Goal: Transaction & Acquisition: Purchase product/service

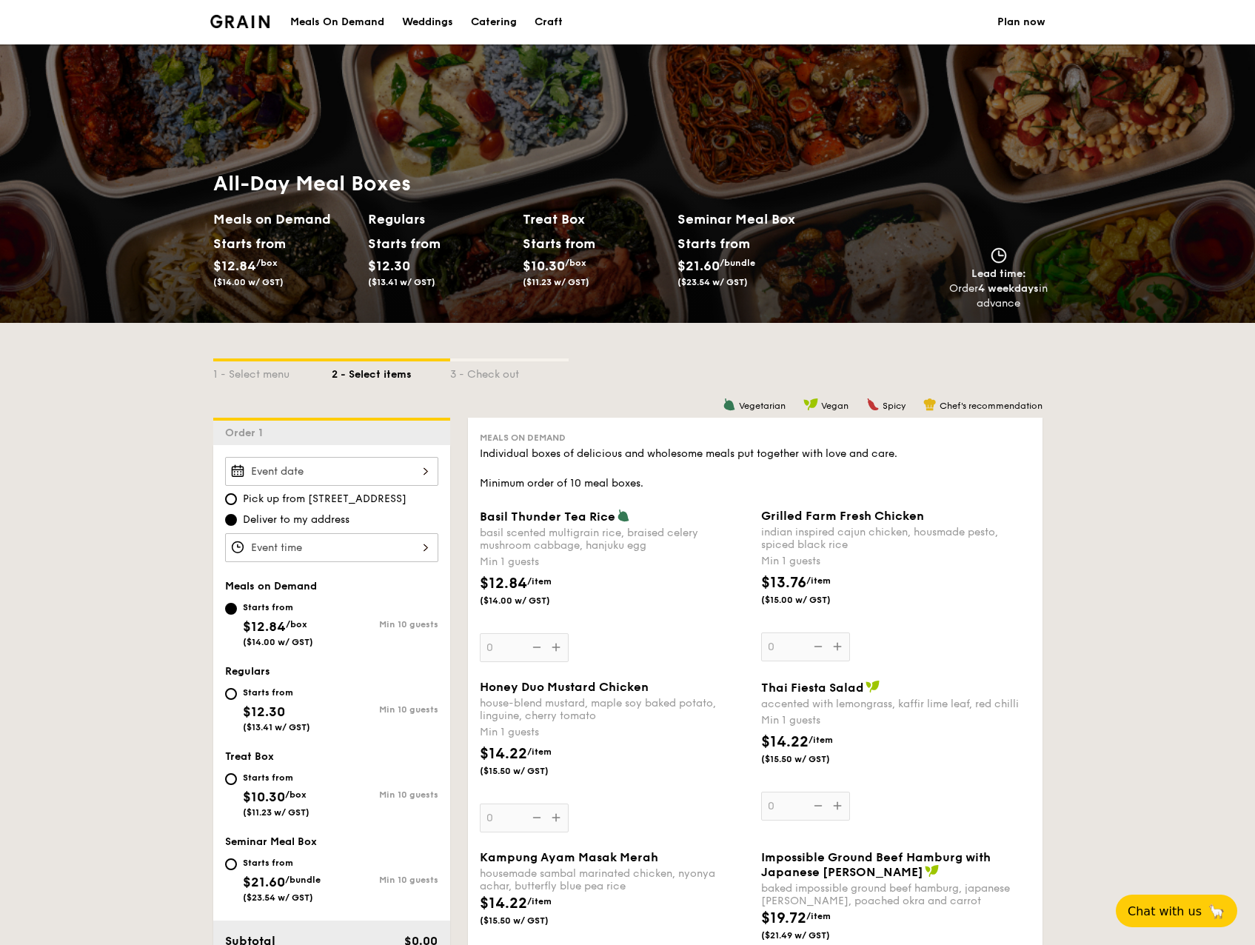
click at [395, 462] on input "Basil Thunder Tea Rice basil scented multigrain rice, braised celery mushroom c…" at bounding box center [331, 471] width 213 height 29
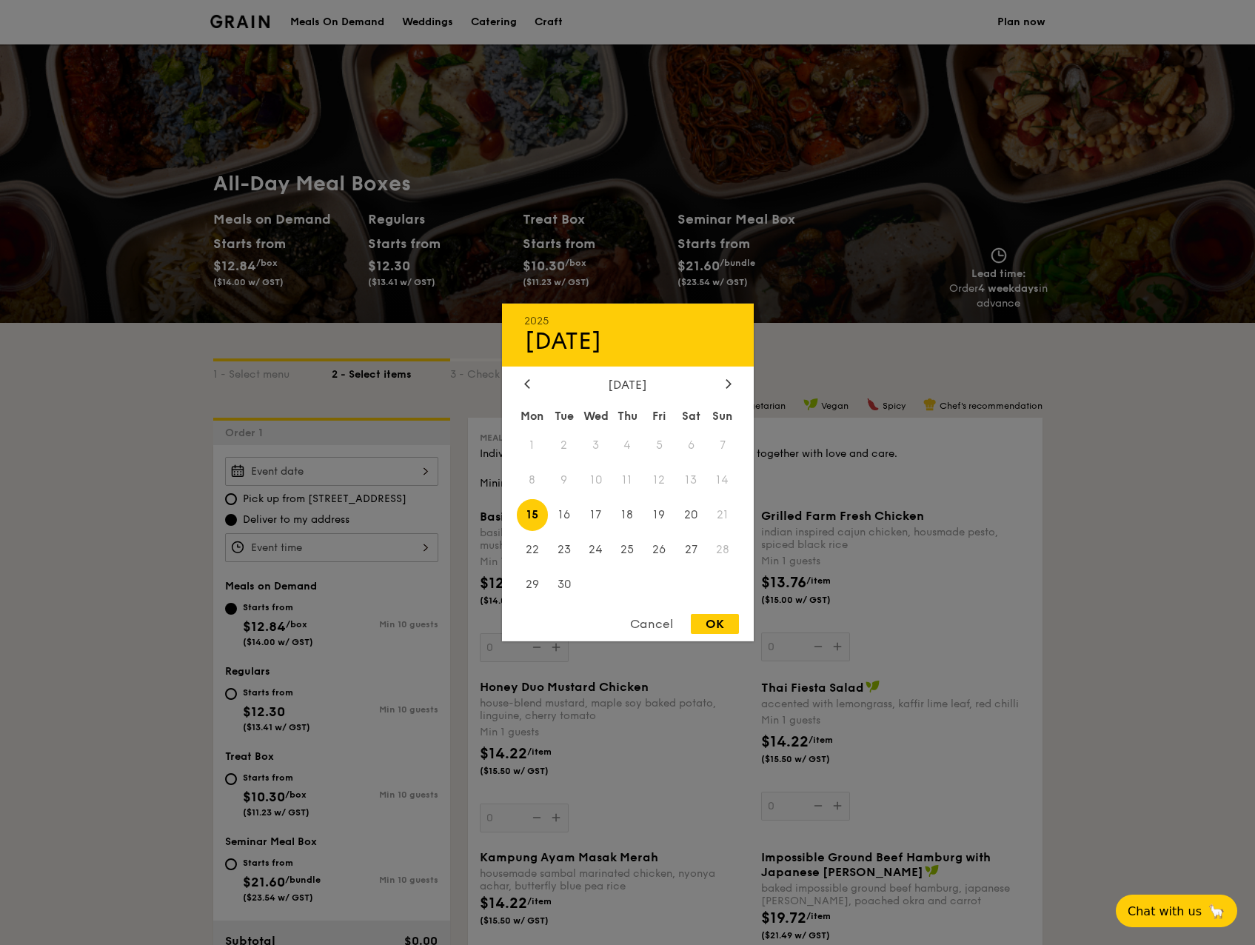
click at [627, 476] on span "11" at bounding box center [628, 480] width 32 height 32
click at [85, 549] on div at bounding box center [627, 472] width 1255 height 945
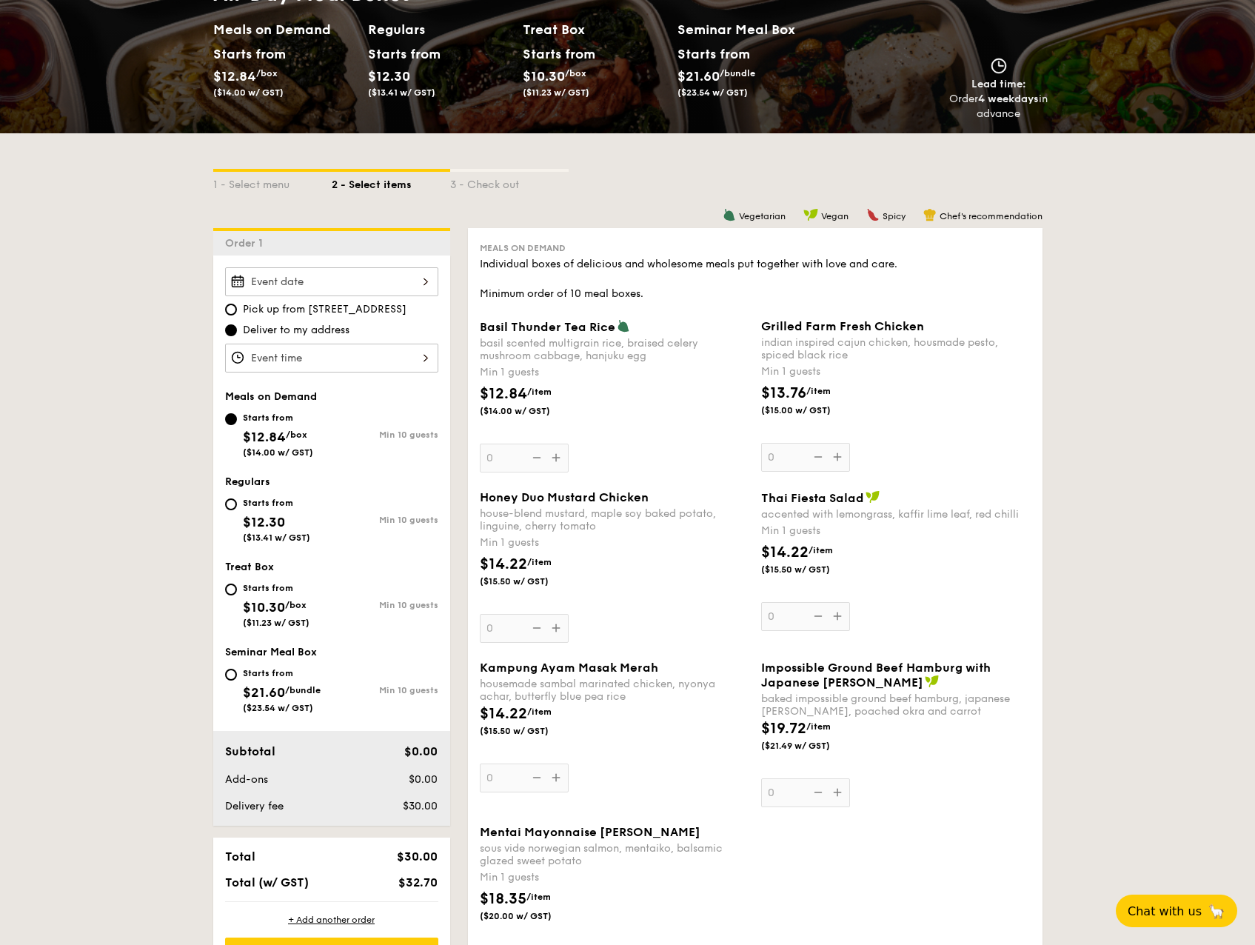
scroll to position [222, 0]
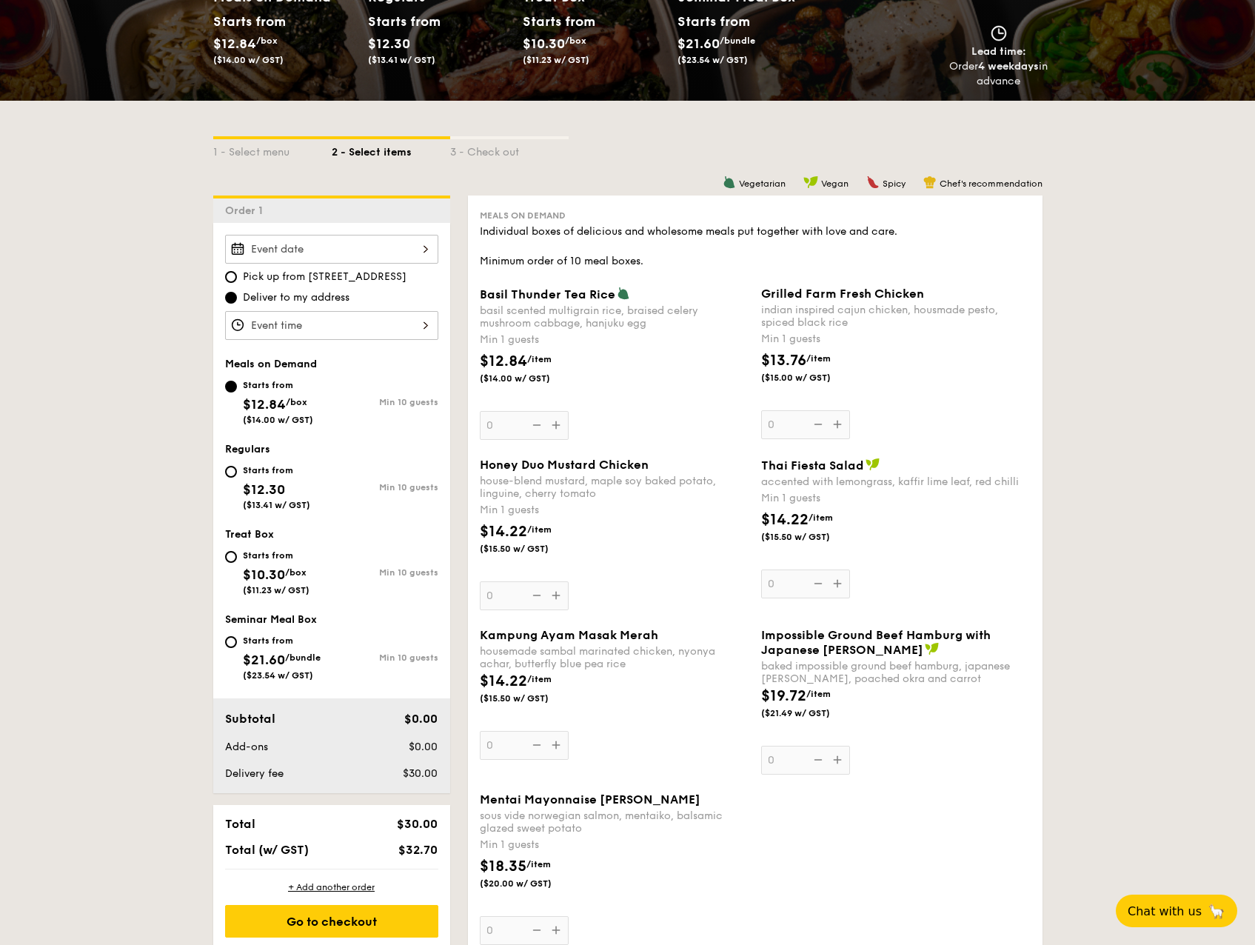
drag, startPoint x: 131, startPoint y: 522, endPoint x: 166, endPoint y: 523, distance: 34.8
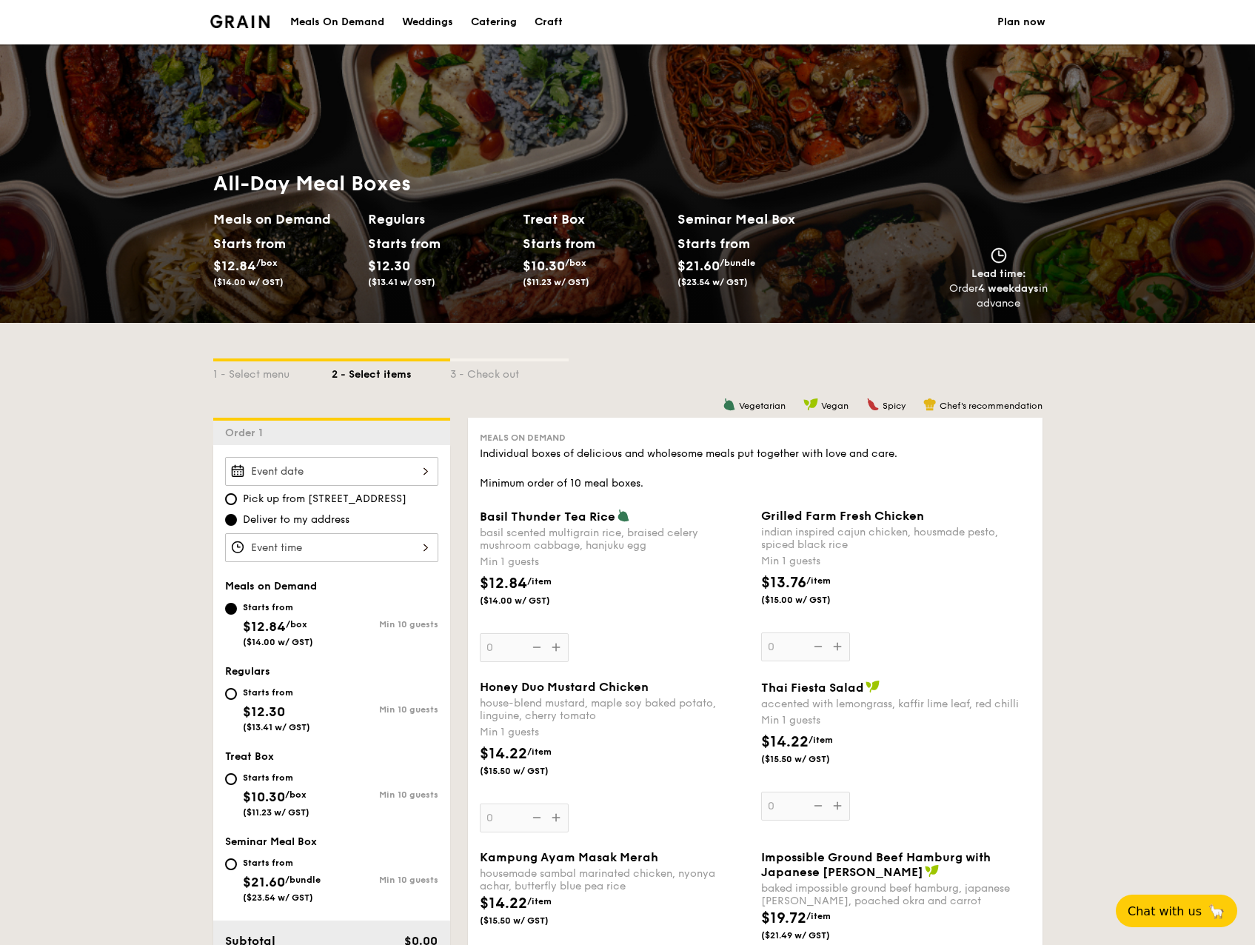
click at [353, 24] on div "Meals On Demand" at bounding box center [337, 22] width 94 height 44
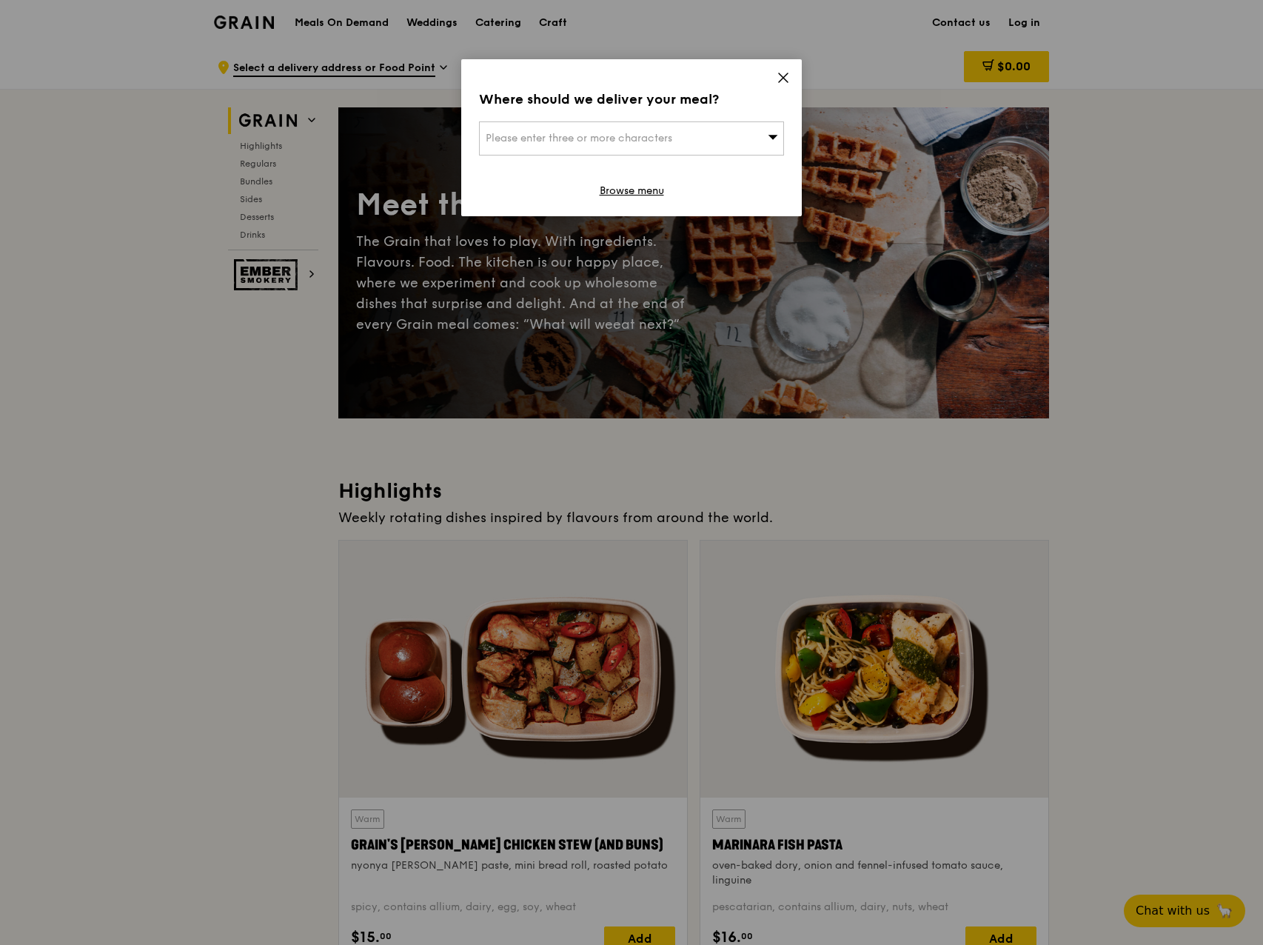
click at [780, 80] on icon at bounding box center [783, 77] width 13 height 13
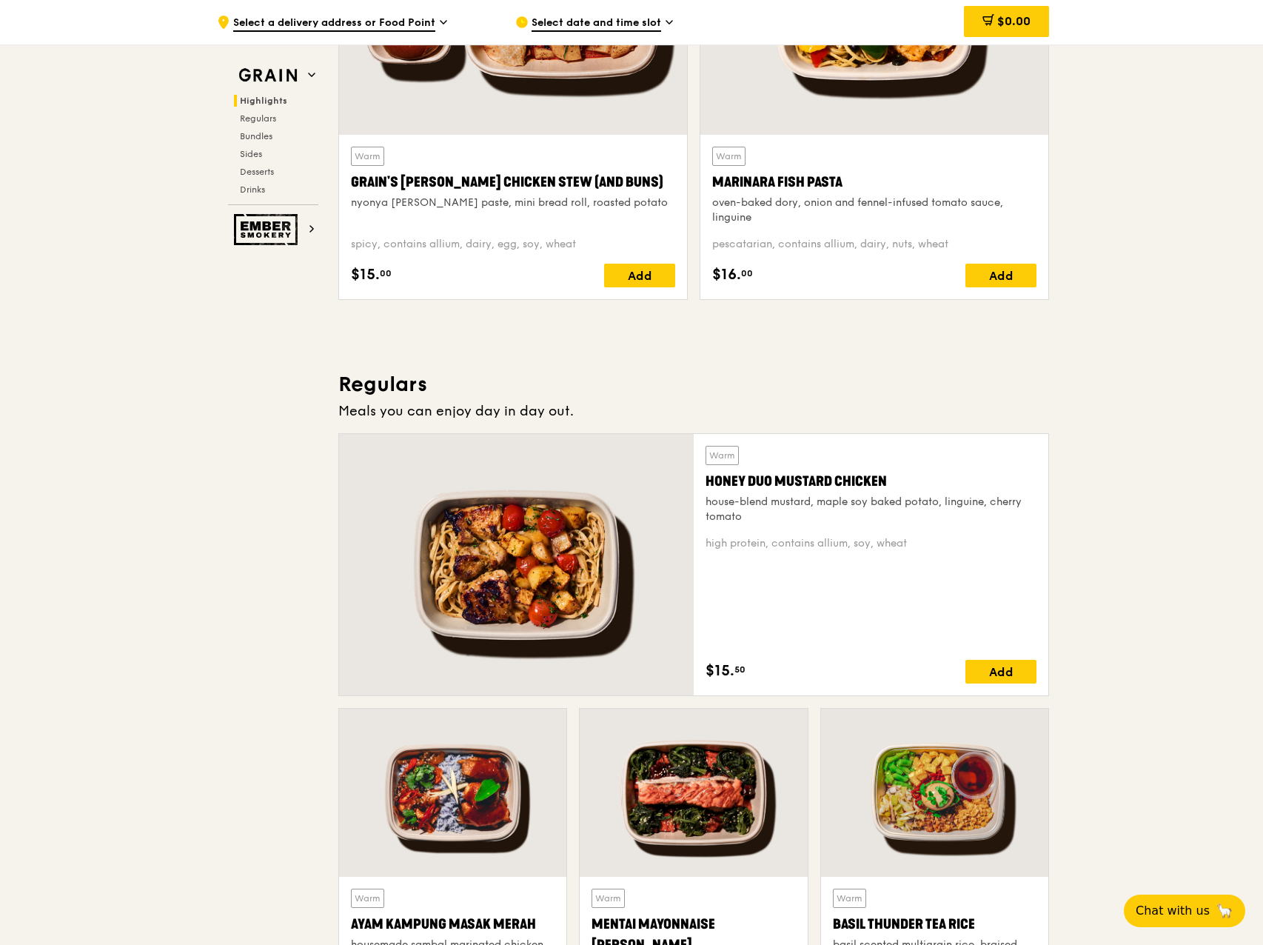
scroll to position [592, 0]
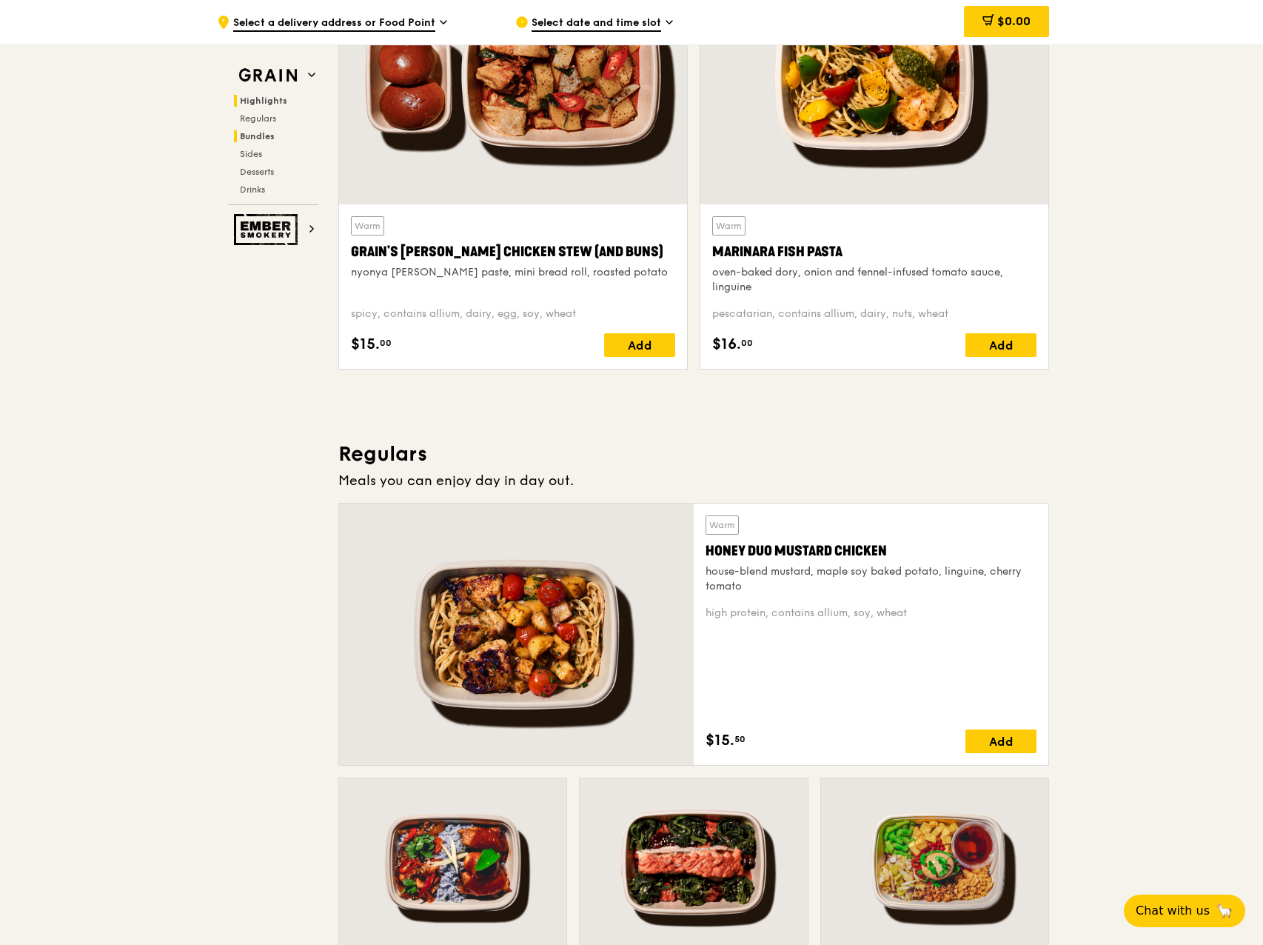
click at [252, 137] on span "Bundles" at bounding box center [257, 136] width 35 height 10
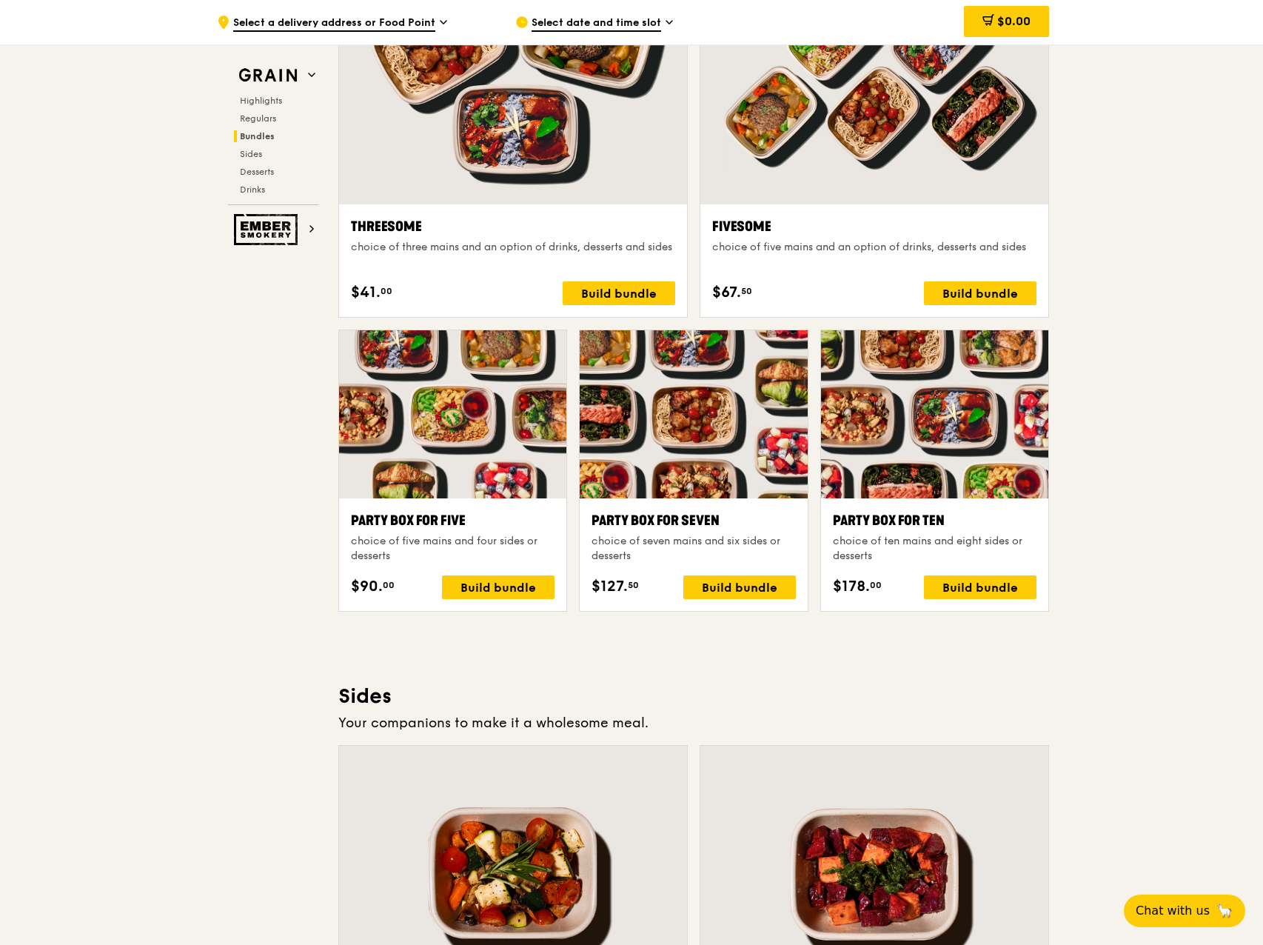
scroll to position [2651, 0]
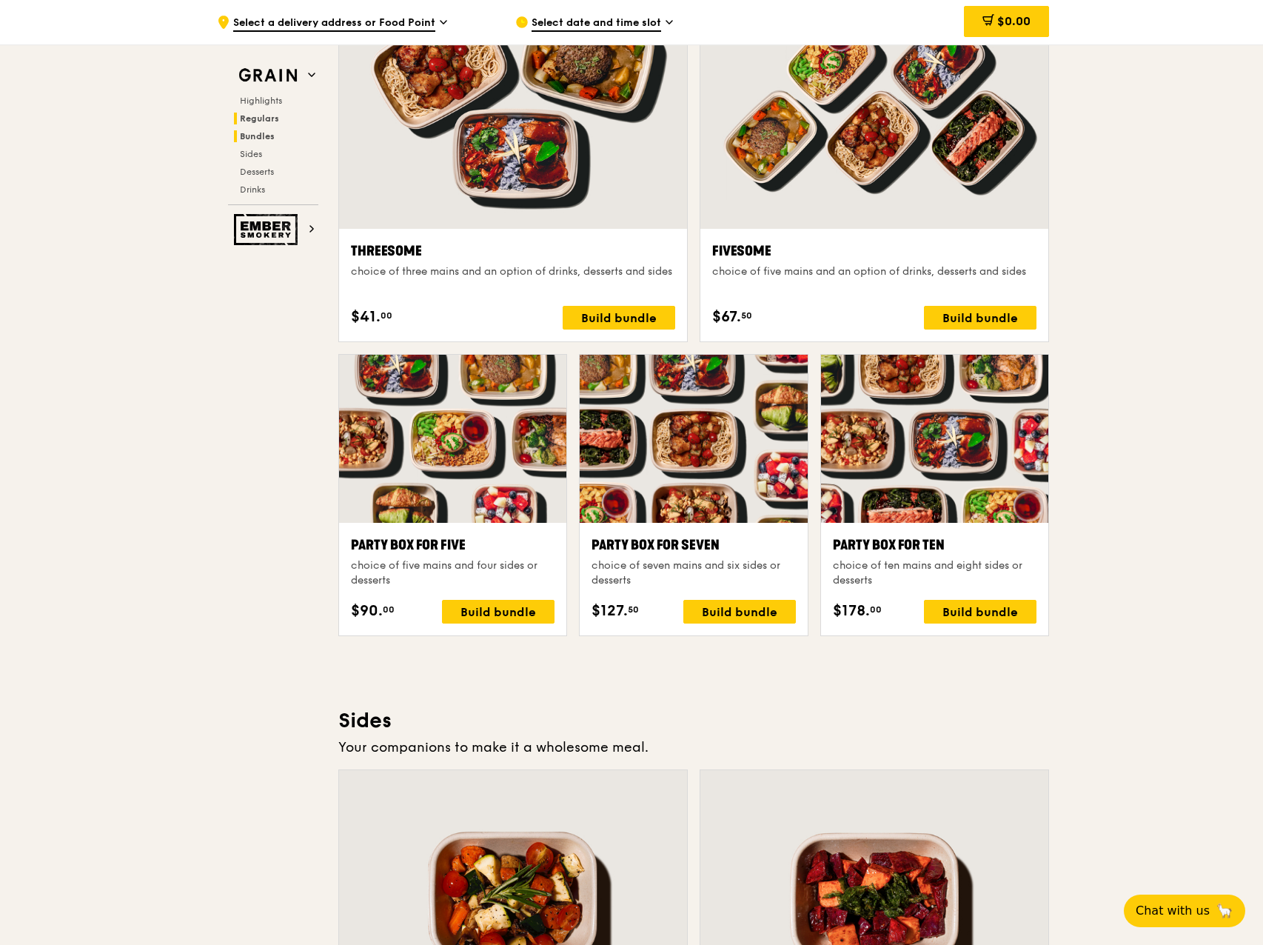
click at [275, 133] on div "Highlights Regulars Bundles Sides Desserts Drinks" at bounding box center [273, 145] width 90 height 101
click at [271, 119] on span "Regulars" at bounding box center [259, 118] width 39 height 10
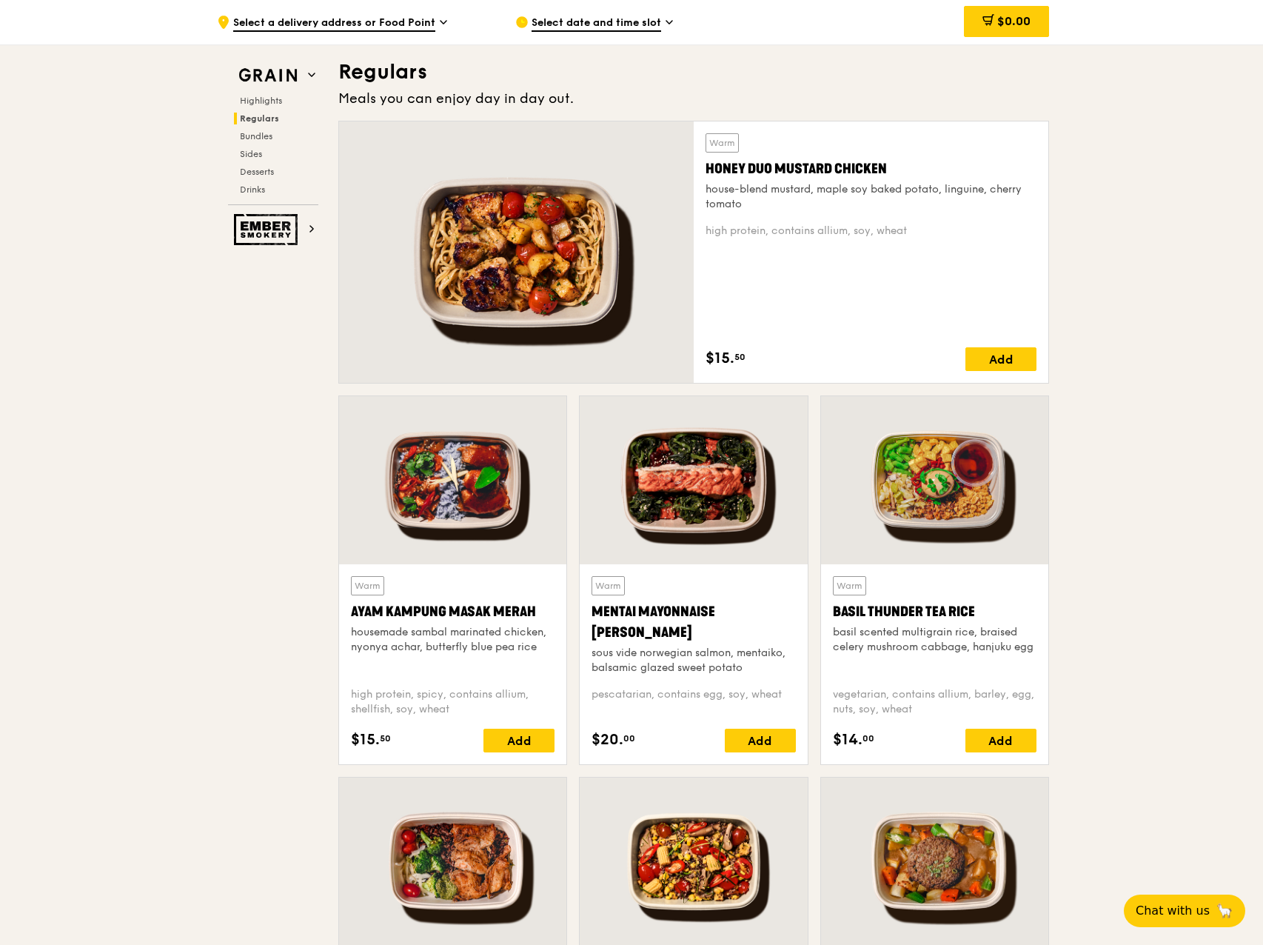
scroll to position [974, 0]
click at [278, 99] on span "Highlights" at bounding box center [263, 101] width 47 height 10
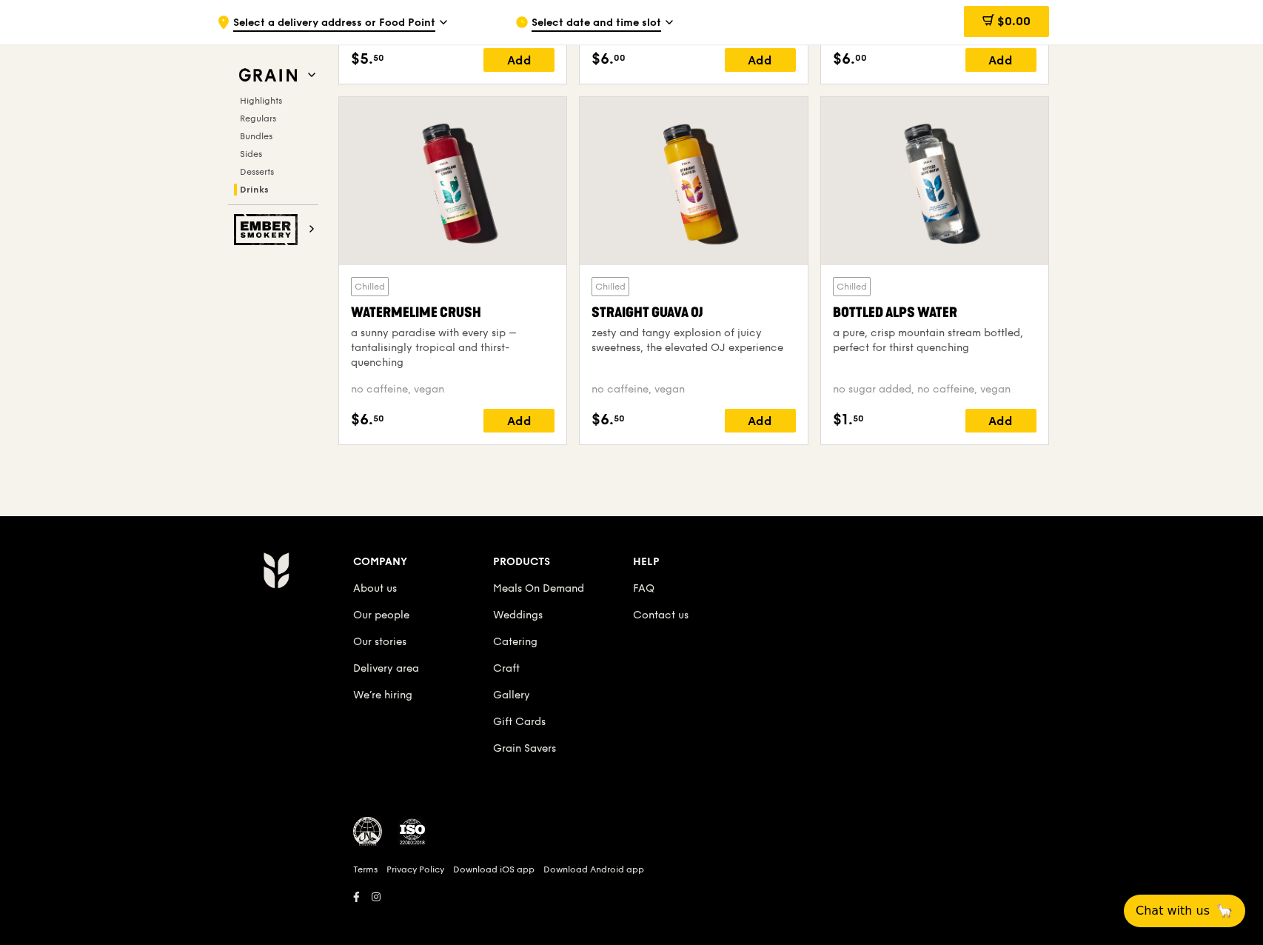
scroll to position [5850, 0]
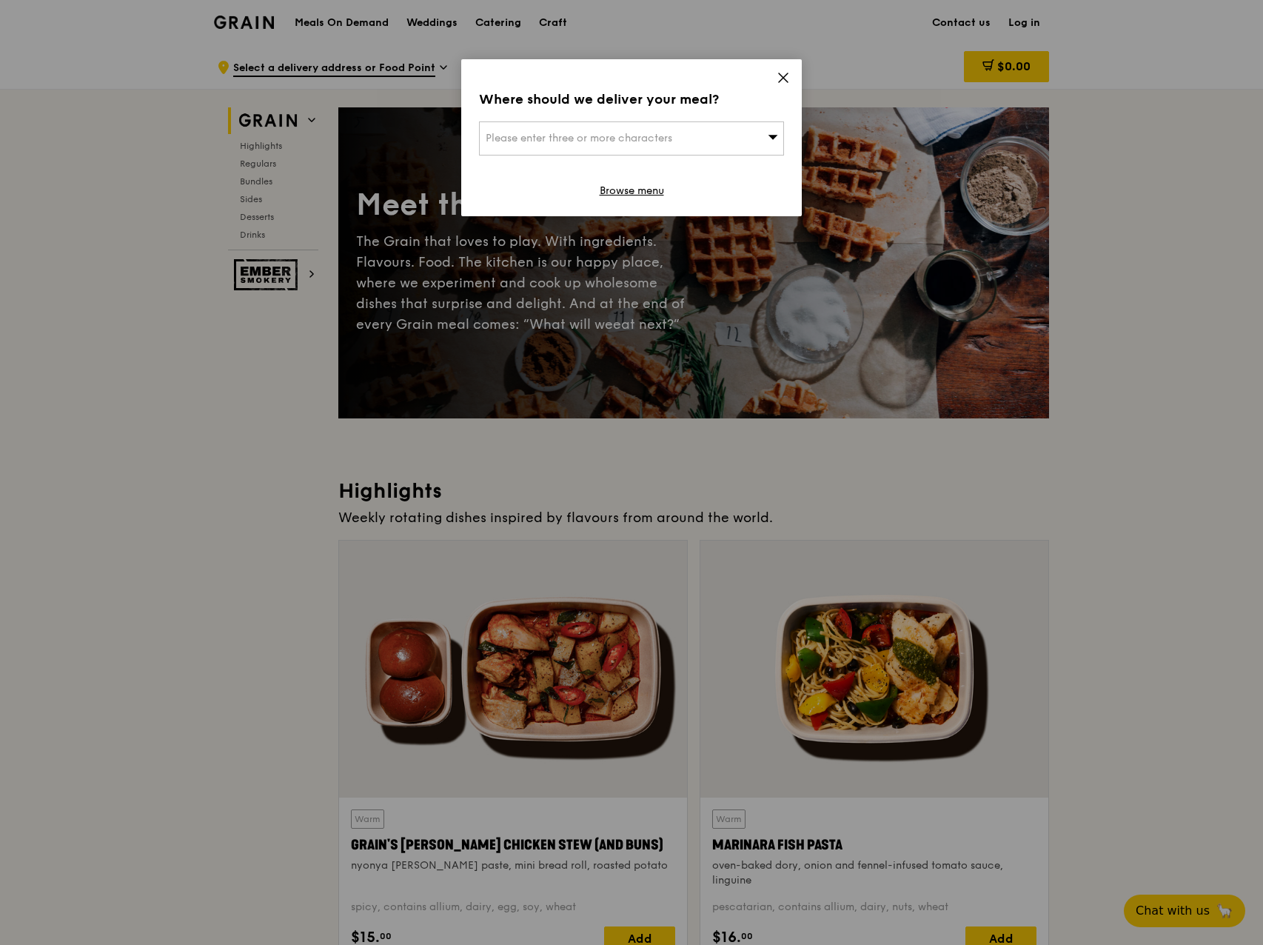
drag, startPoint x: 0, startPoint y: 0, endPoint x: 486, endPoint y: 116, distance: 500.2
click at [785, 76] on icon at bounding box center [783, 77] width 9 height 9
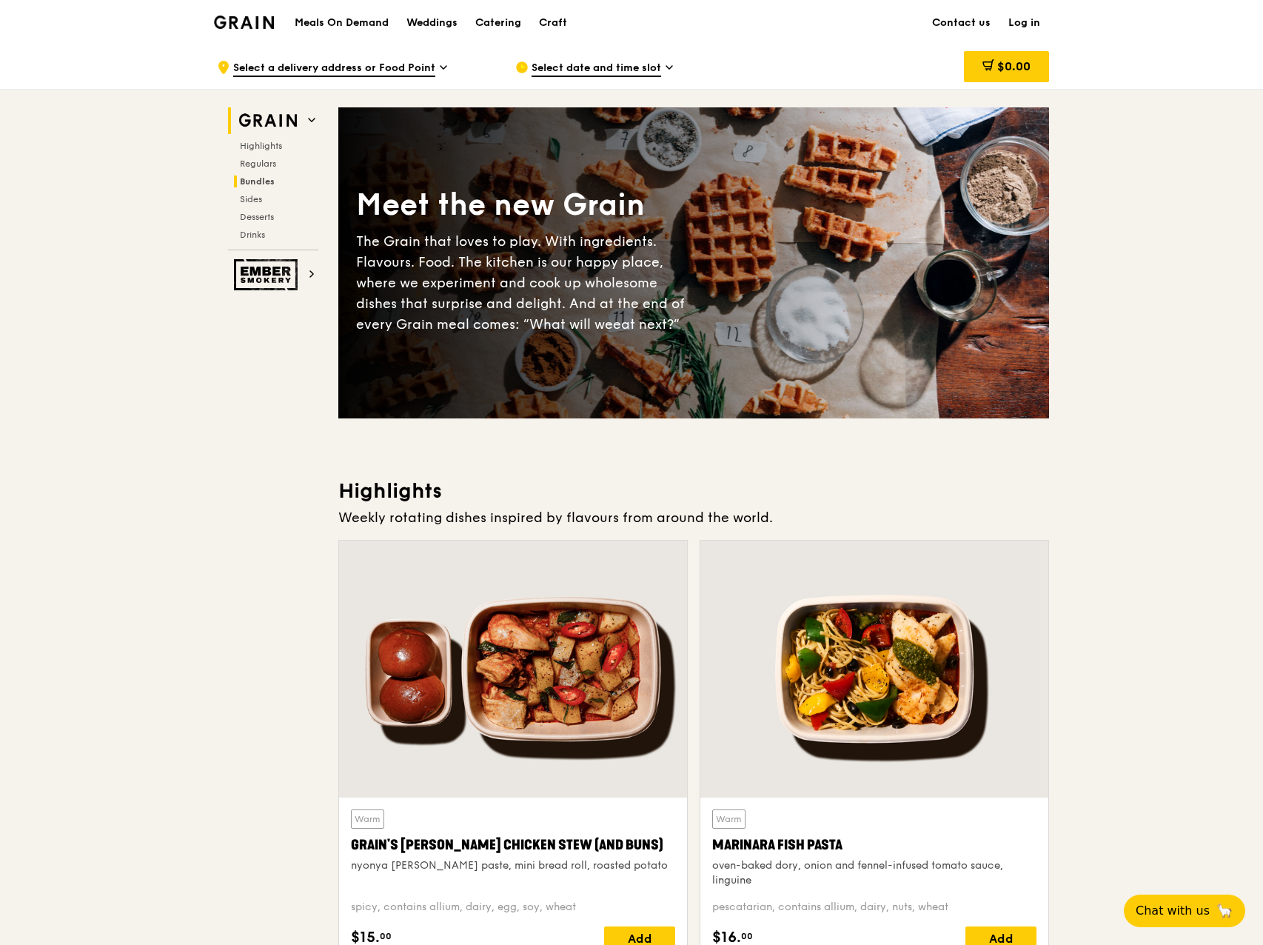
click at [255, 181] on span "Bundles" at bounding box center [257, 181] width 35 height 10
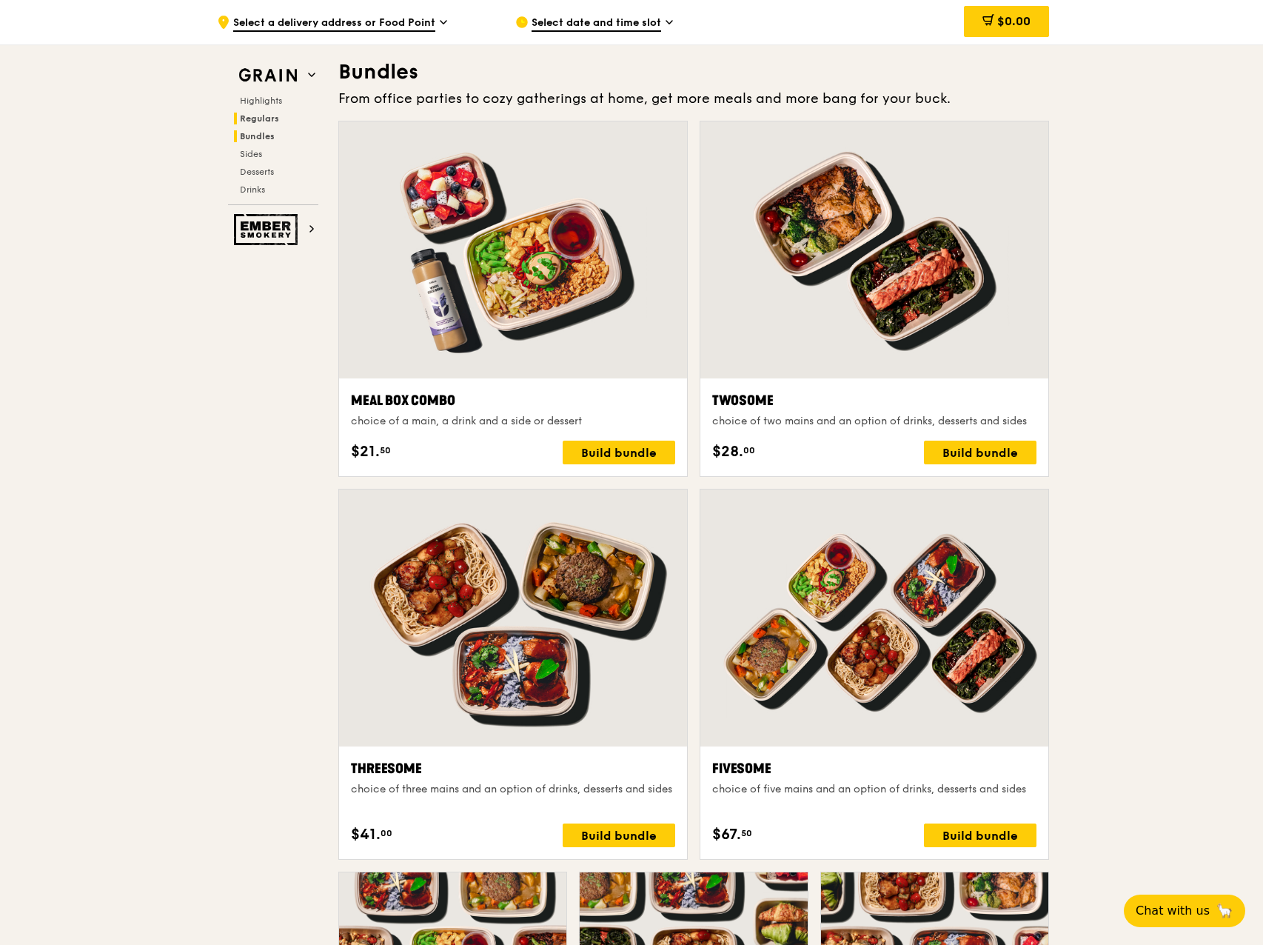
click at [251, 122] on span "Regulars" at bounding box center [259, 118] width 39 height 10
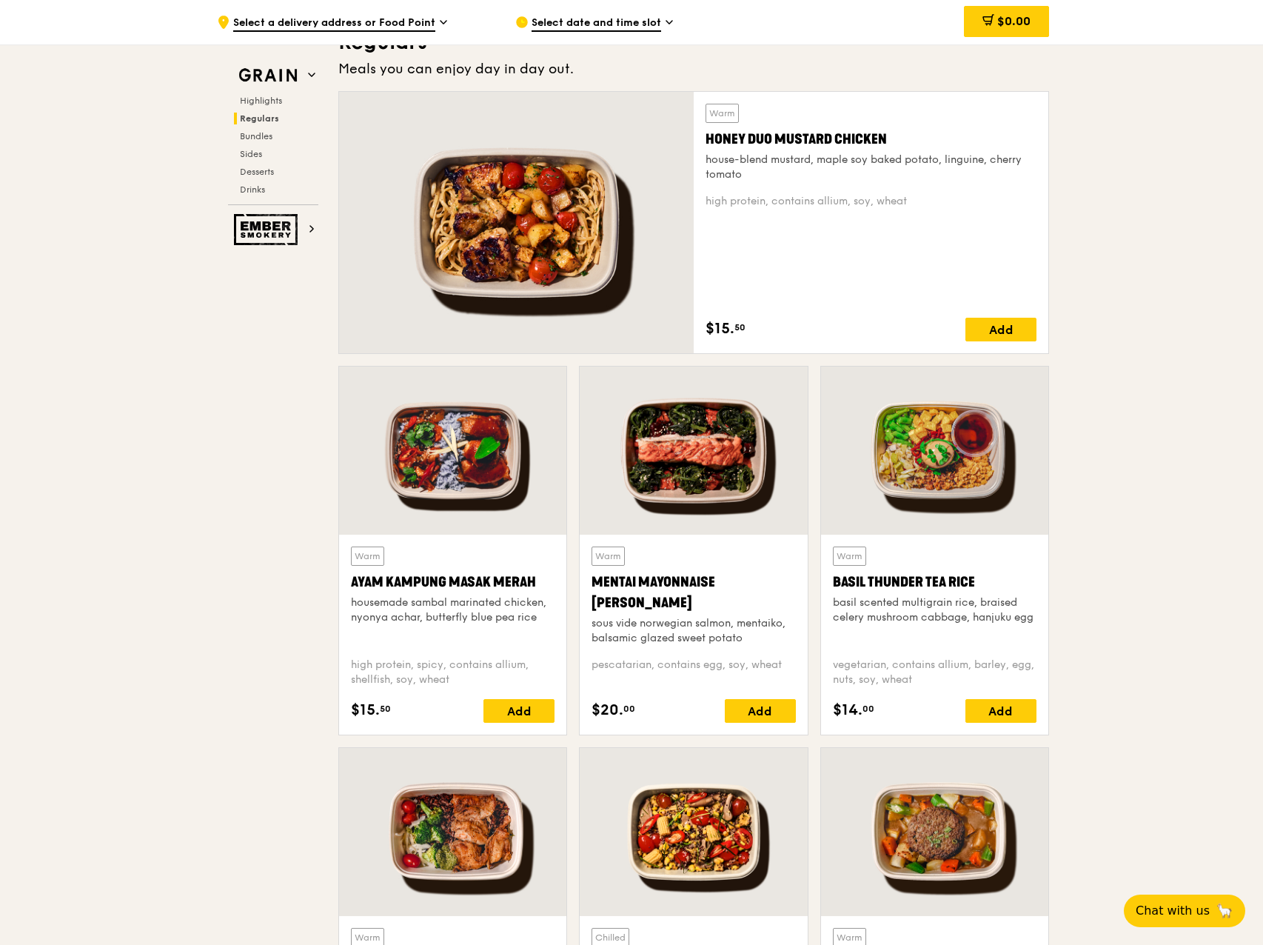
scroll to position [974, 0]
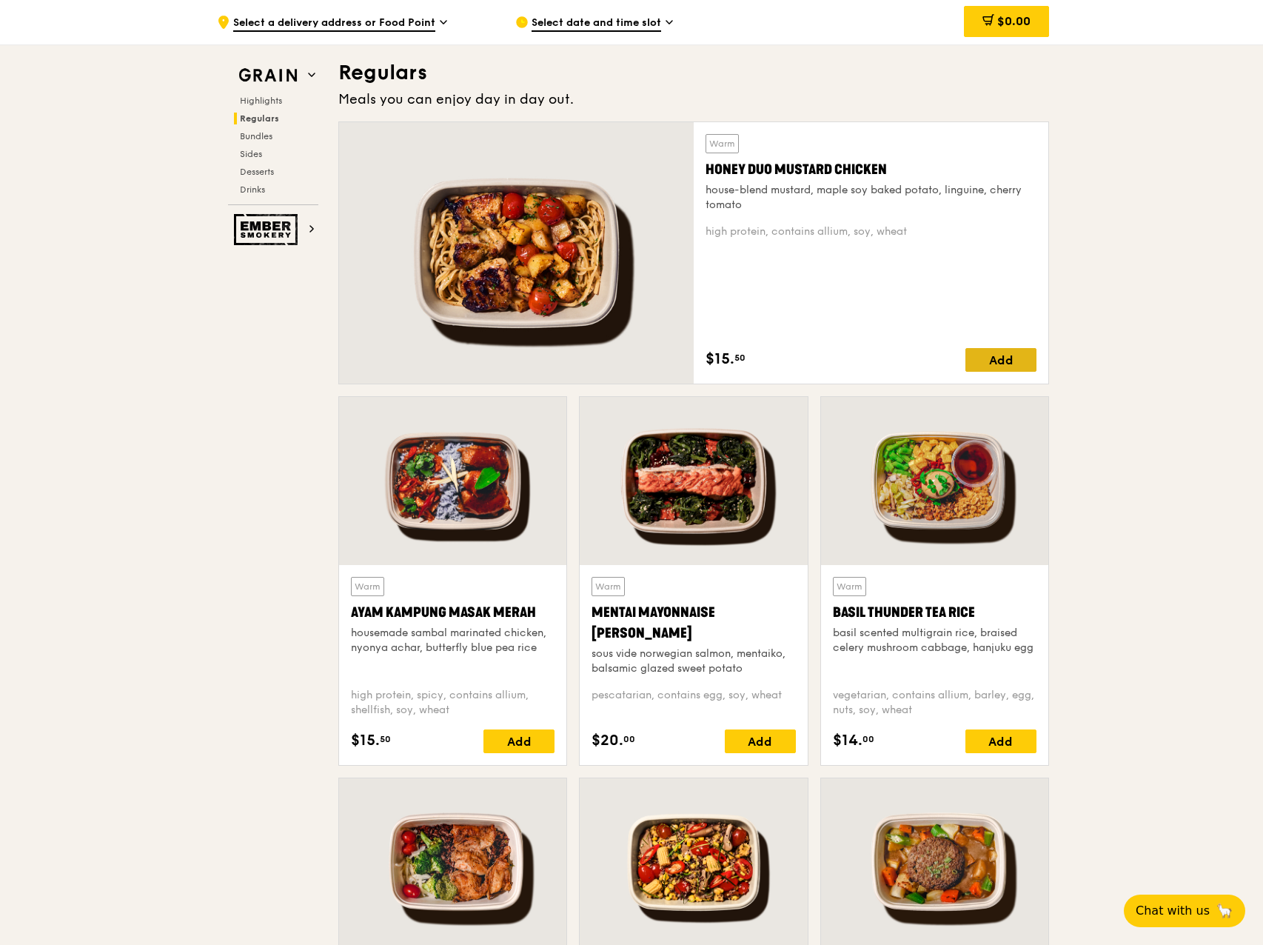
click at [1001, 355] on div "Add" at bounding box center [1001, 360] width 71 height 24
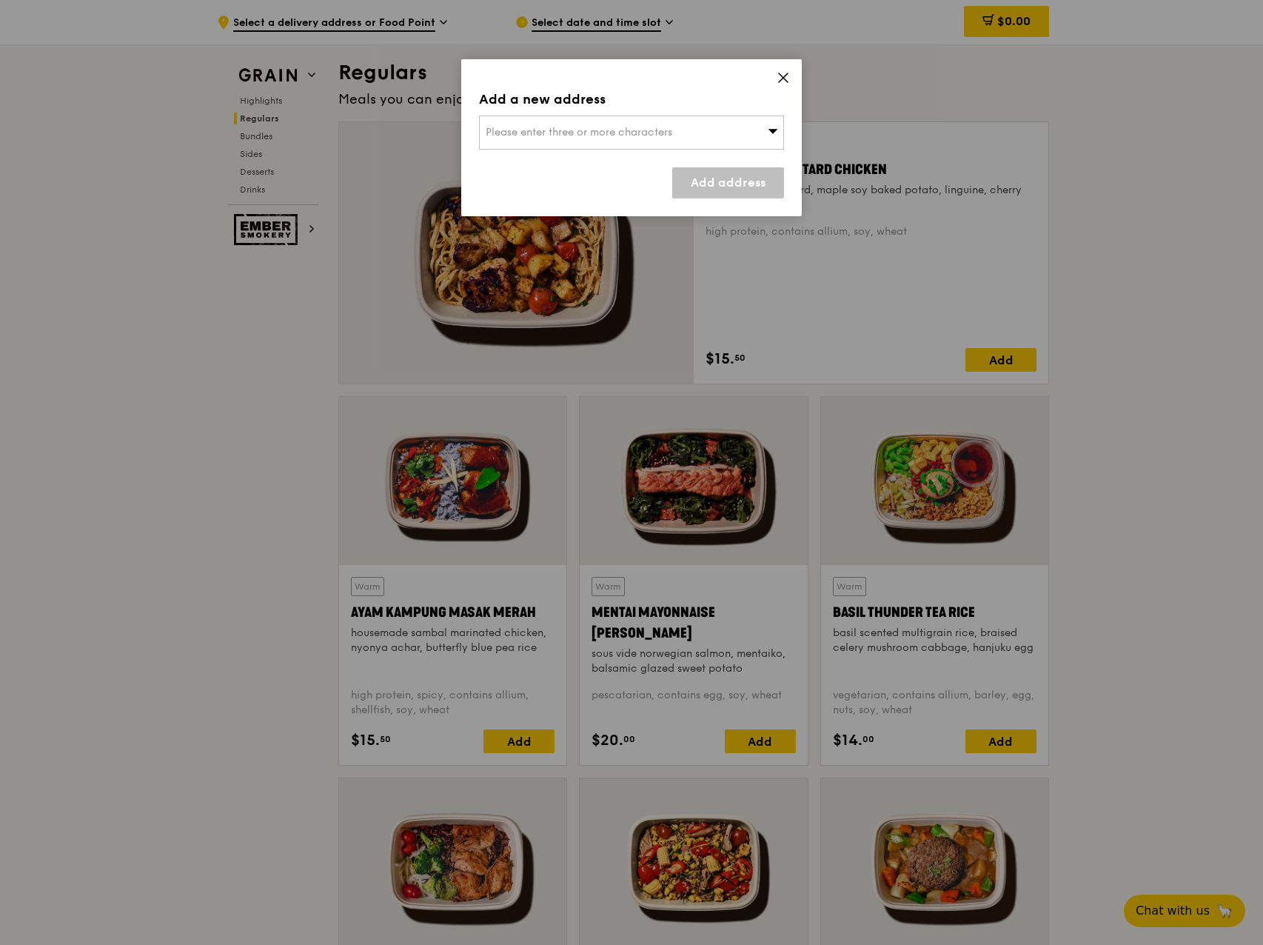
click at [771, 140] on div "Please enter three or more characters" at bounding box center [631, 133] width 305 height 34
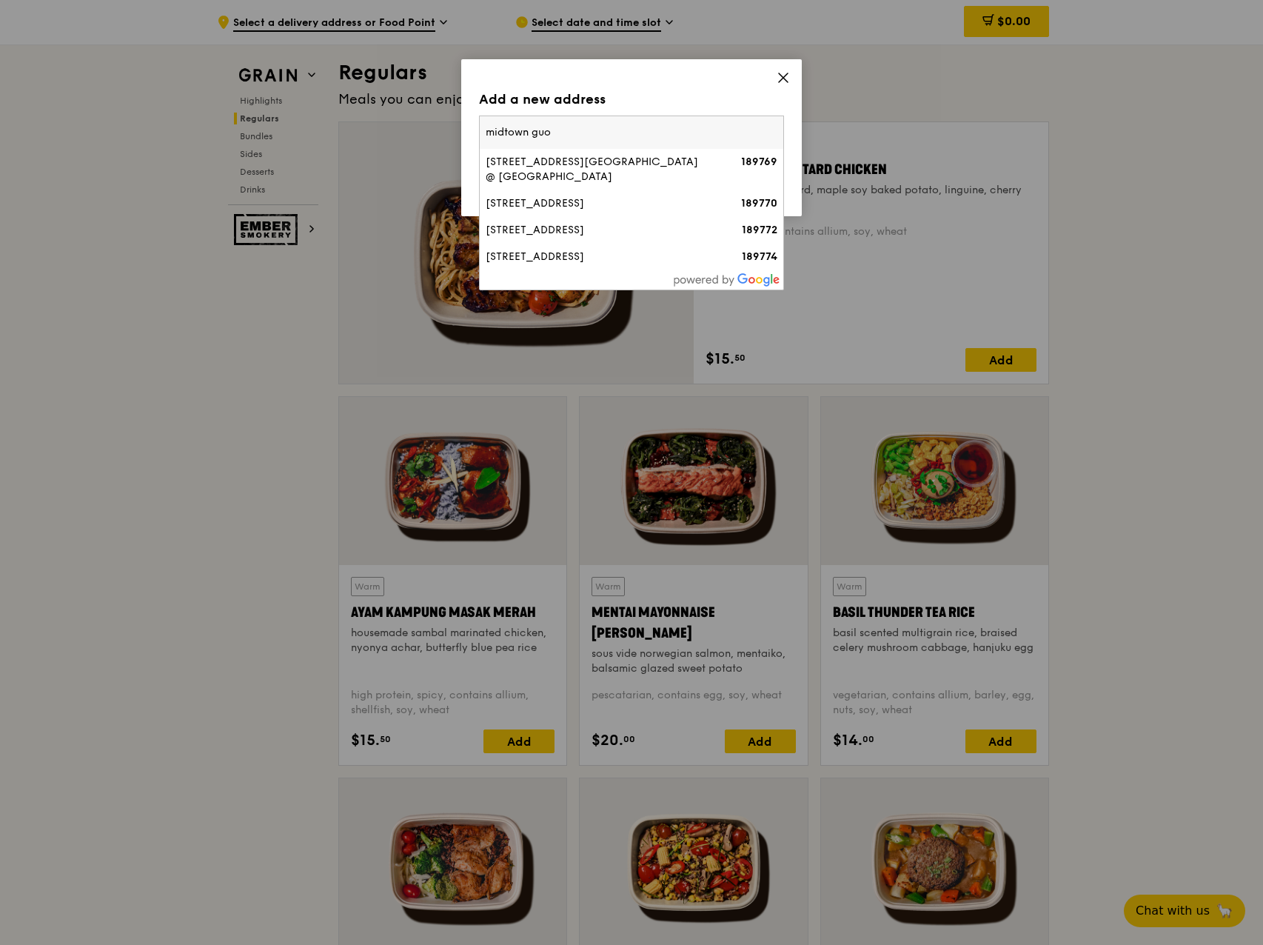
type input "midtown guoc"
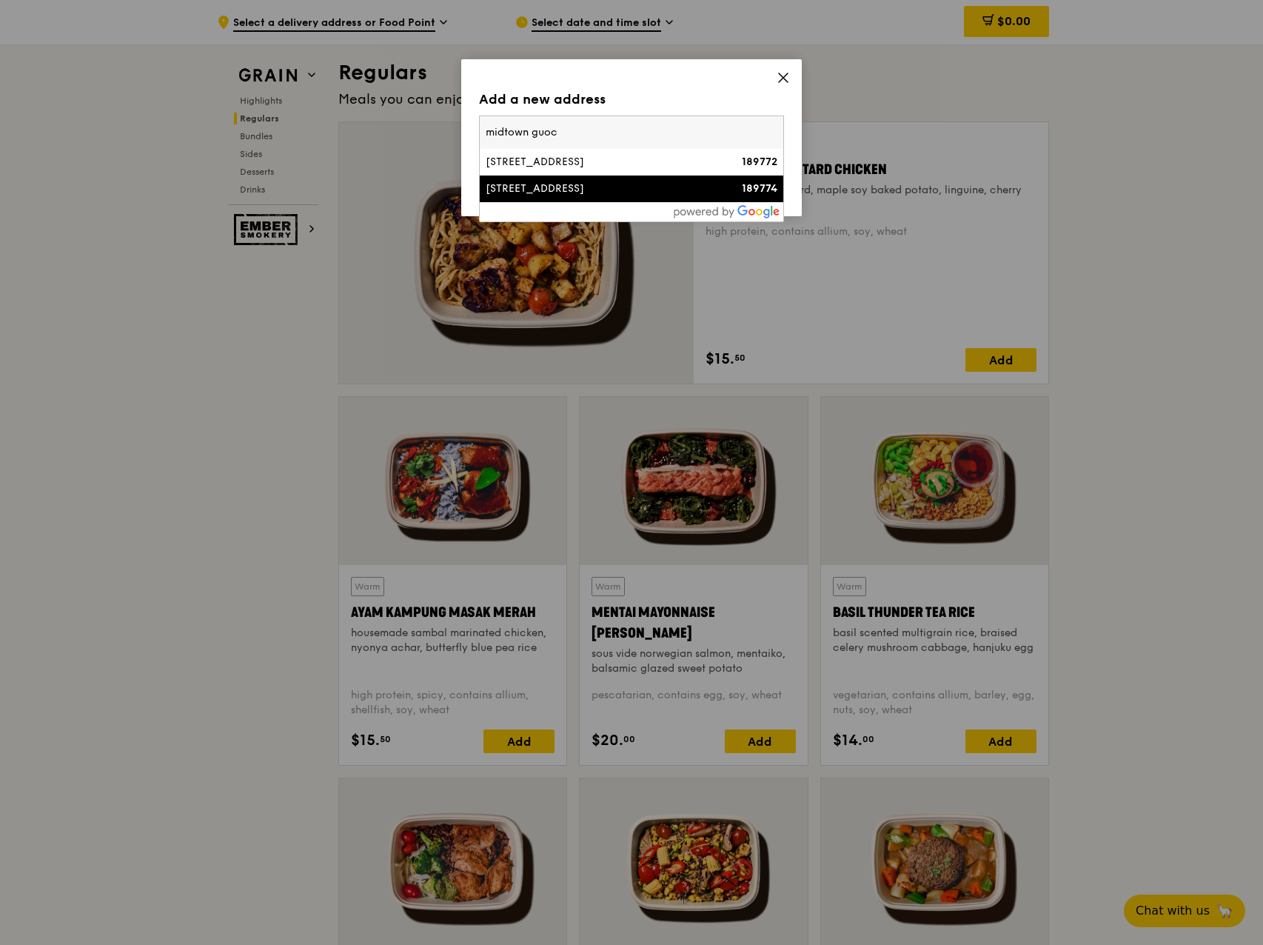
click at [644, 193] on div "130 Beach Road, Guoco Midtown" at bounding box center [595, 188] width 219 height 15
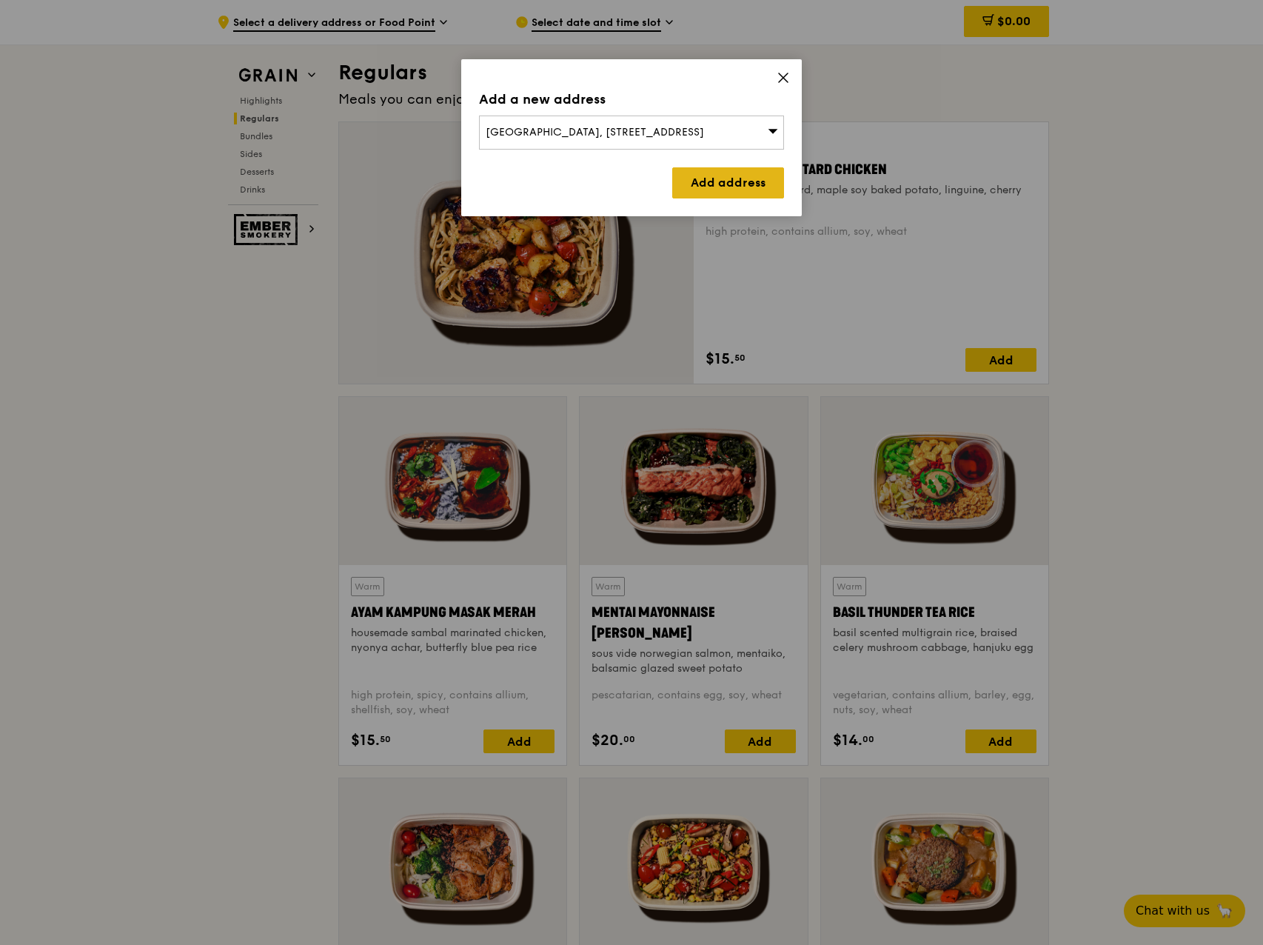
click at [751, 186] on link "Add address" at bounding box center [728, 182] width 112 height 31
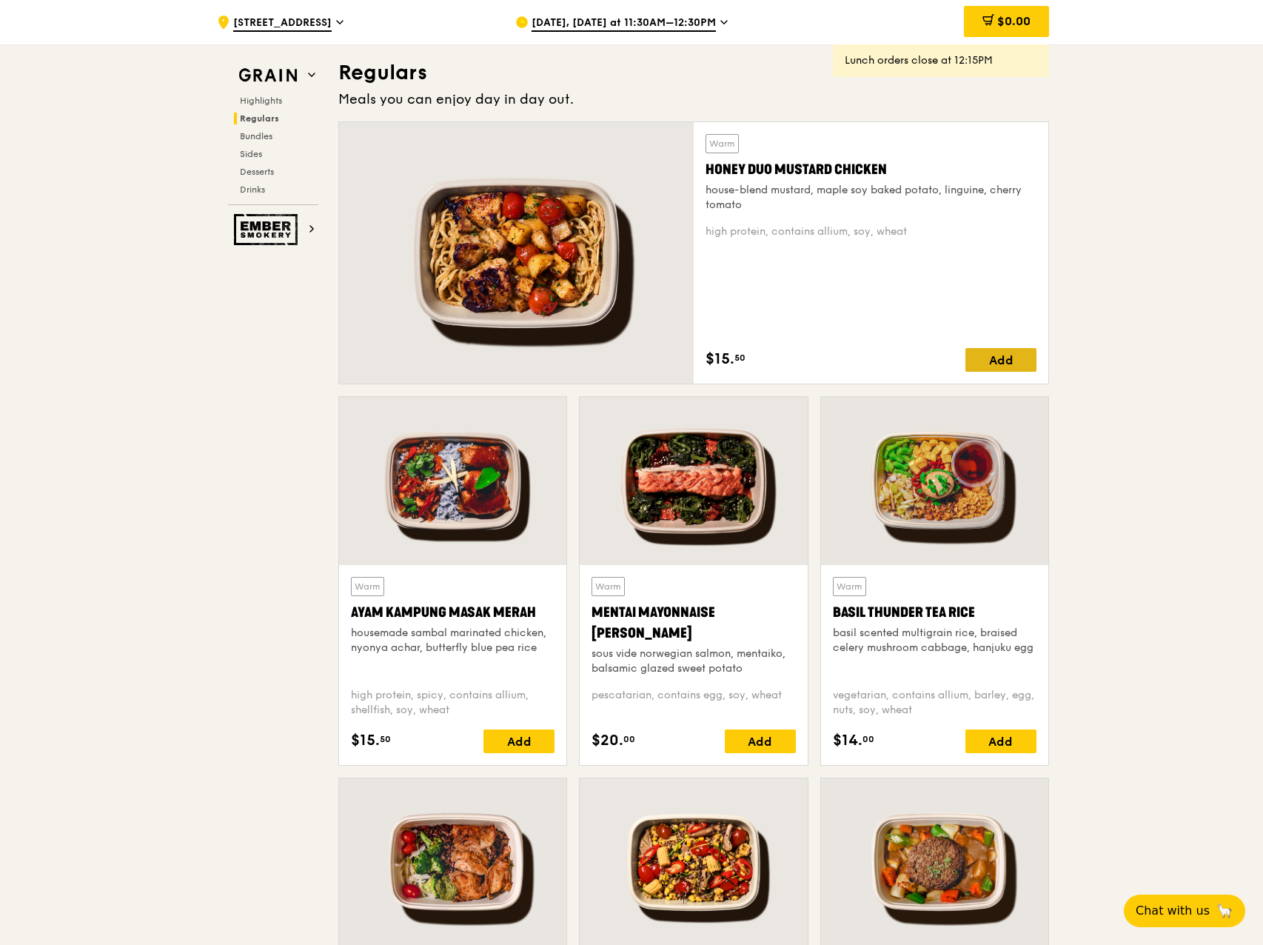
click at [1003, 349] on div "Add" at bounding box center [1001, 360] width 71 height 24
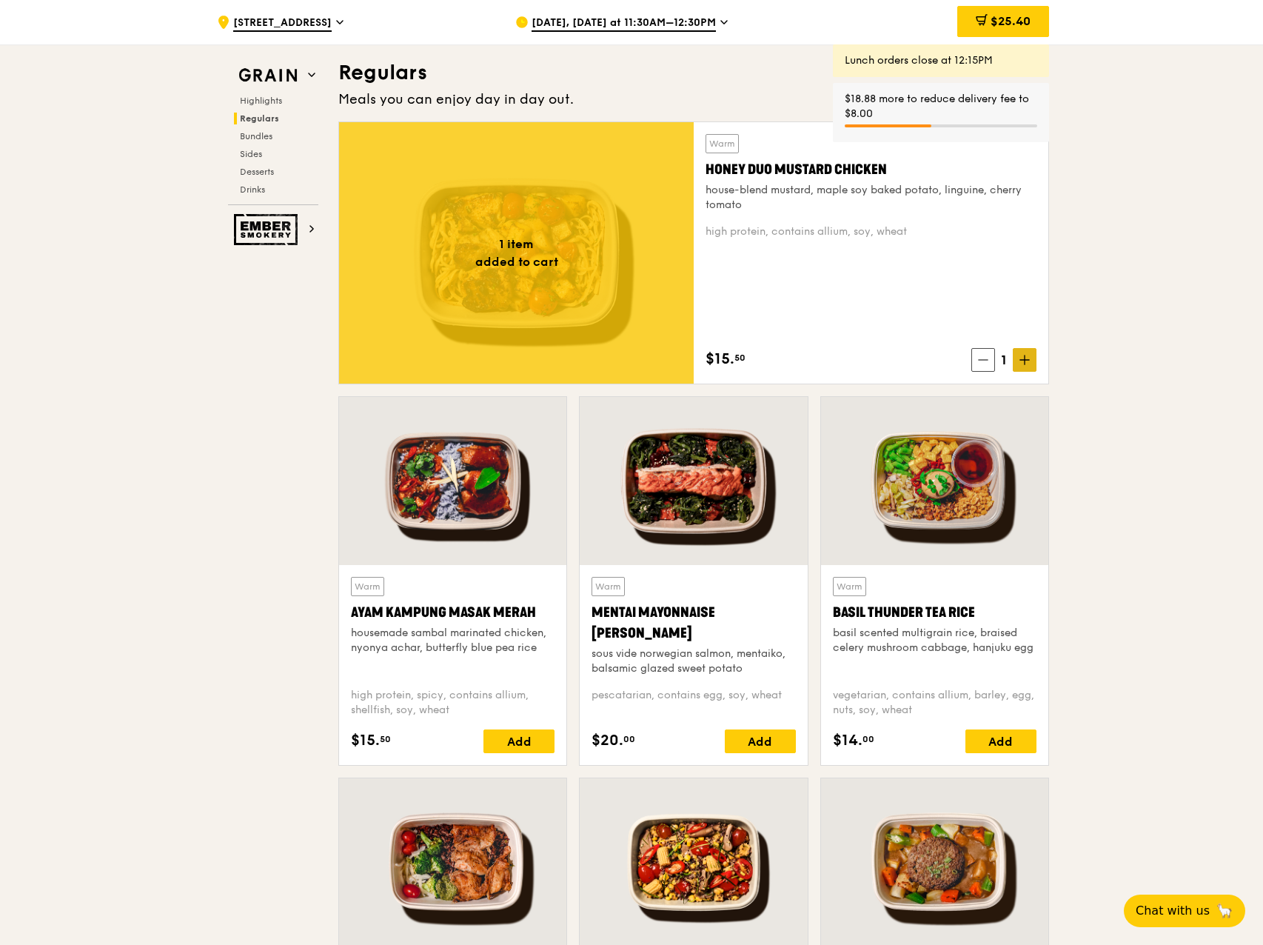
click at [1033, 362] on span at bounding box center [1025, 360] width 24 height 24
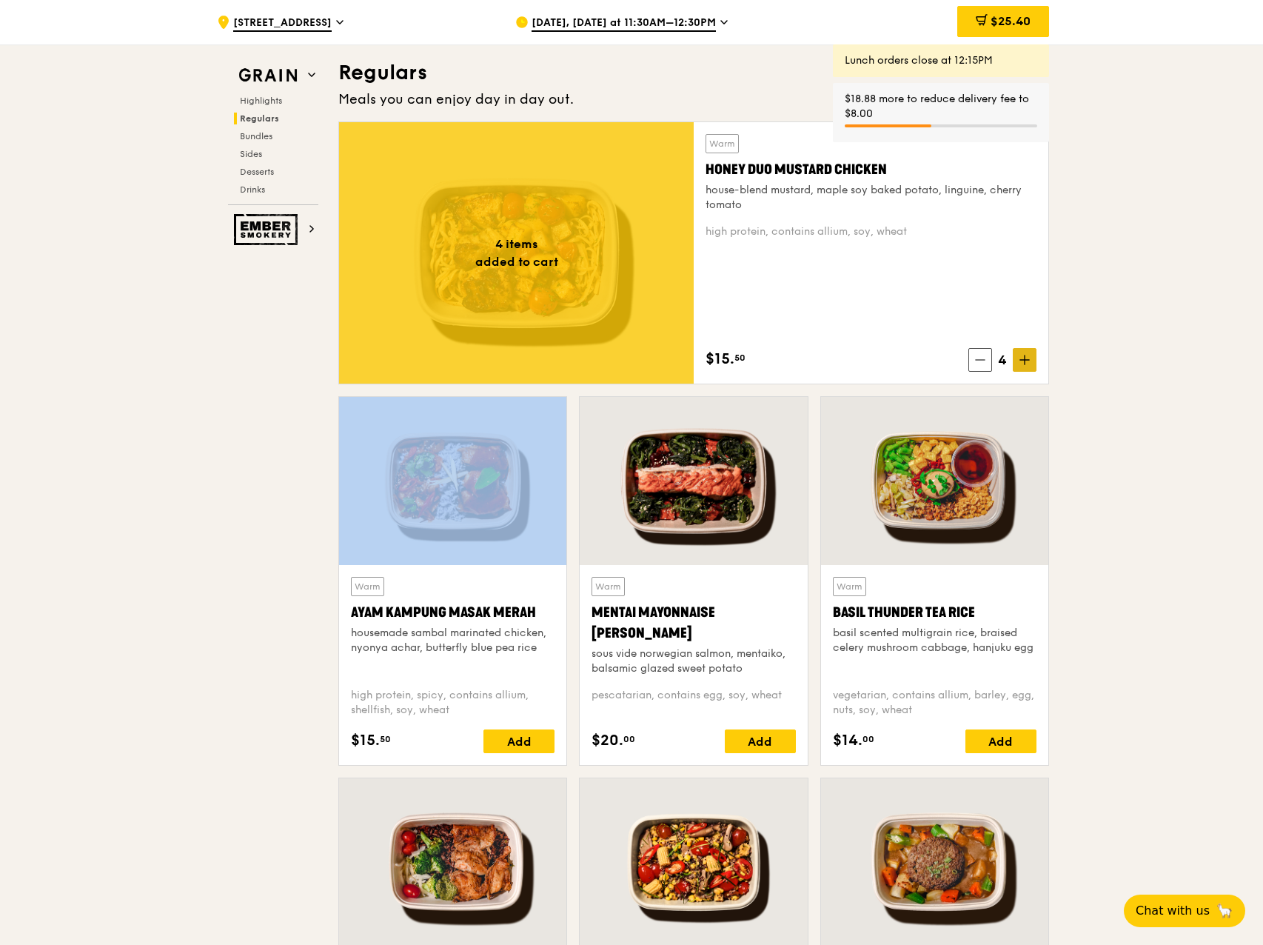
click at [1033, 362] on span at bounding box center [1025, 360] width 24 height 24
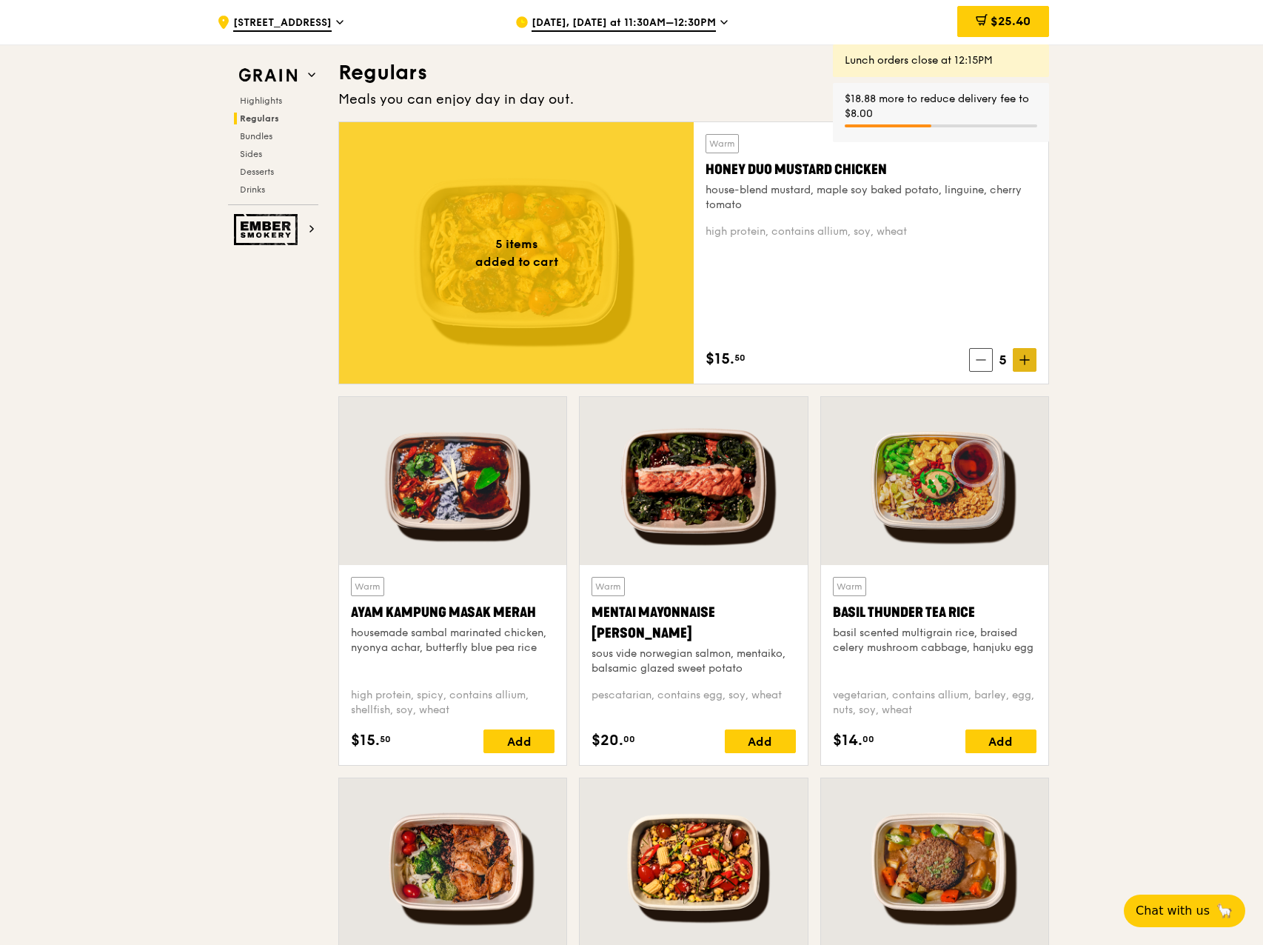
click at [1033, 362] on span at bounding box center [1025, 360] width 24 height 24
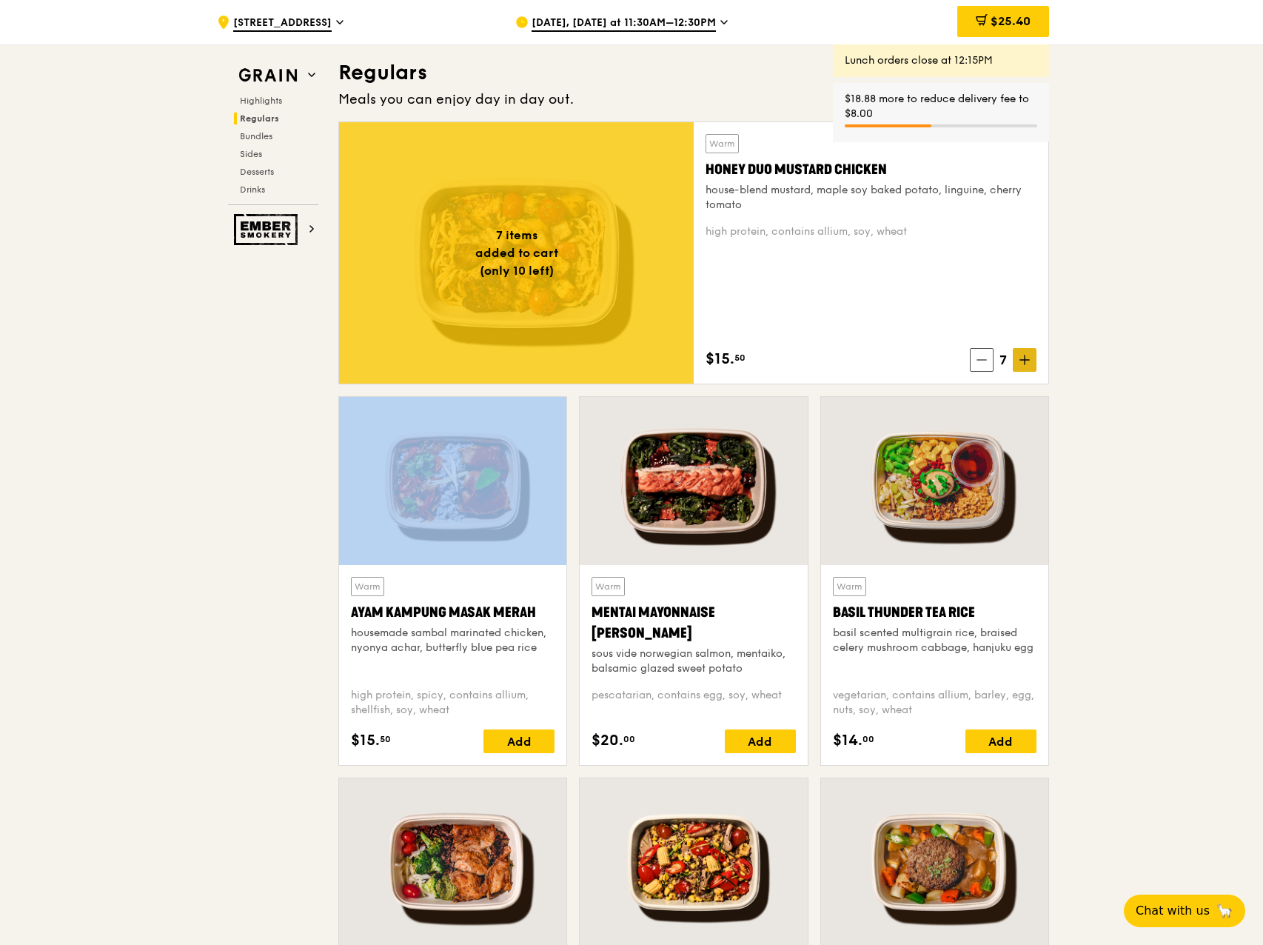
click at [1033, 362] on span at bounding box center [1025, 360] width 24 height 24
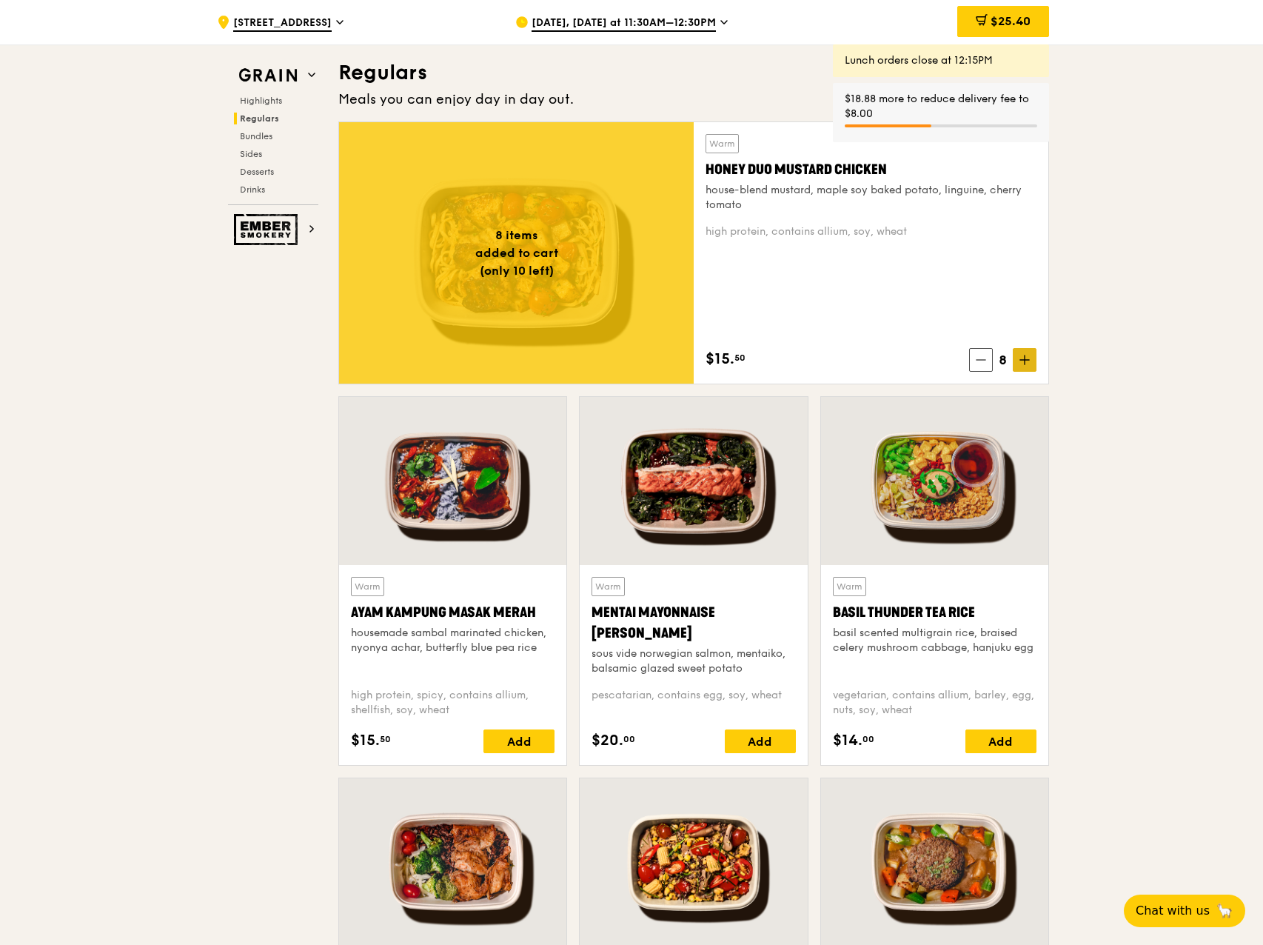
click at [1033, 362] on span at bounding box center [1025, 360] width 24 height 24
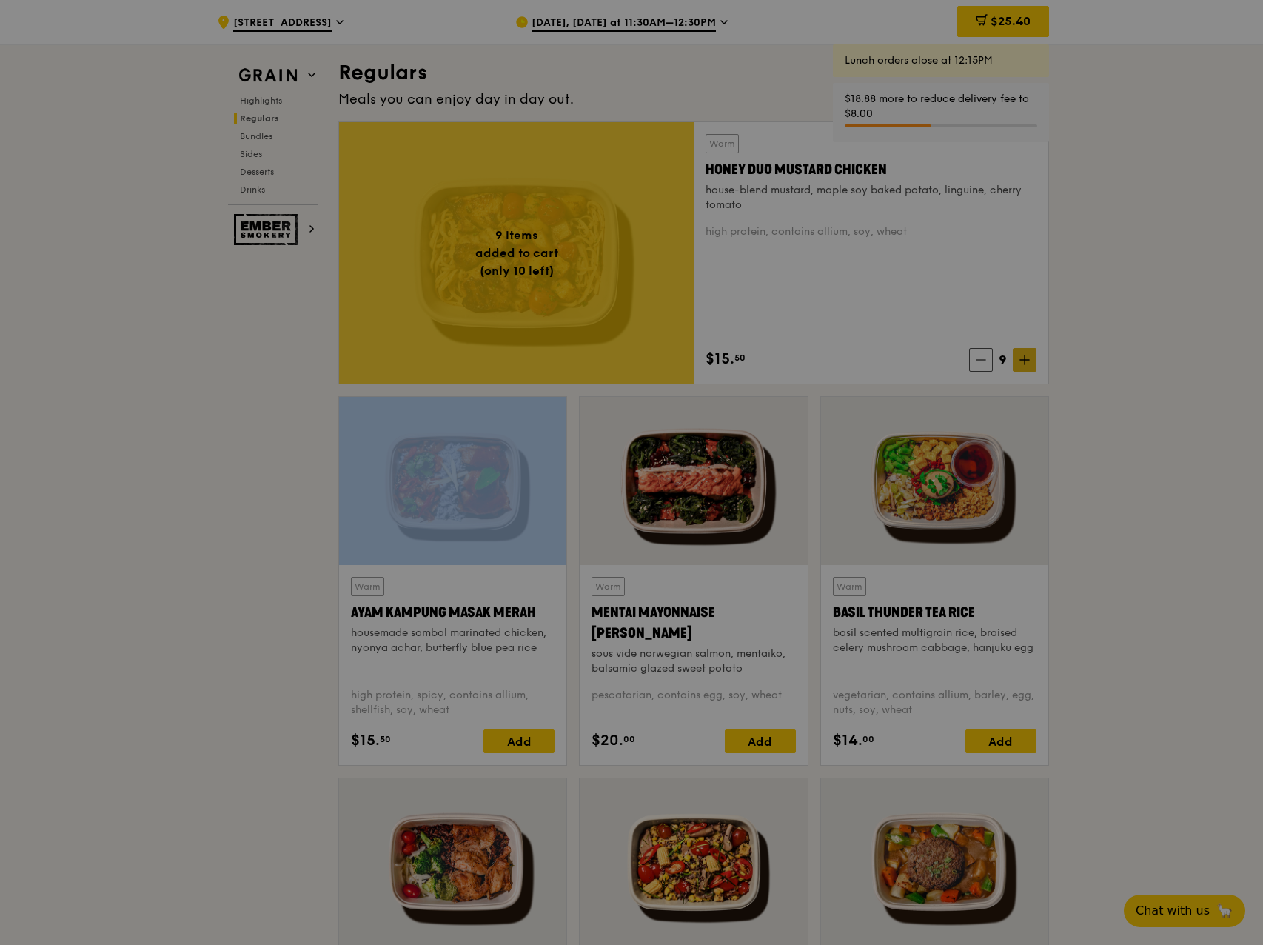
click at [1025, 359] on div at bounding box center [631, 472] width 1263 height 945
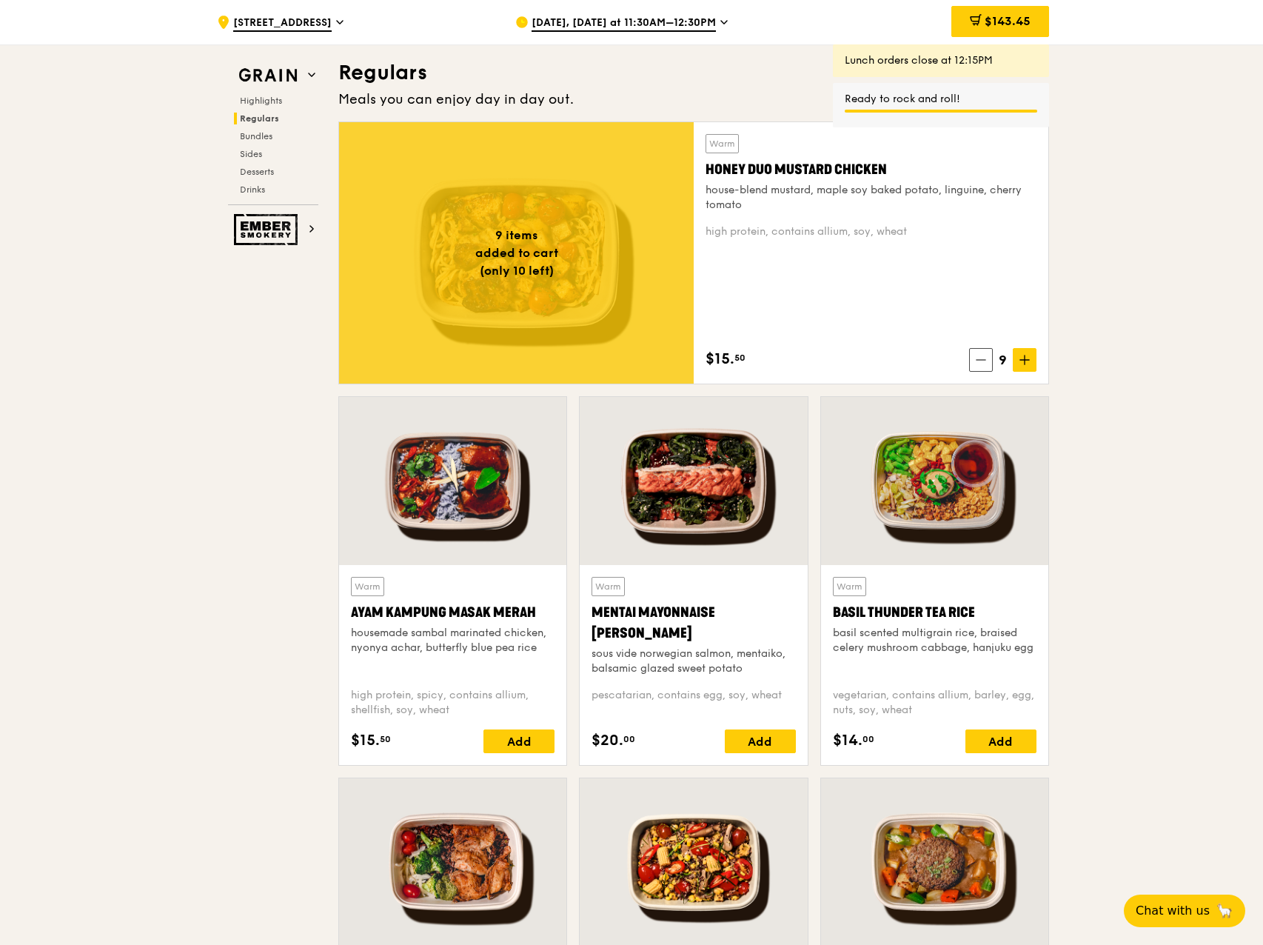
click at [1025, 359] on icon at bounding box center [1025, 359] width 0 height 9
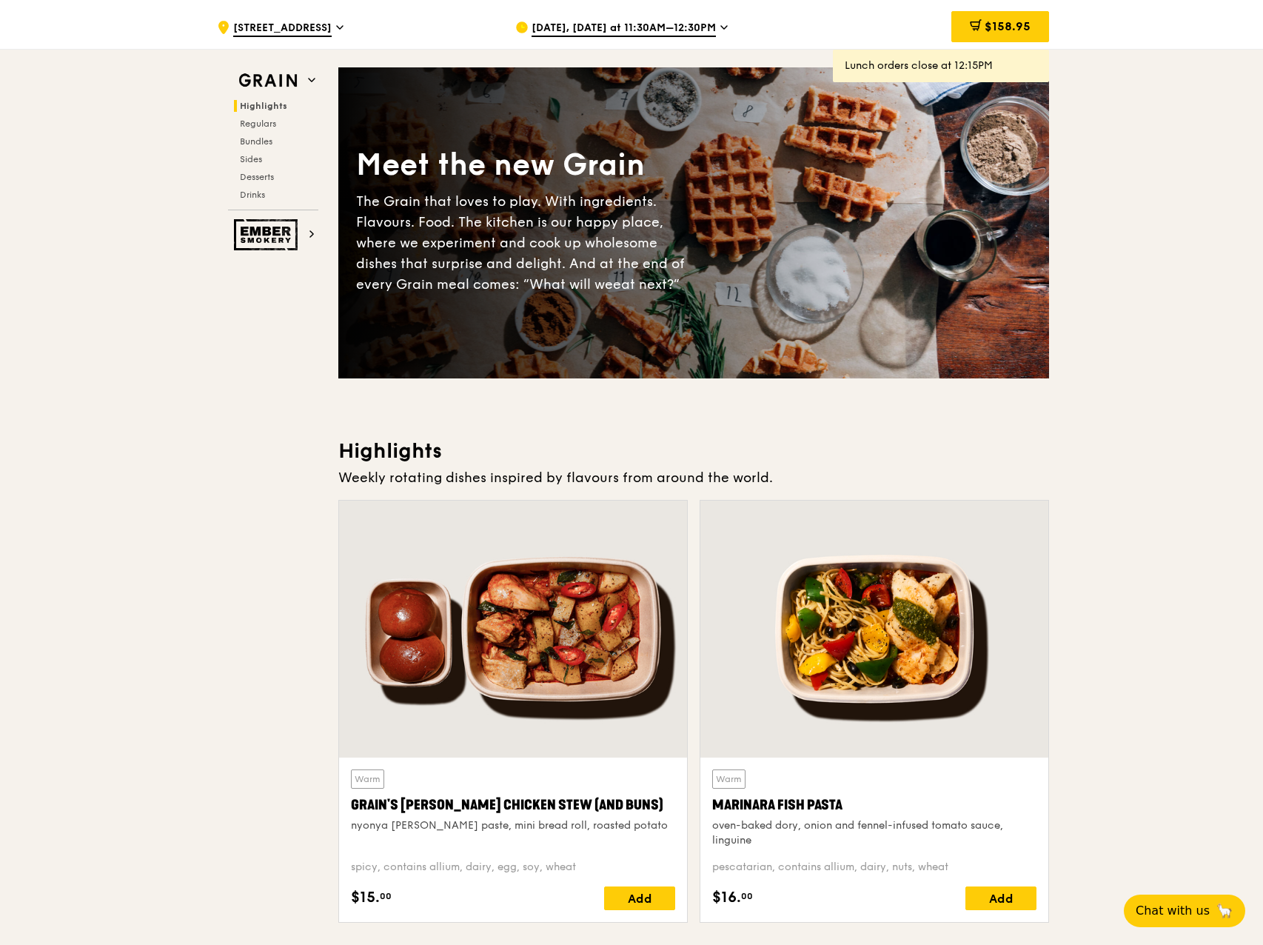
scroll to position [0, 0]
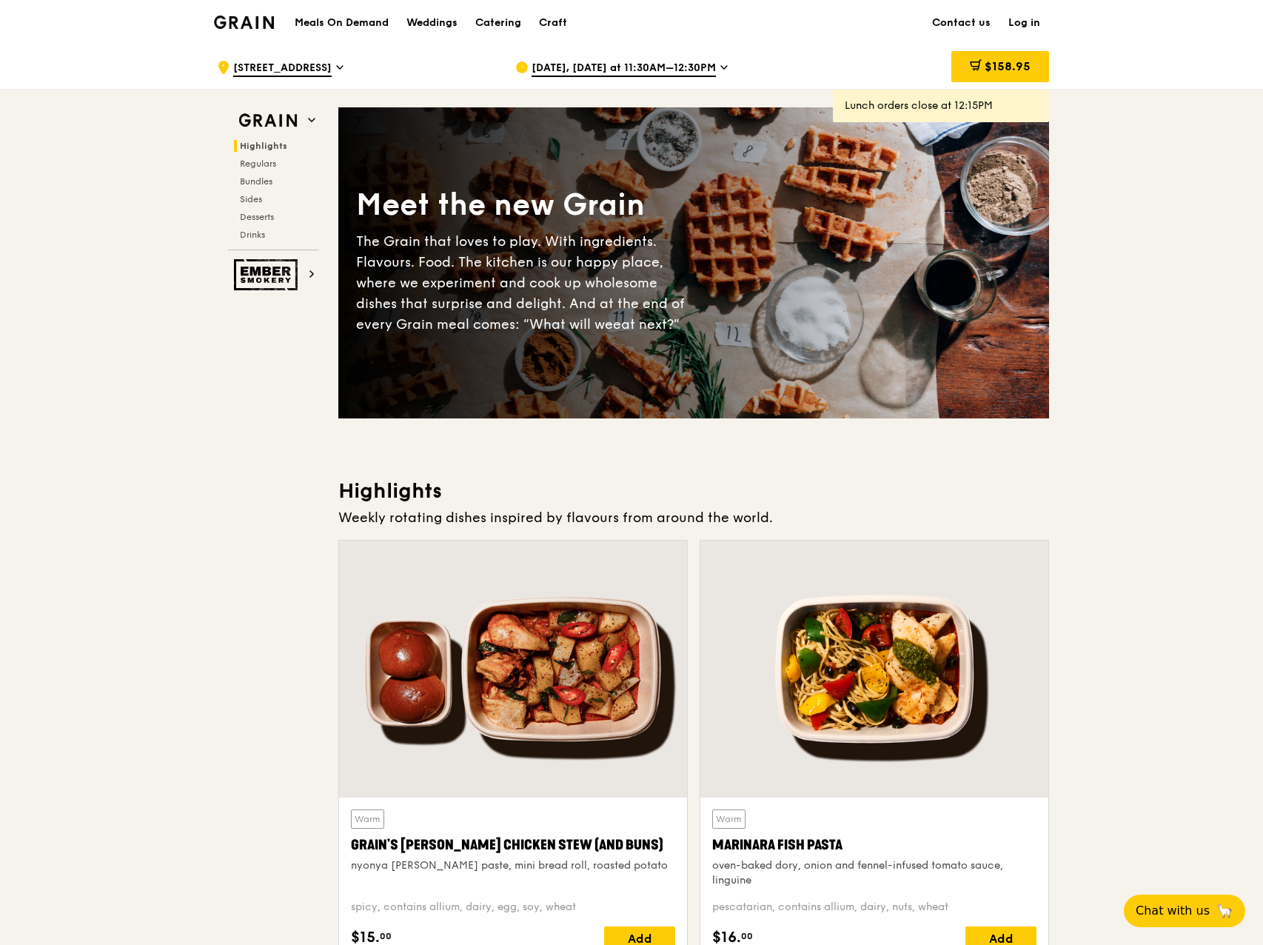
click at [720, 71] on icon at bounding box center [723, 67] width 7 height 13
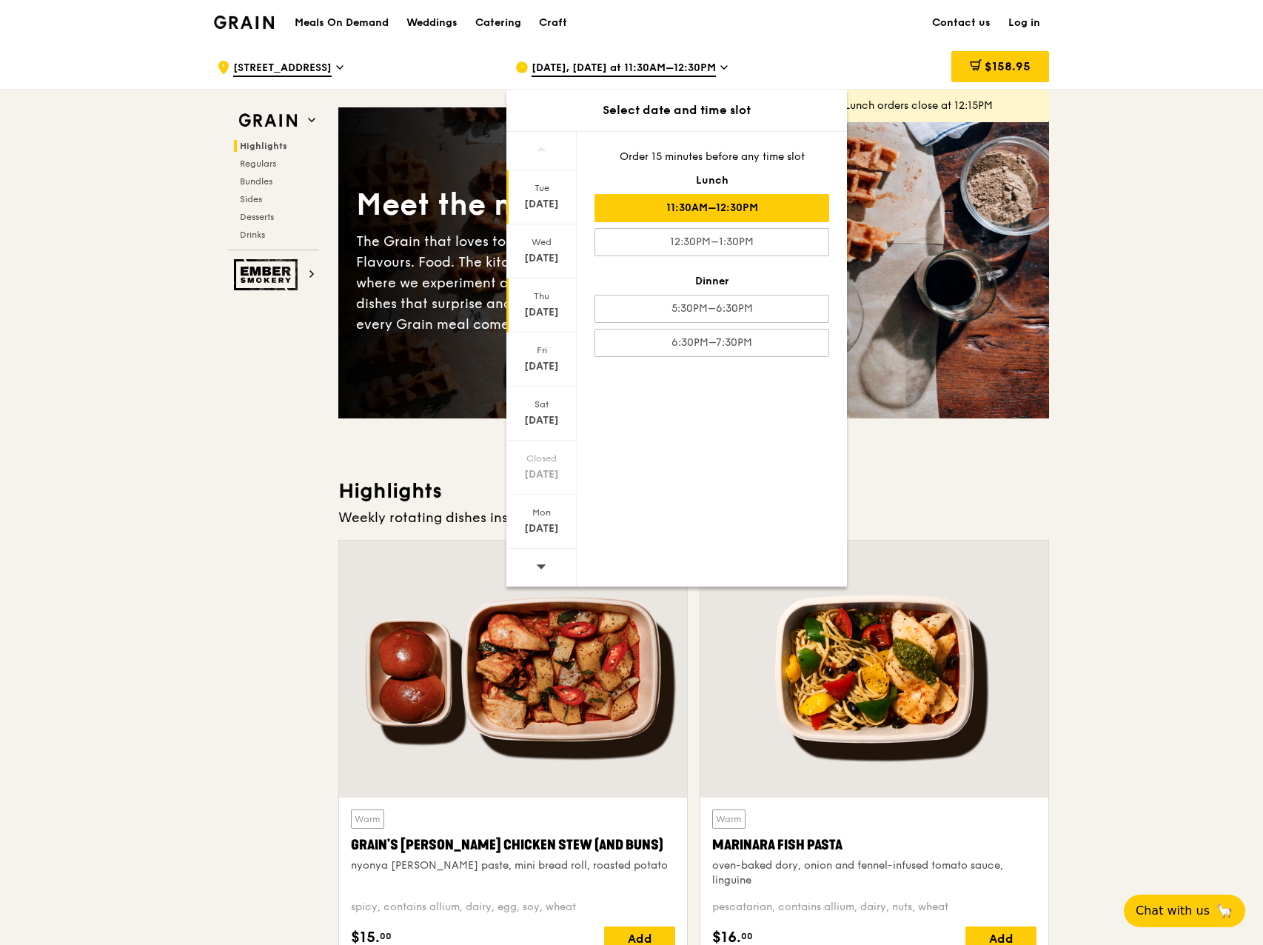
click at [528, 310] on div "Sep 11" at bounding box center [542, 312] width 66 height 15
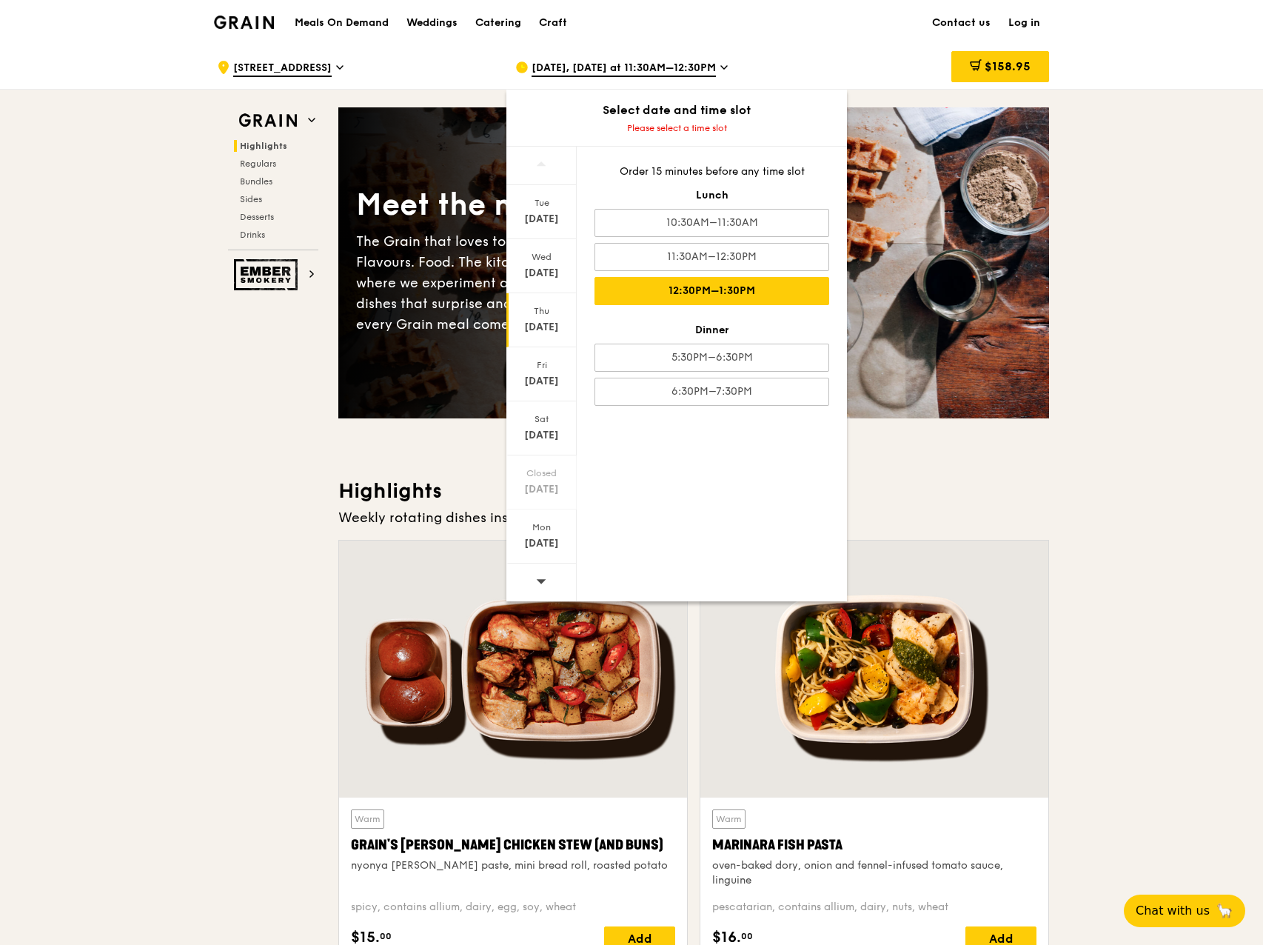
click at [752, 292] on div "12:30PM–1:30PM" at bounding box center [712, 291] width 235 height 28
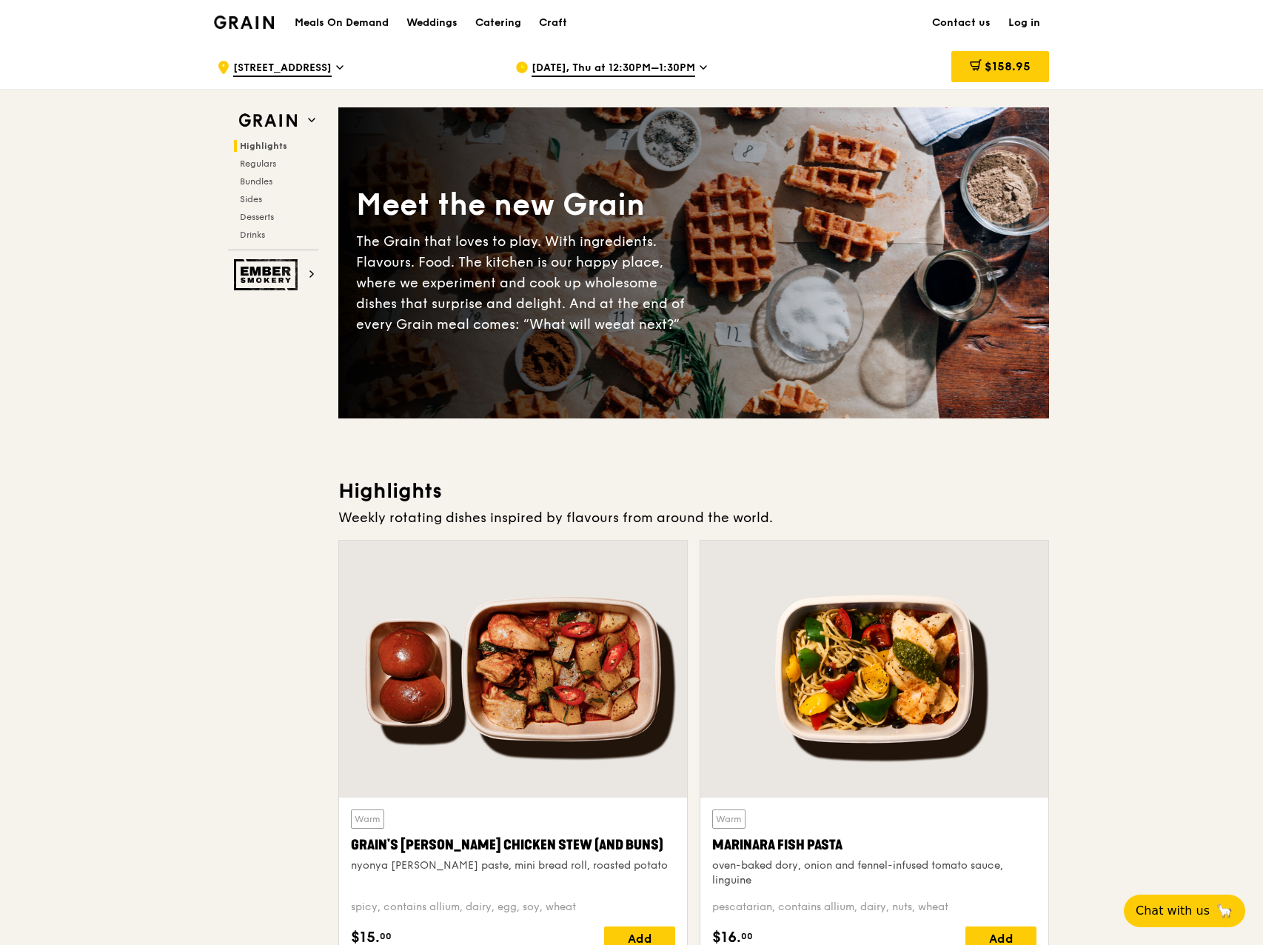
click at [331, 21] on h1 "Meals On Demand" at bounding box center [342, 23] width 94 height 15
click at [252, 240] on h2 "Drinks" at bounding box center [276, 235] width 84 height 12
click at [231, 10] on div "Grain logo" at bounding box center [244, 21] width 60 height 44
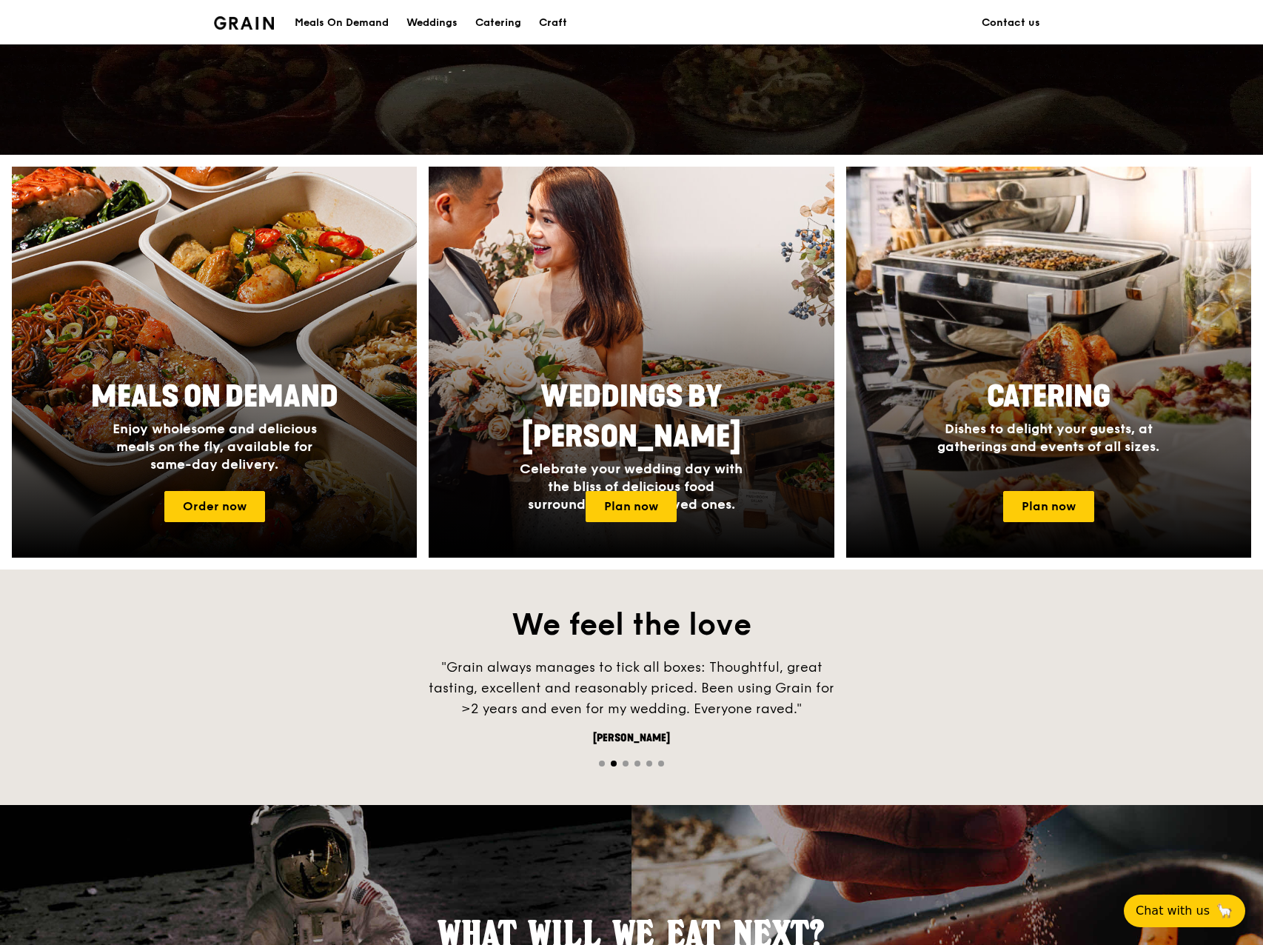
scroll to position [292, 0]
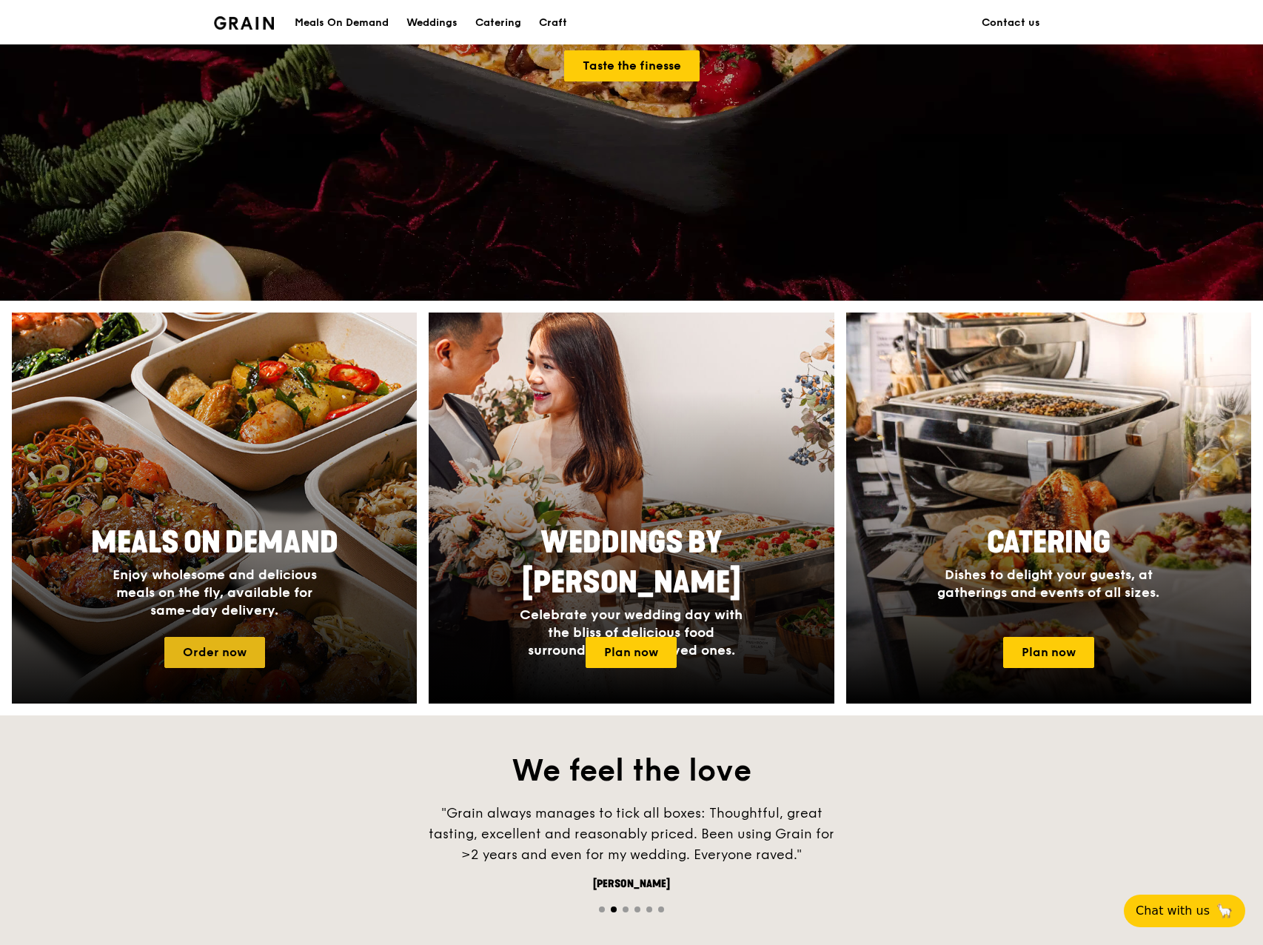
click at [227, 652] on link "Order now" at bounding box center [214, 652] width 101 height 31
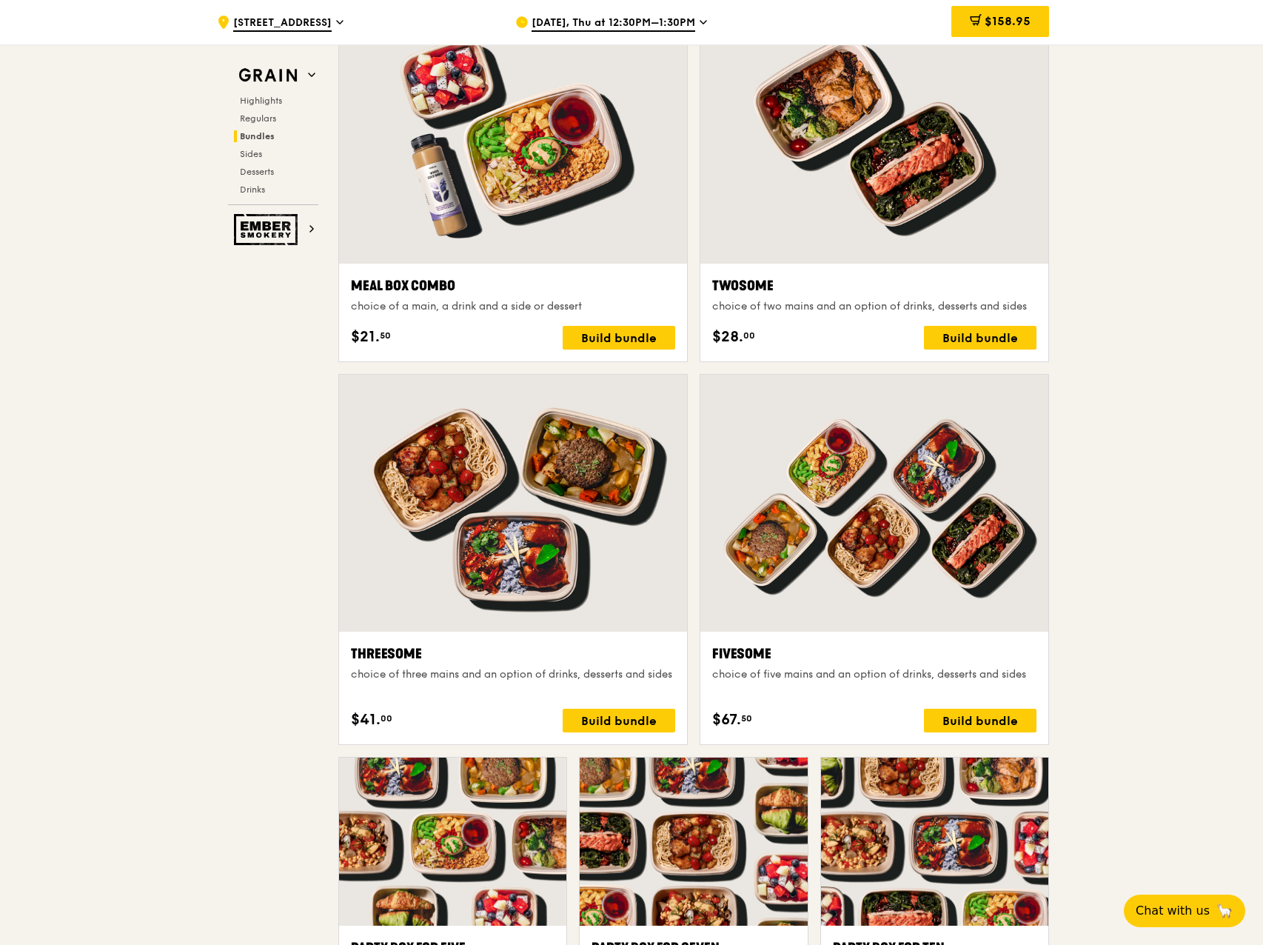
scroll to position [2369, 0]
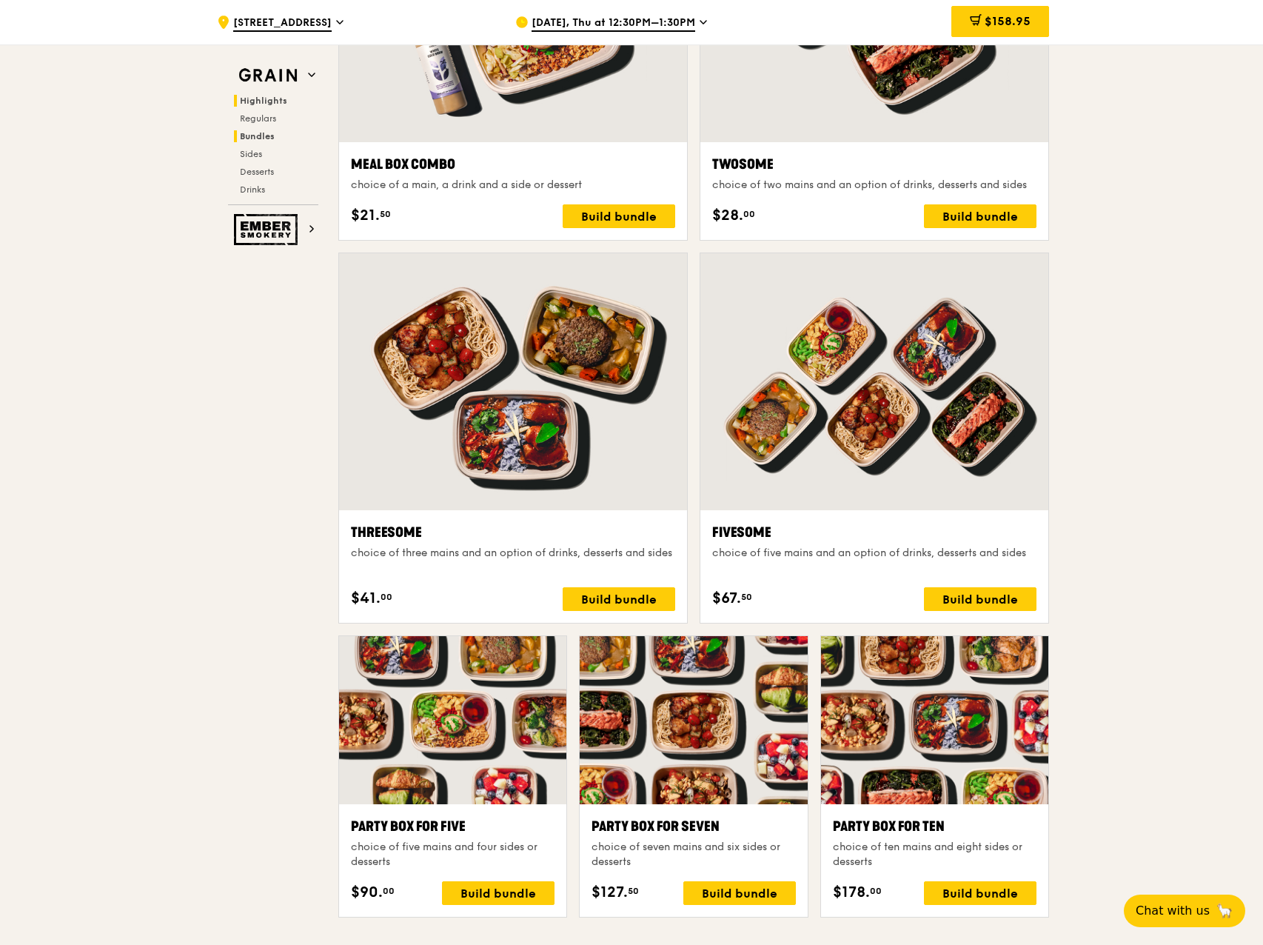
click at [287, 98] on h2 "Highlights" at bounding box center [276, 101] width 84 height 12
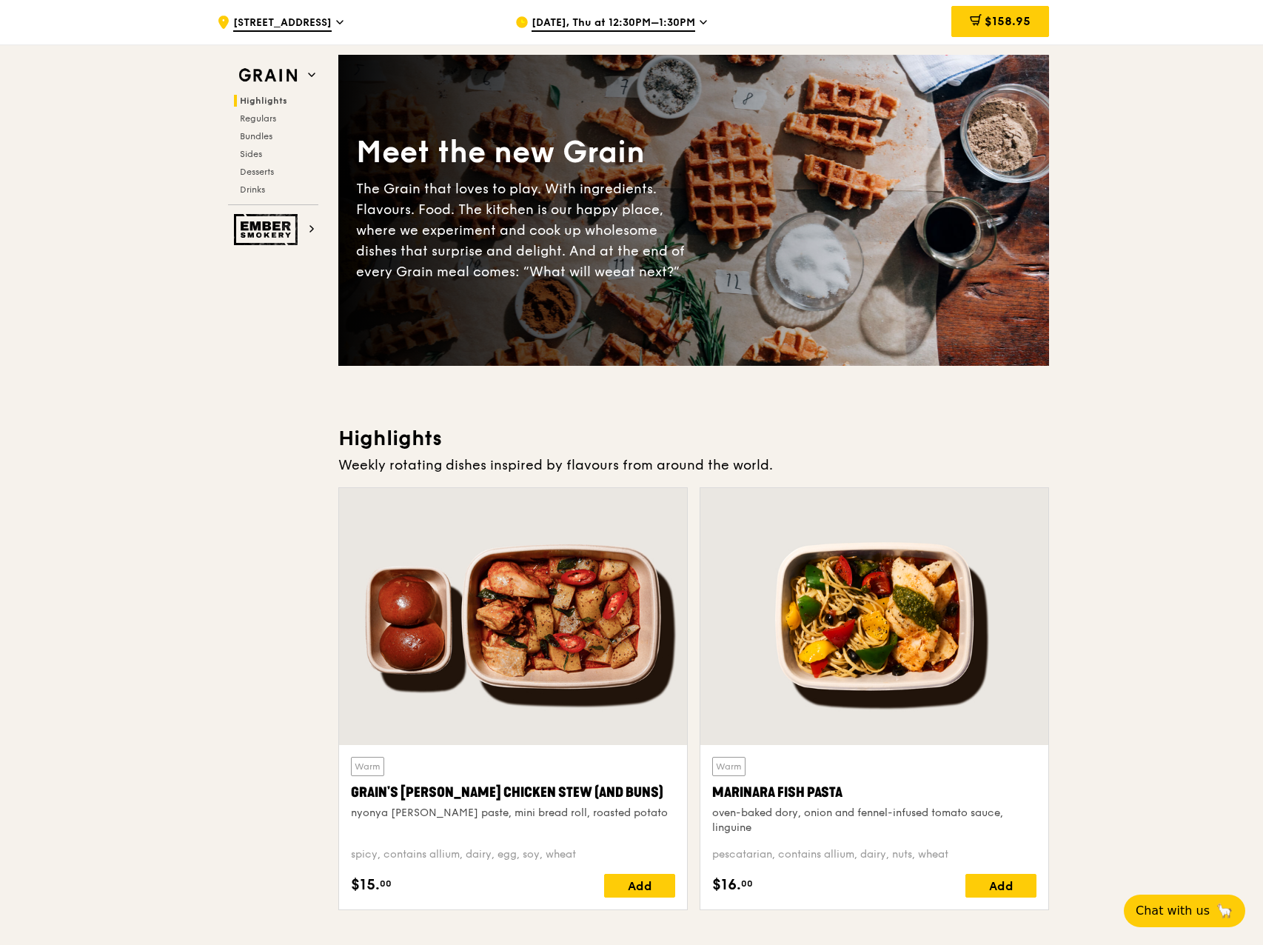
scroll to position [47, 0]
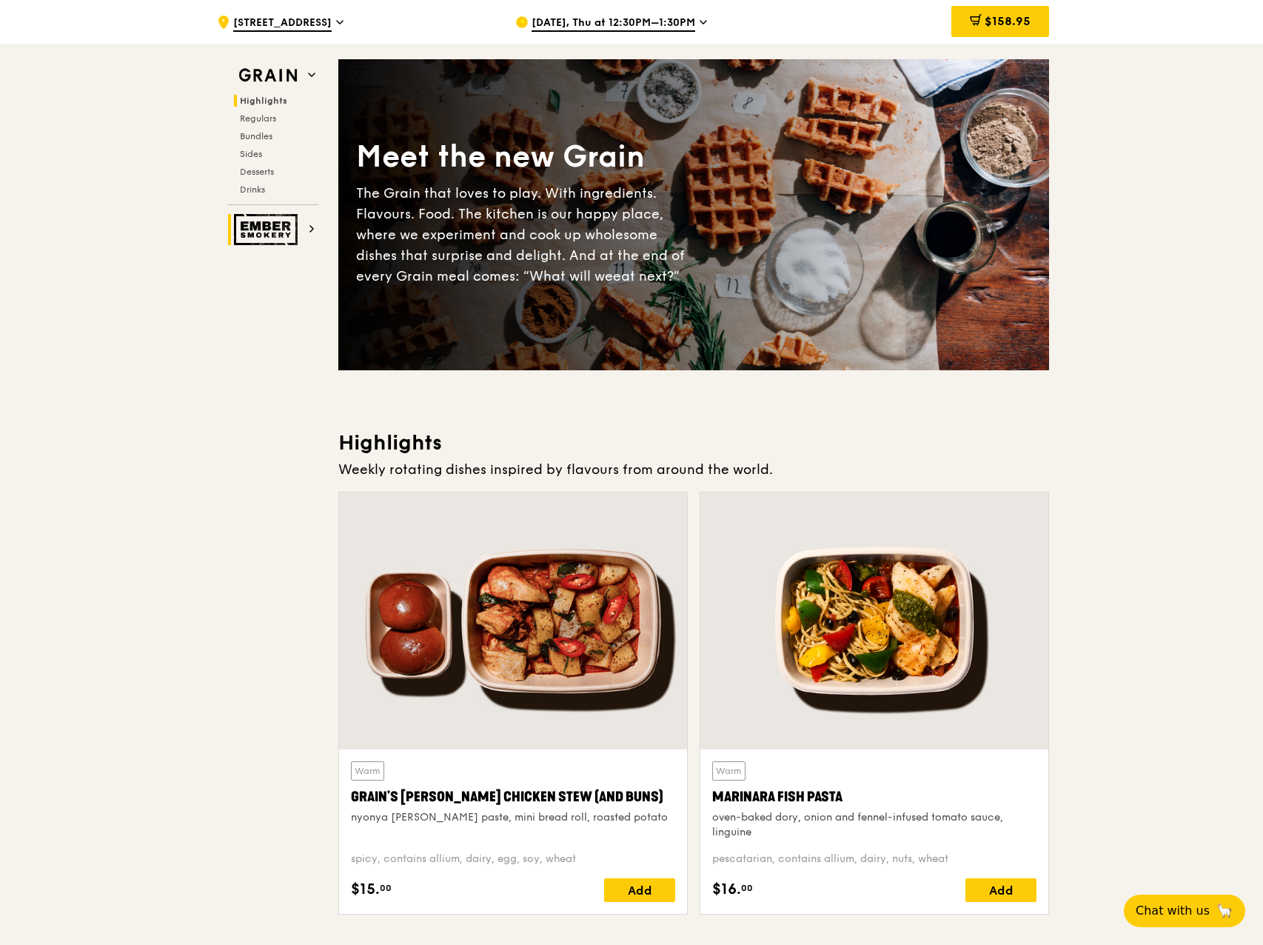
click at [313, 231] on icon at bounding box center [311, 228] width 7 height 7
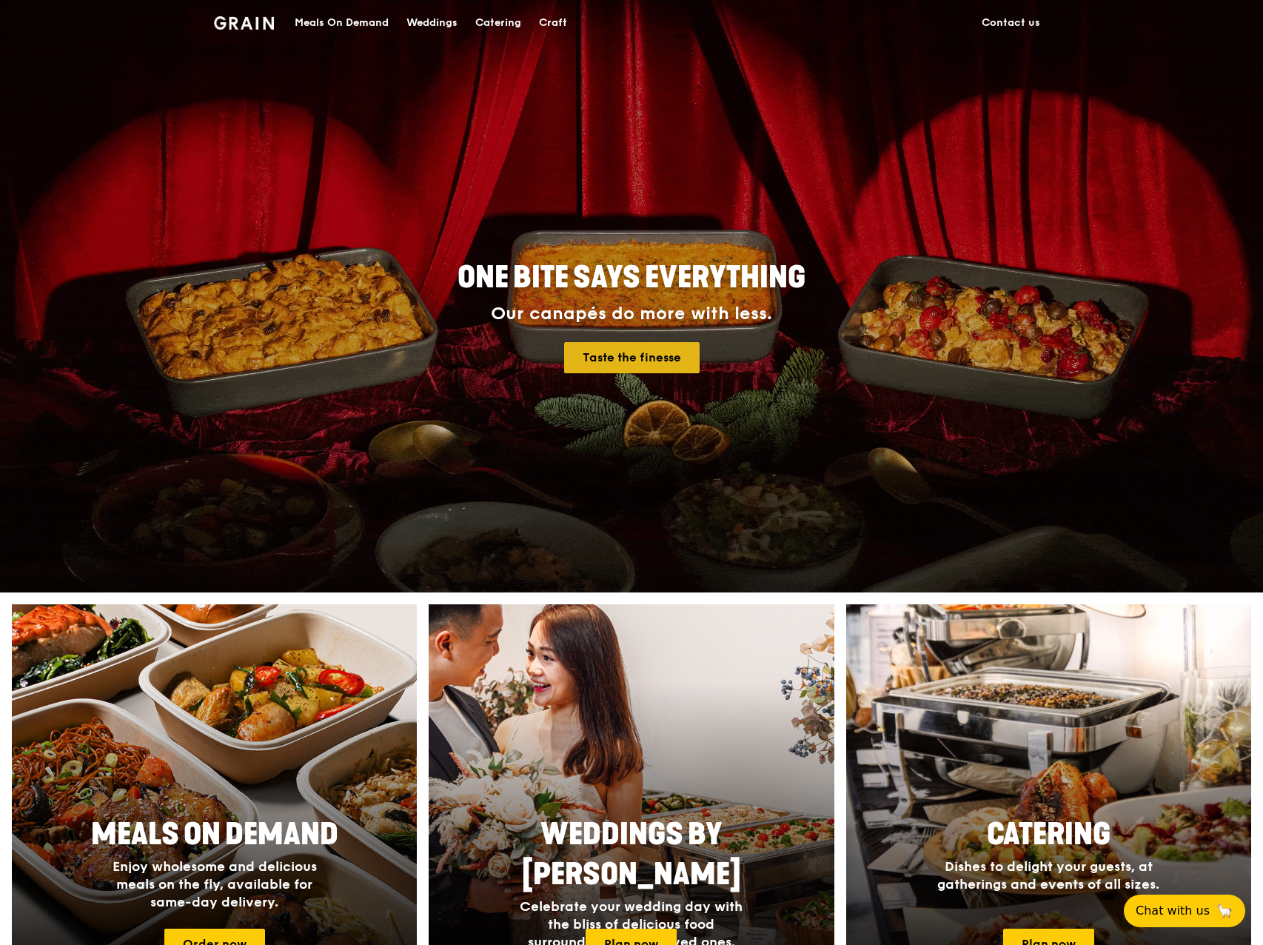
click at [676, 350] on link "Taste the finesse" at bounding box center [632, 357] width 136 height 31
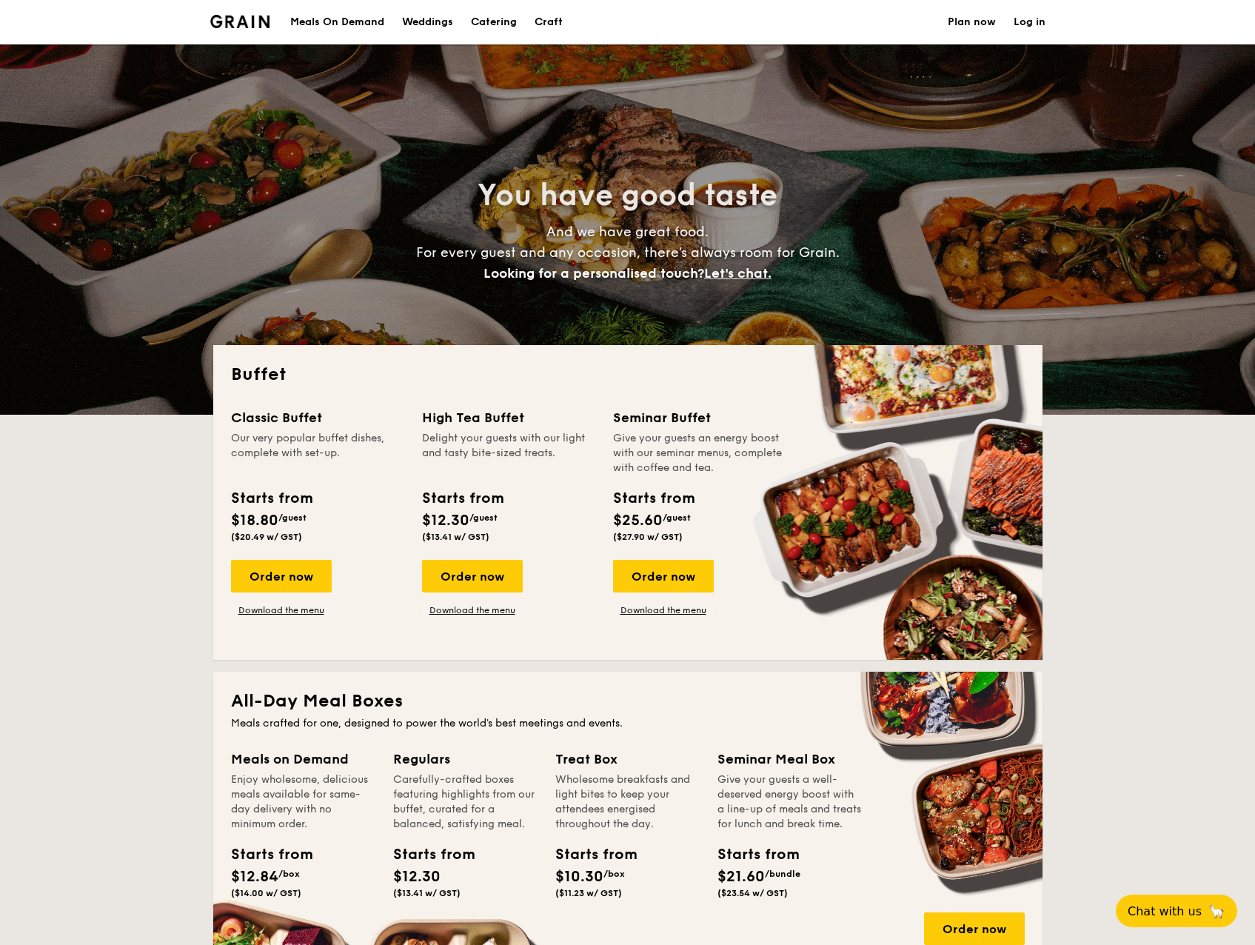
select select
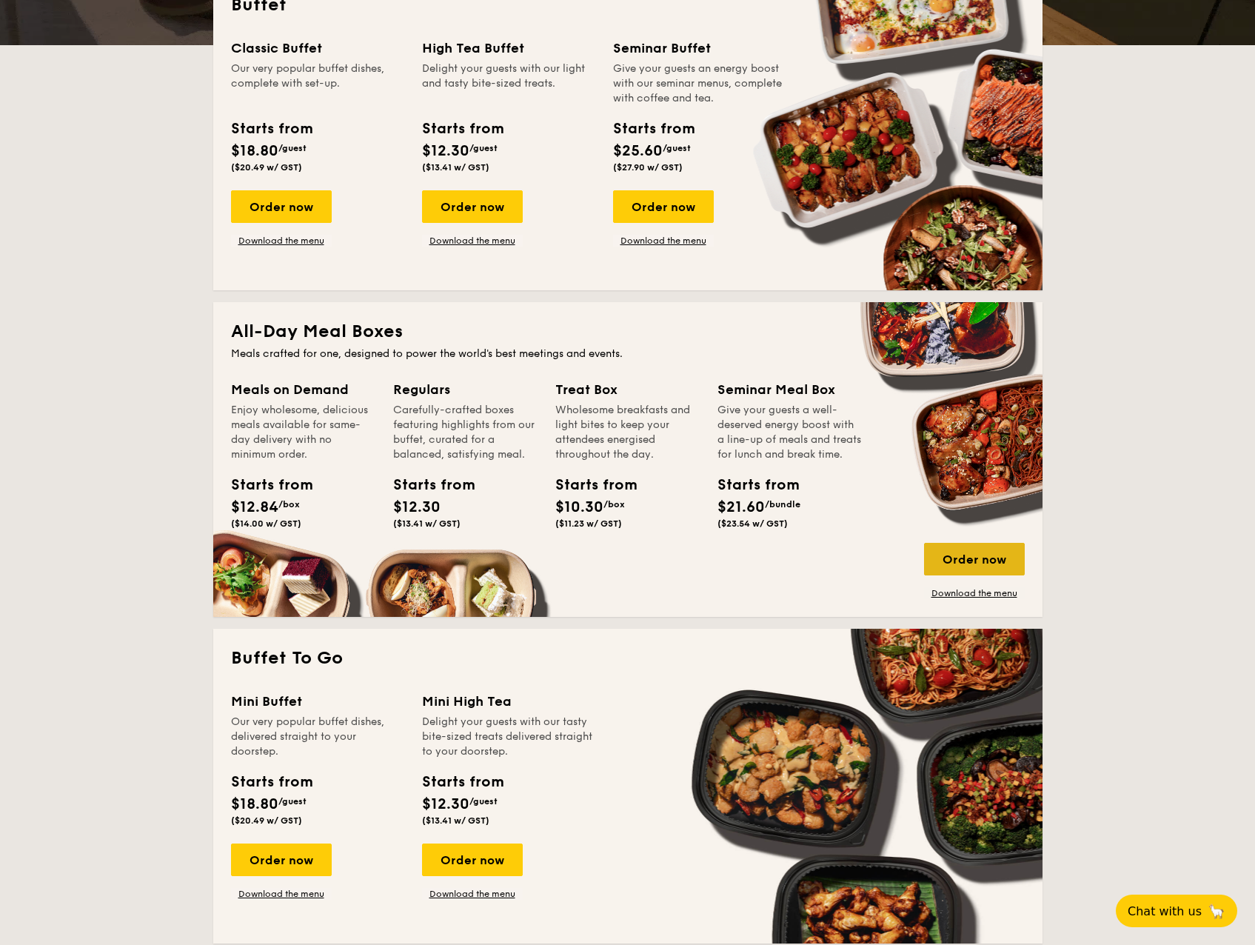
click at [993, 560] on div "Order now" at bounding box center [974, 559] width 101 height 33
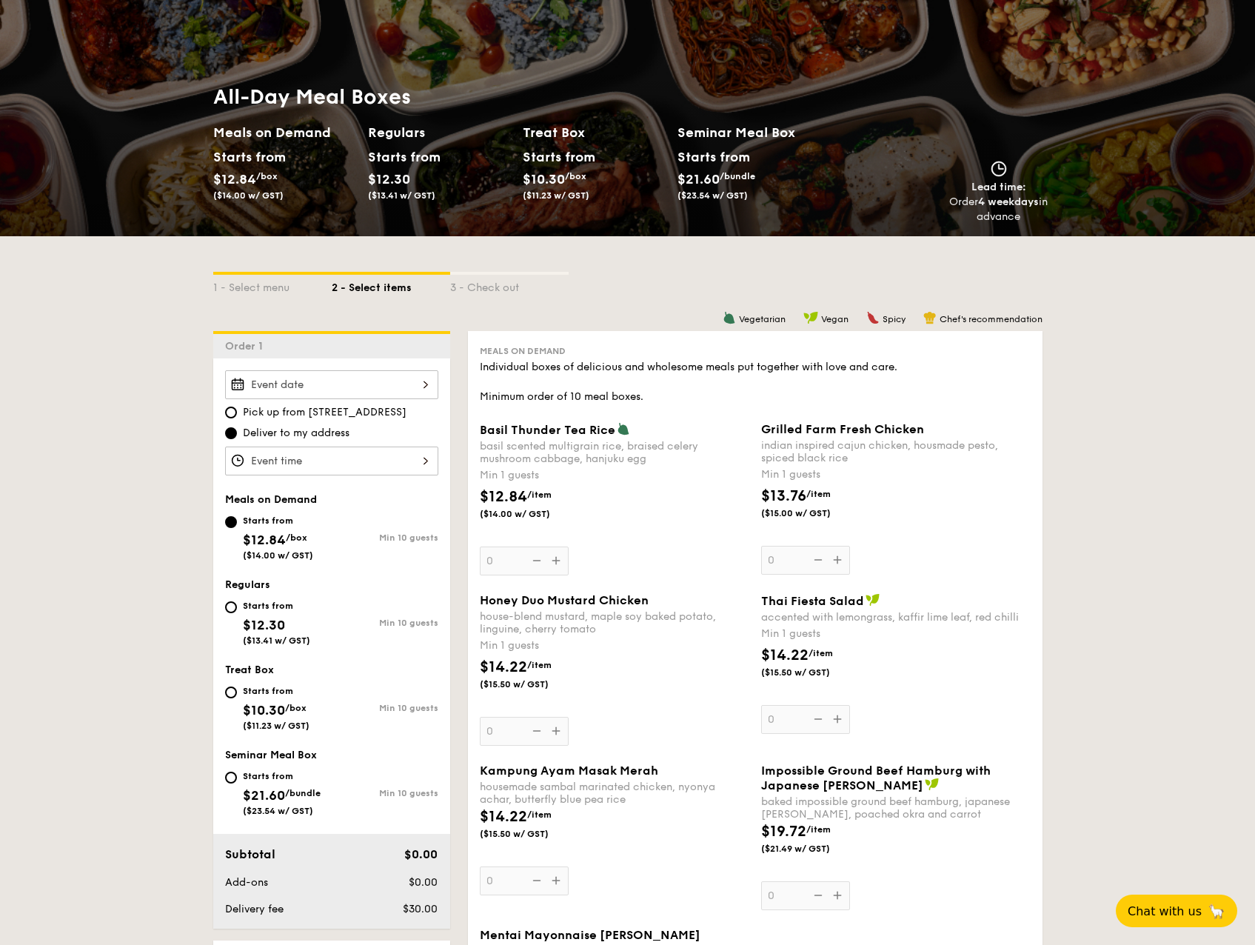
scroll to position [148, 0]
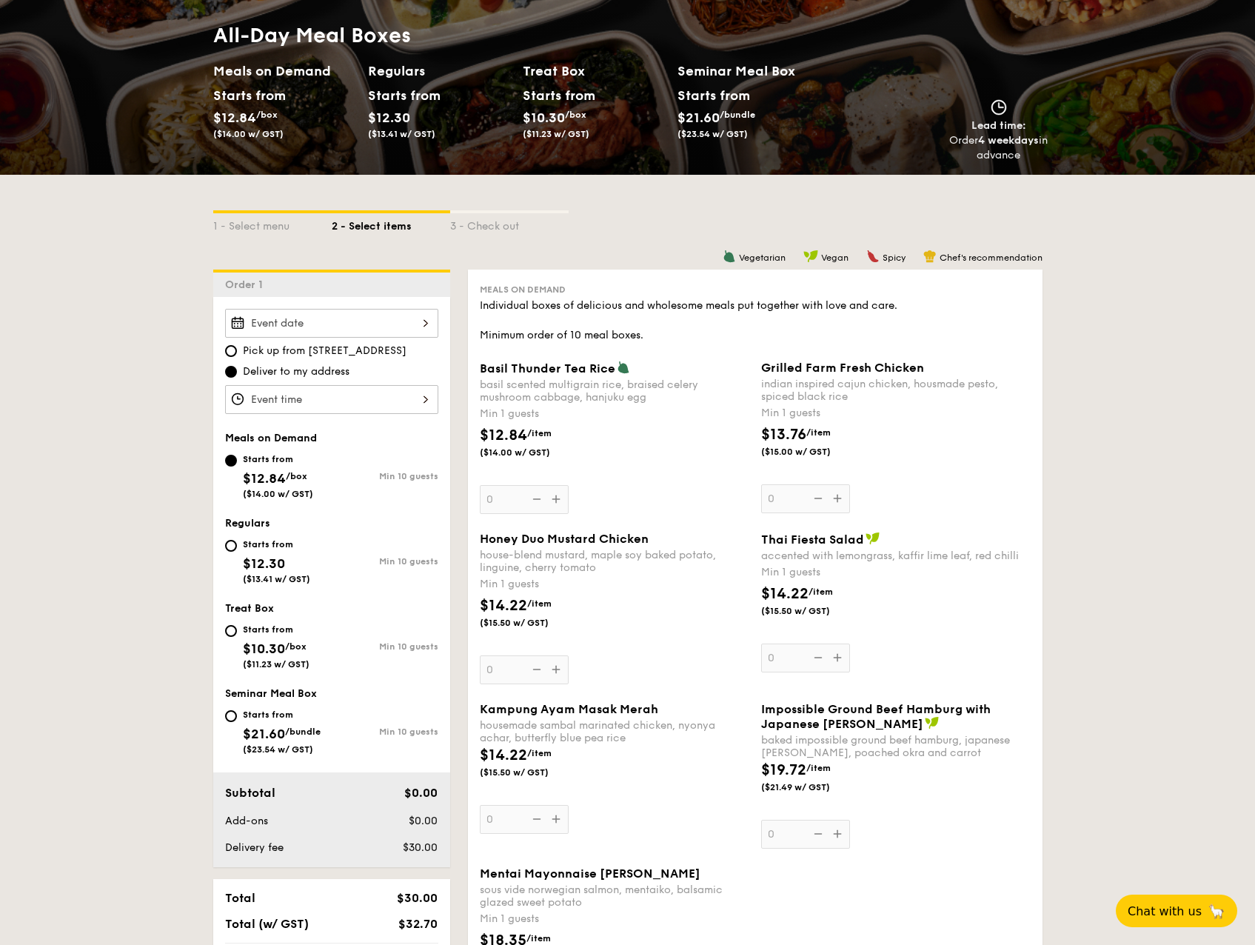
drag, startPoint x: 404, startPoint y: 334, endPoint x: 404, endPoint y: 322, distance: 11.8
click at [404, 322] on input "Basil Thunder Tea [PERSON_NAME] scented multigrain rice, braised celery mushroo…" at bounding box center [331, 323] width 213 height 29
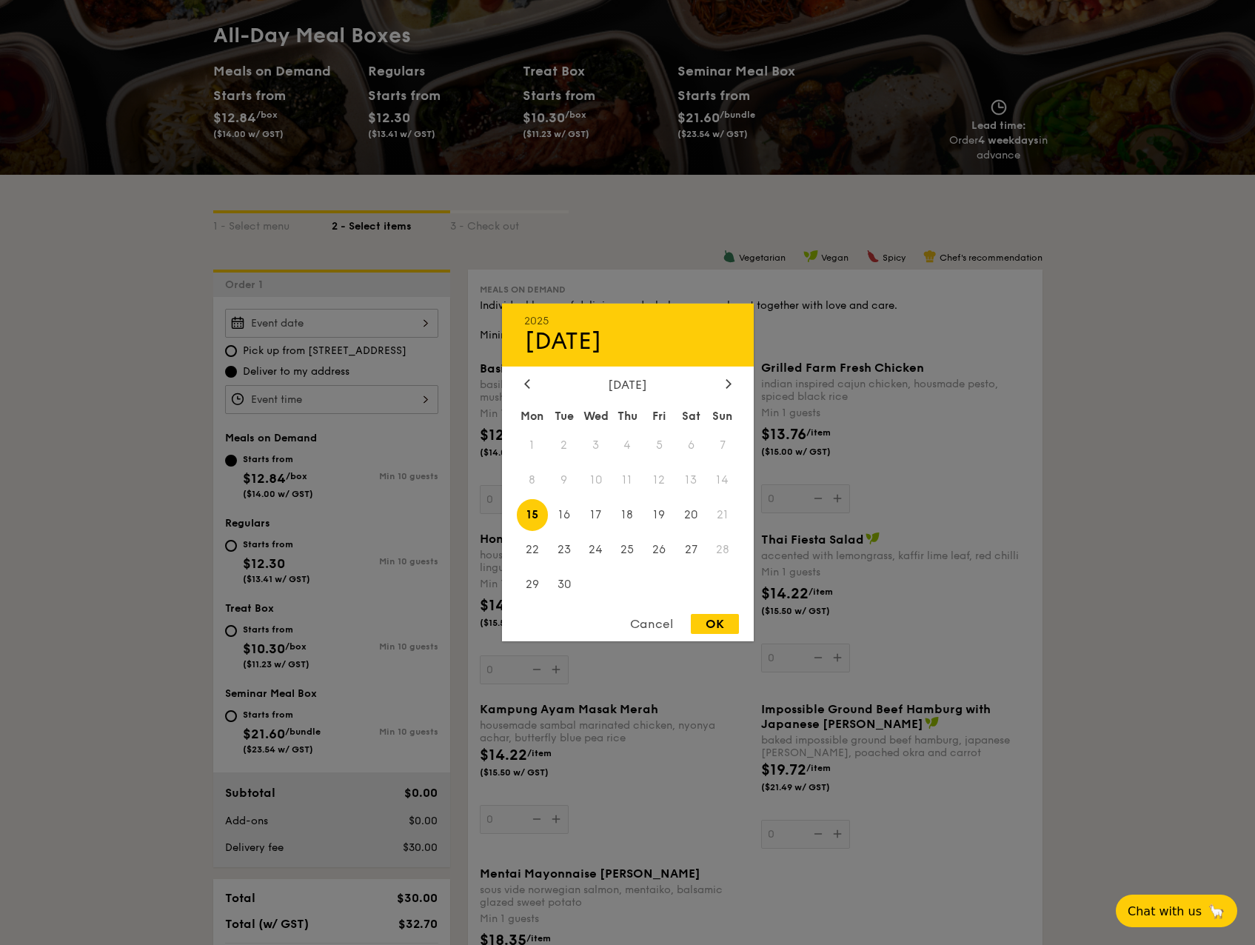
click at [528, 518] on span "15" at bounding box center [533, 515] width 32 height 32
click at [711, 633] on div "OK" at bounding box center [715, 624] width 48 height 20
type input "[DATE]"
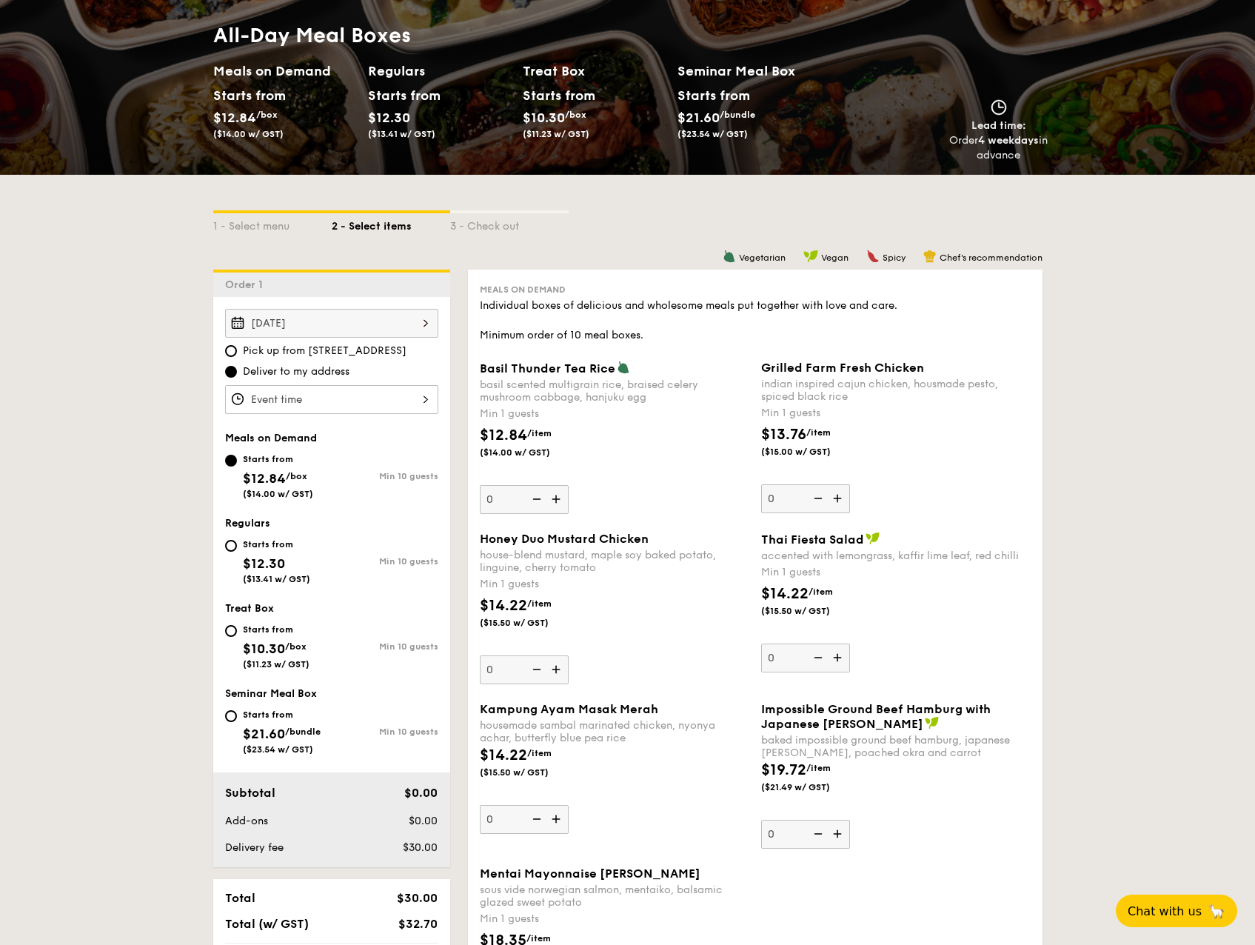
click at [713, 626] on div "OK" at bounding box center [715, 624] width 48 height 20
click at [390, 400] on input "Basil Thunder Tea [PERSON_NAME] scented multigrain rice, braised celery mushroo…" at bounding box center [331, 399] width 213 height 29
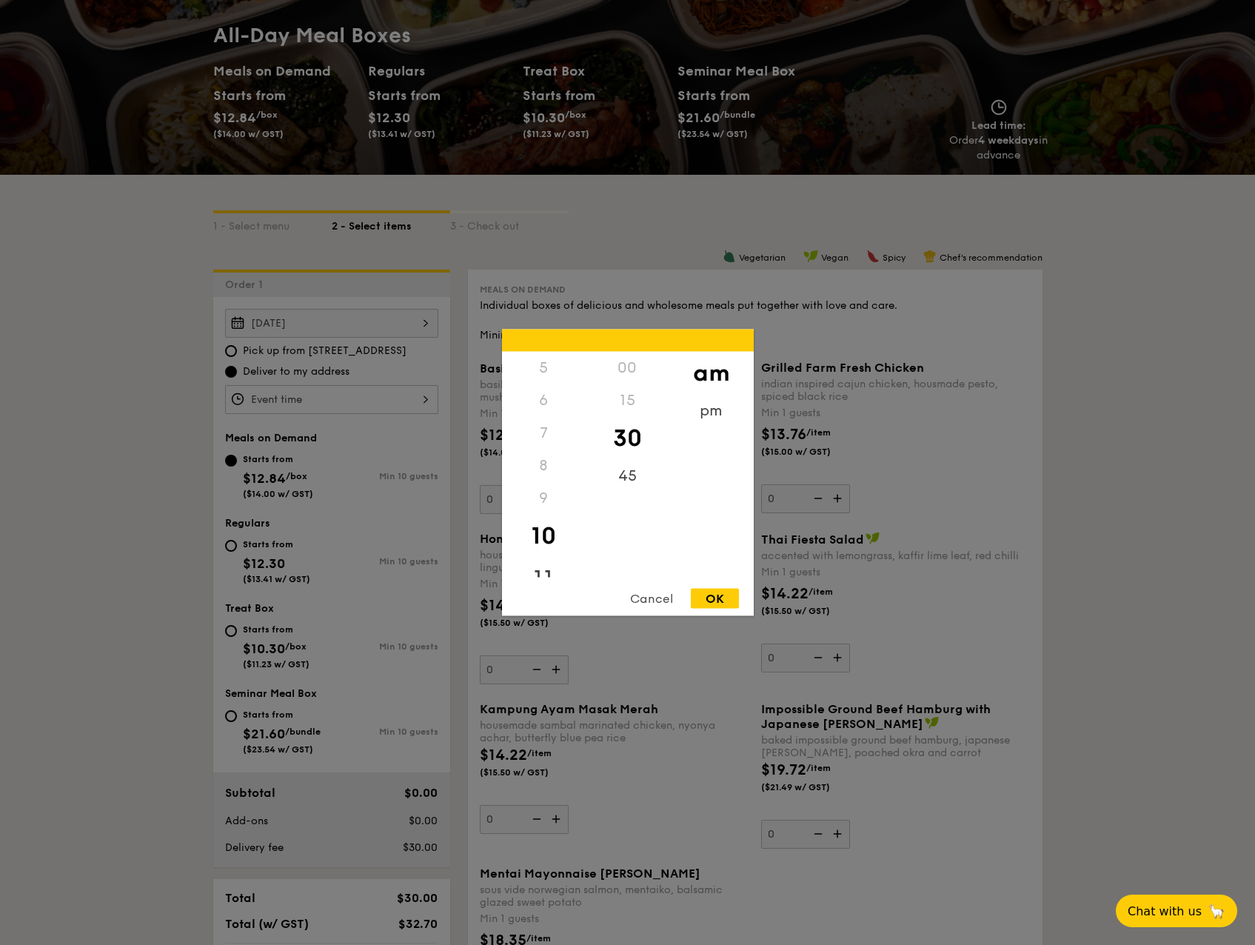
scroll to position [222, 0]
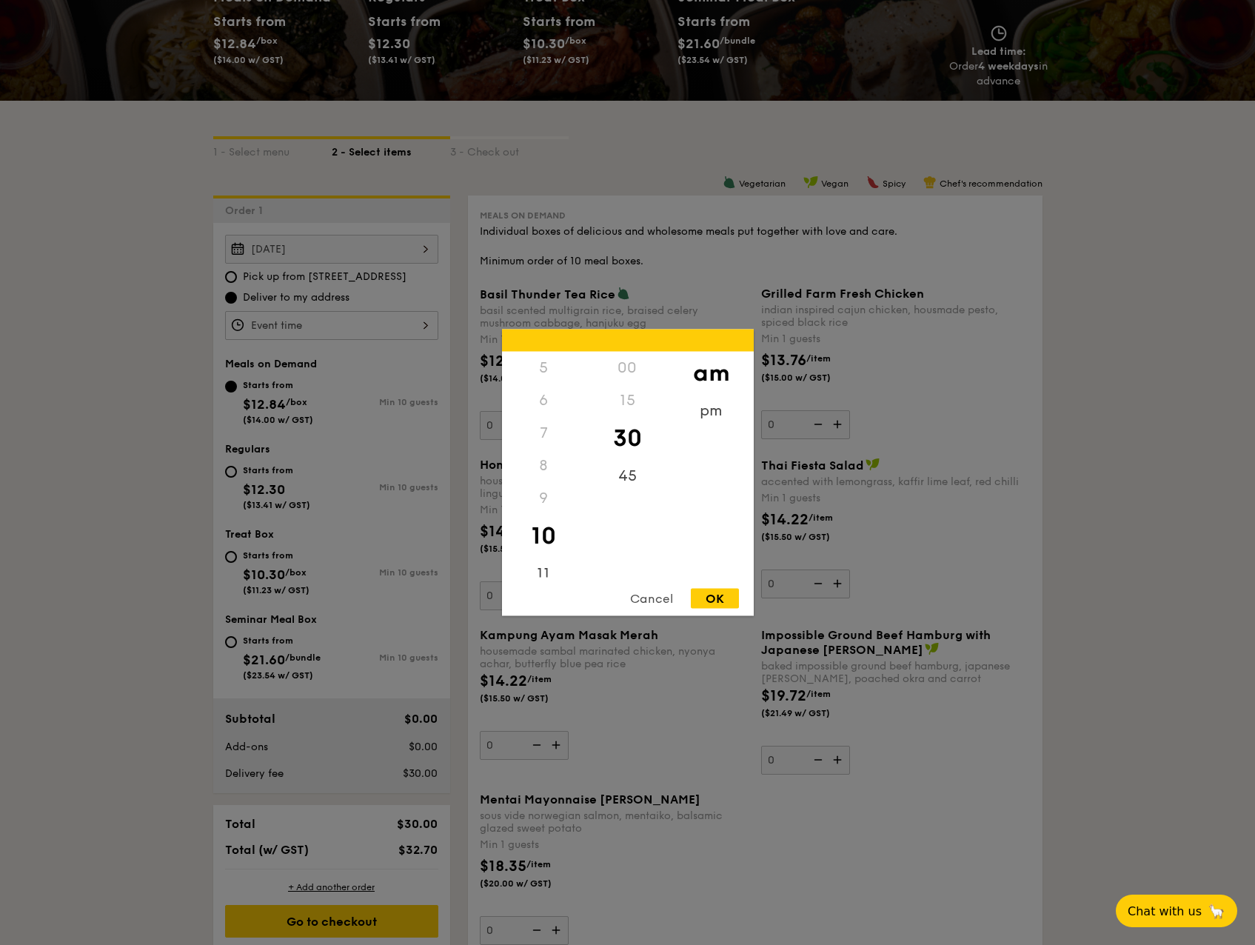
drag, startPoint x: 538, startPoint y: 439, endPoint x: 541, endPoint y: 381, distance: 58.6
click at [541, 381] on div "12 1 2 3 4 5 6 7 8 9 10 11" at bounding box center [544, 465] width 84 height 226
click at [726, 407] on div "pm" at bounding box center [711, 416] width 84 height 43
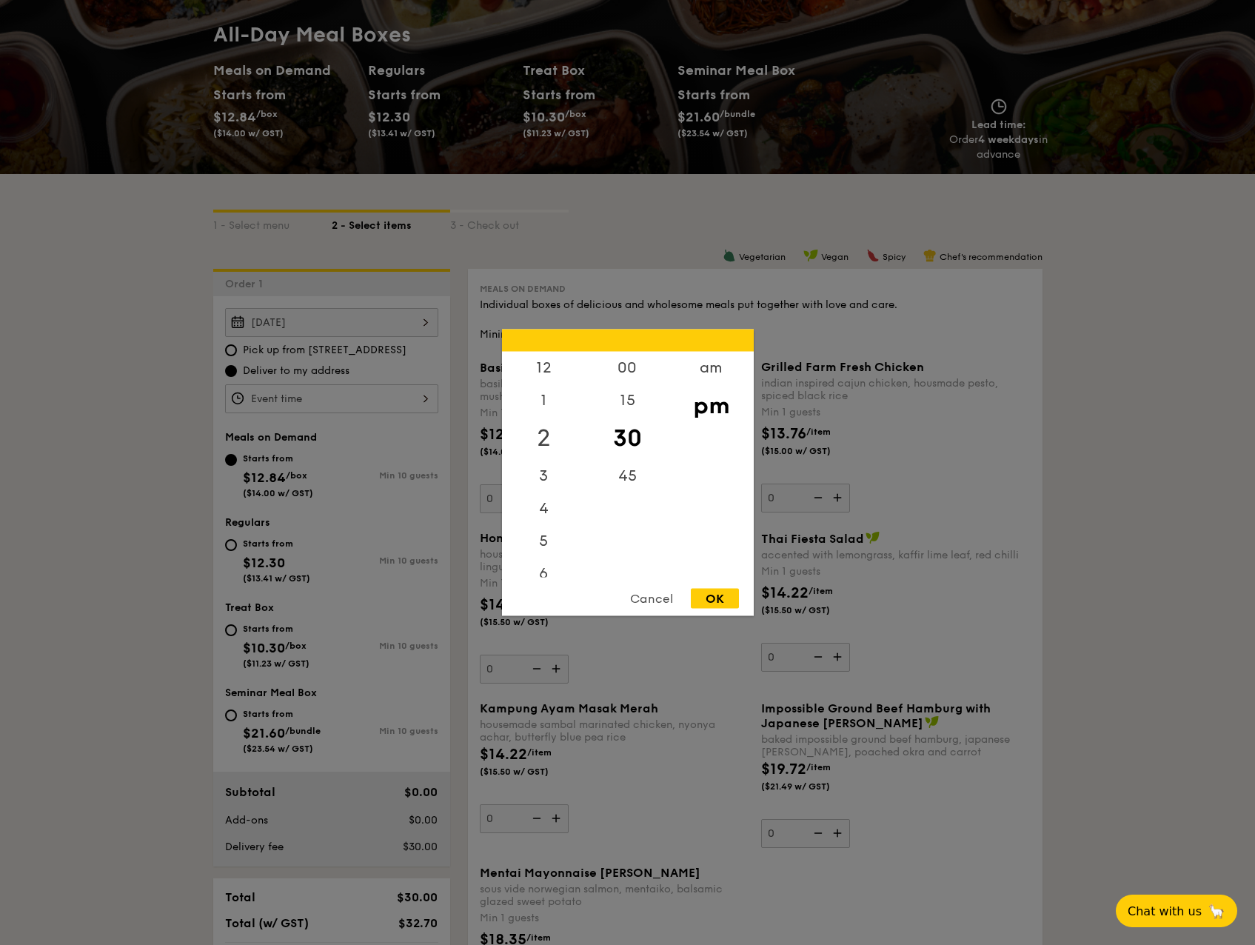
scroll to position [148, 0]
click at [548, 367] on div "12" at bounding box center [544, 373] width 84 height 43
click at [712, 600] on div "OK" at bounding box center [715, 599] width 48 height 20
type input "12:30PM"
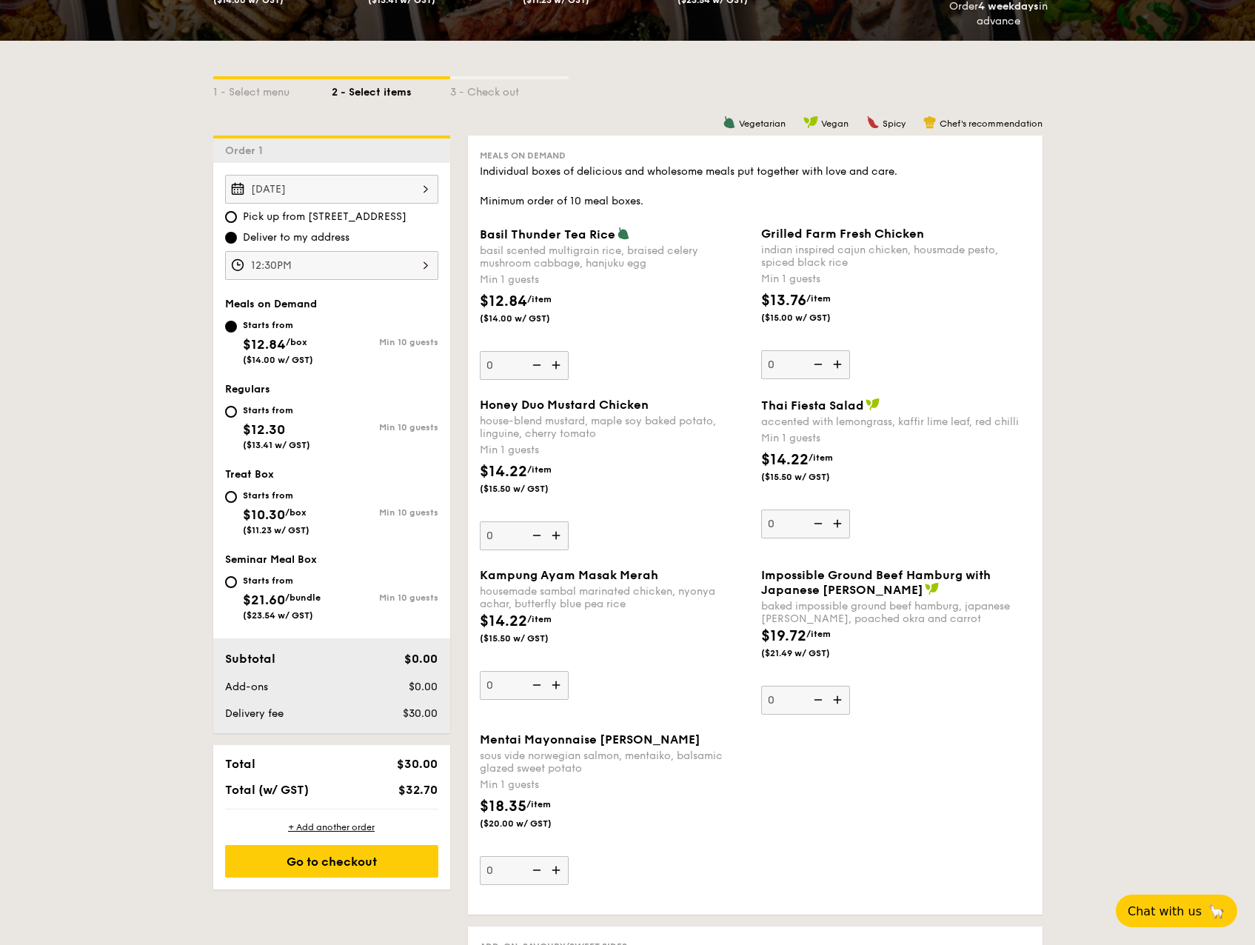
scroll to position [296, 0]
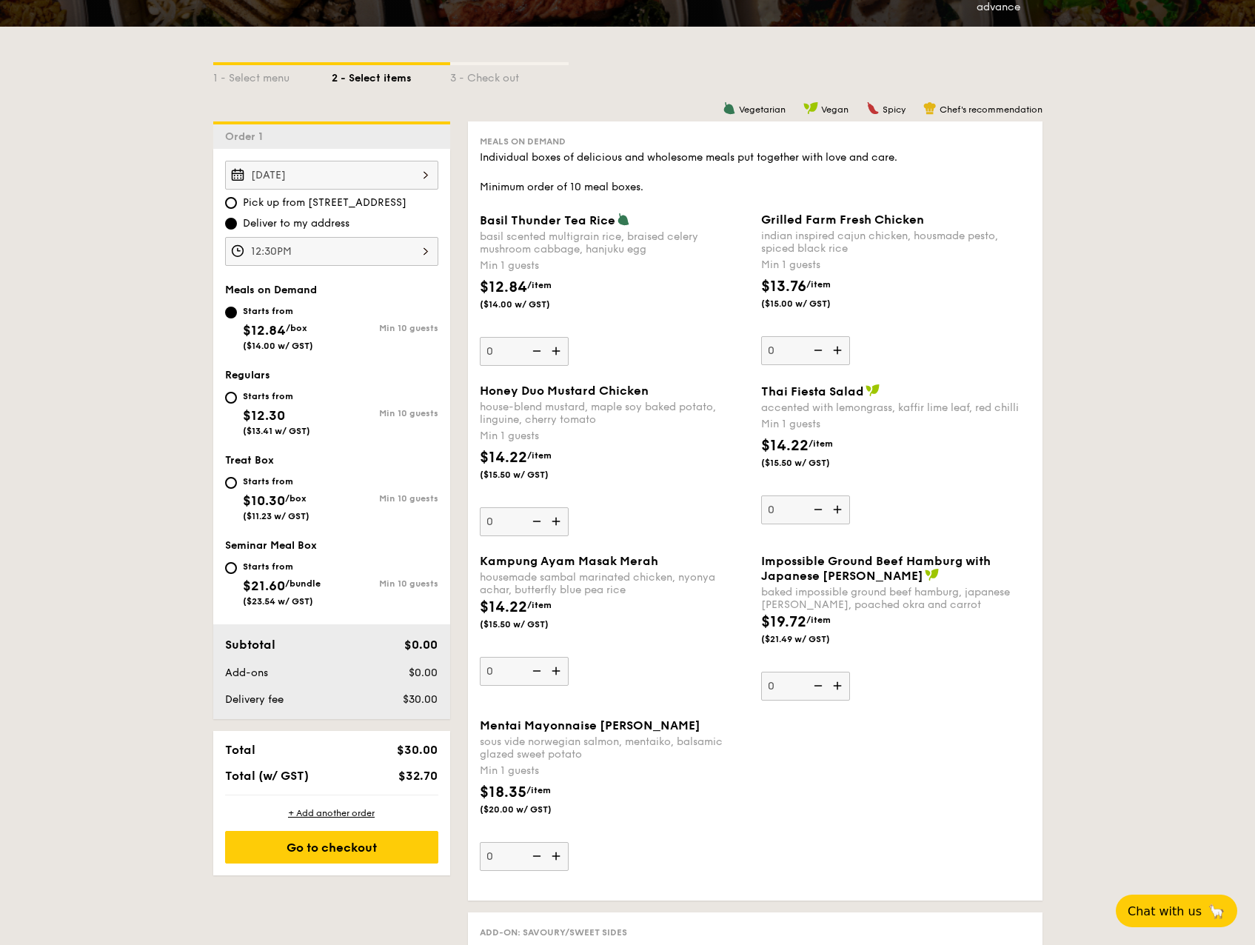
click at [514, 517] on input "0" at bounding box center [524, 521] width 89 height 29
type input "15"
click at [637, 497] on div "$14.22 /item ($15.50 w/ GST)" at bounding box center [614, 472] width 281 height 52
click at [569, 507] on input "15" at bounding box center [524, 521] width 89 height 29
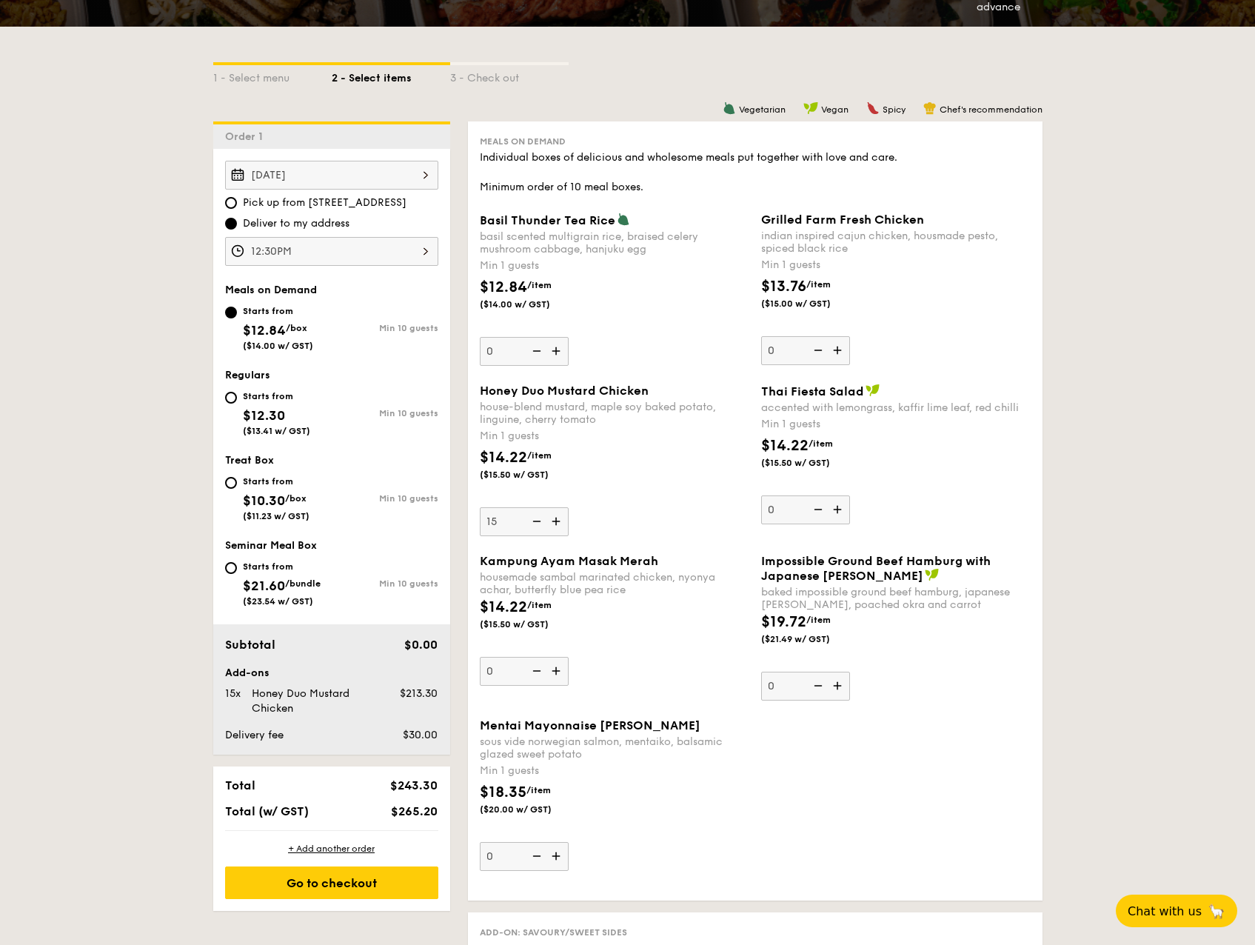
click at [250, 401] on div "Starts from" at bounding box center [276, 396] width 67 height 12
click at [237, 401] on input "Starts from $12.30 ($13.41 w/ GST) Min 10 guests" at bounding box center [231, 398] width 12 height 12
radio input "true"
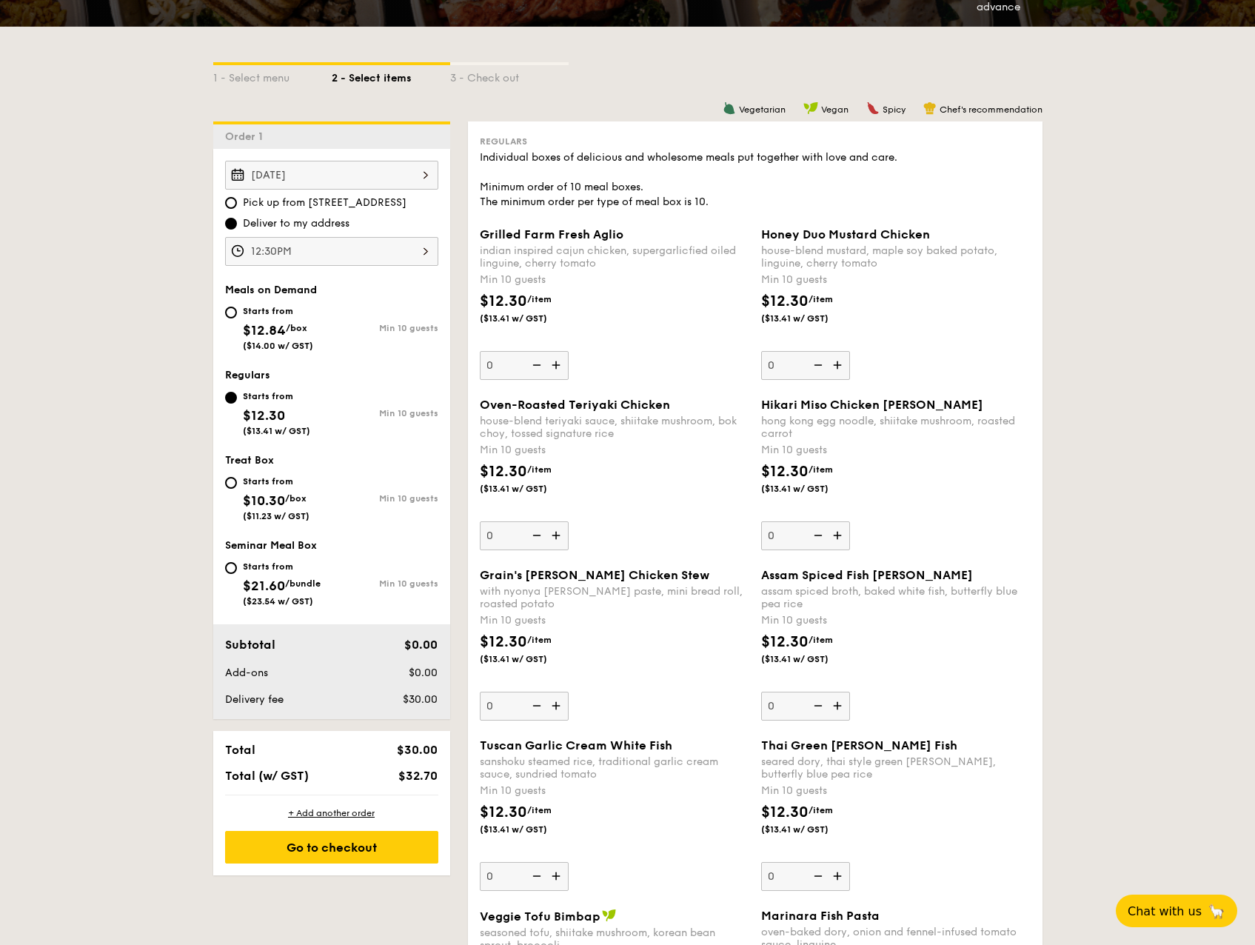
click at [792, 361] on input "0" at bounding box center [805, 365] width 89 height 29
type input "10"
click at [1001, 325] on div "$12.30 /item ($13.41 w/ GST)" at bounding box center [895, 316] width 281 height 52
click at [850, 351] on input "10" at bounding box center [805, 365] width 89 height 29
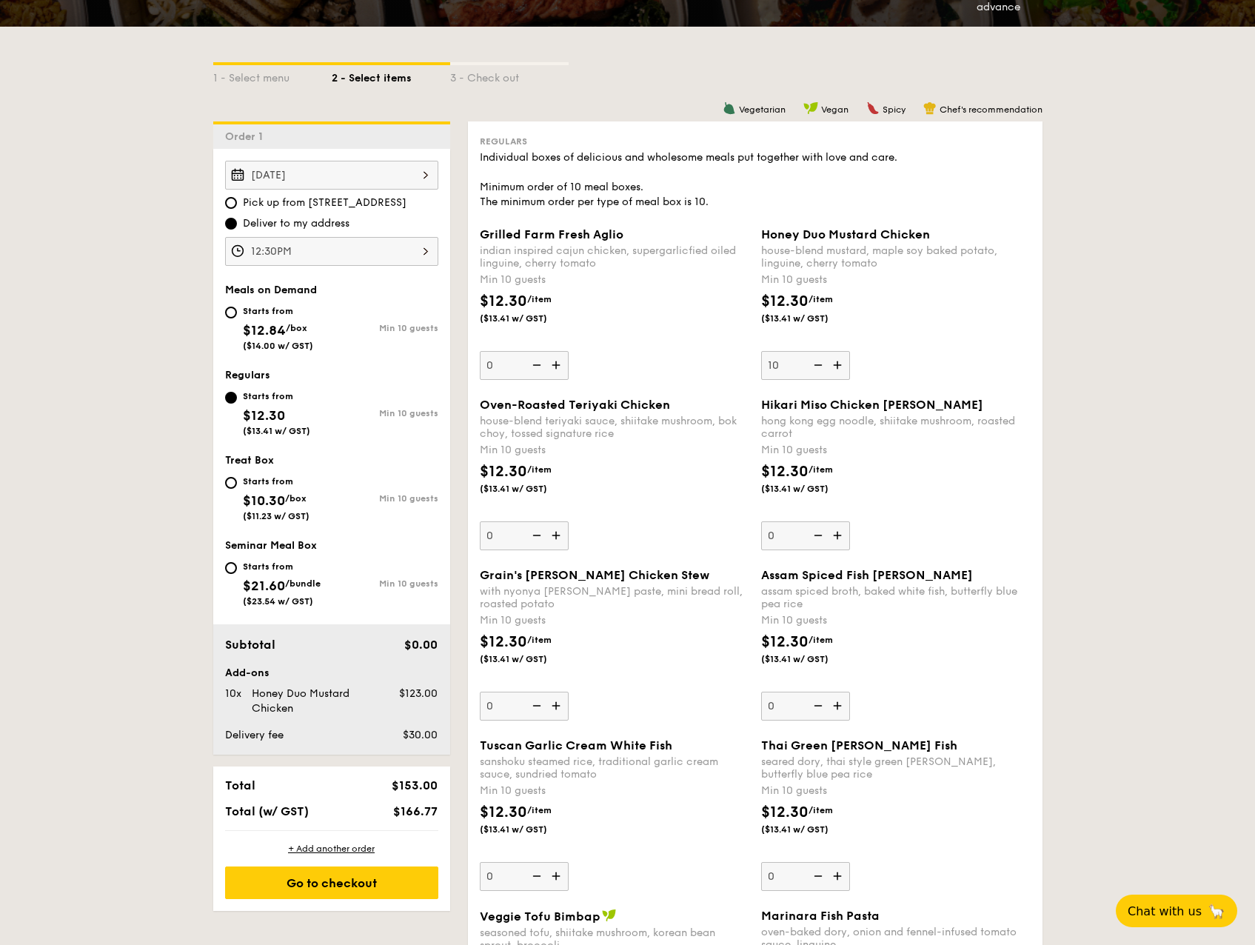
click at [514, 535] on input "0" at bounding box center [524, 535] width 89 height 29
type input "10"
click at [925, 367] on div "Honey Duo Mustard Chicken house-blend mustard, maple soy baked potato, linguine…" at bounding box center [896, 303] width 270 height 153
click at [850, 367] on input "10" at bounding box center [805, 365] width 89 height 29
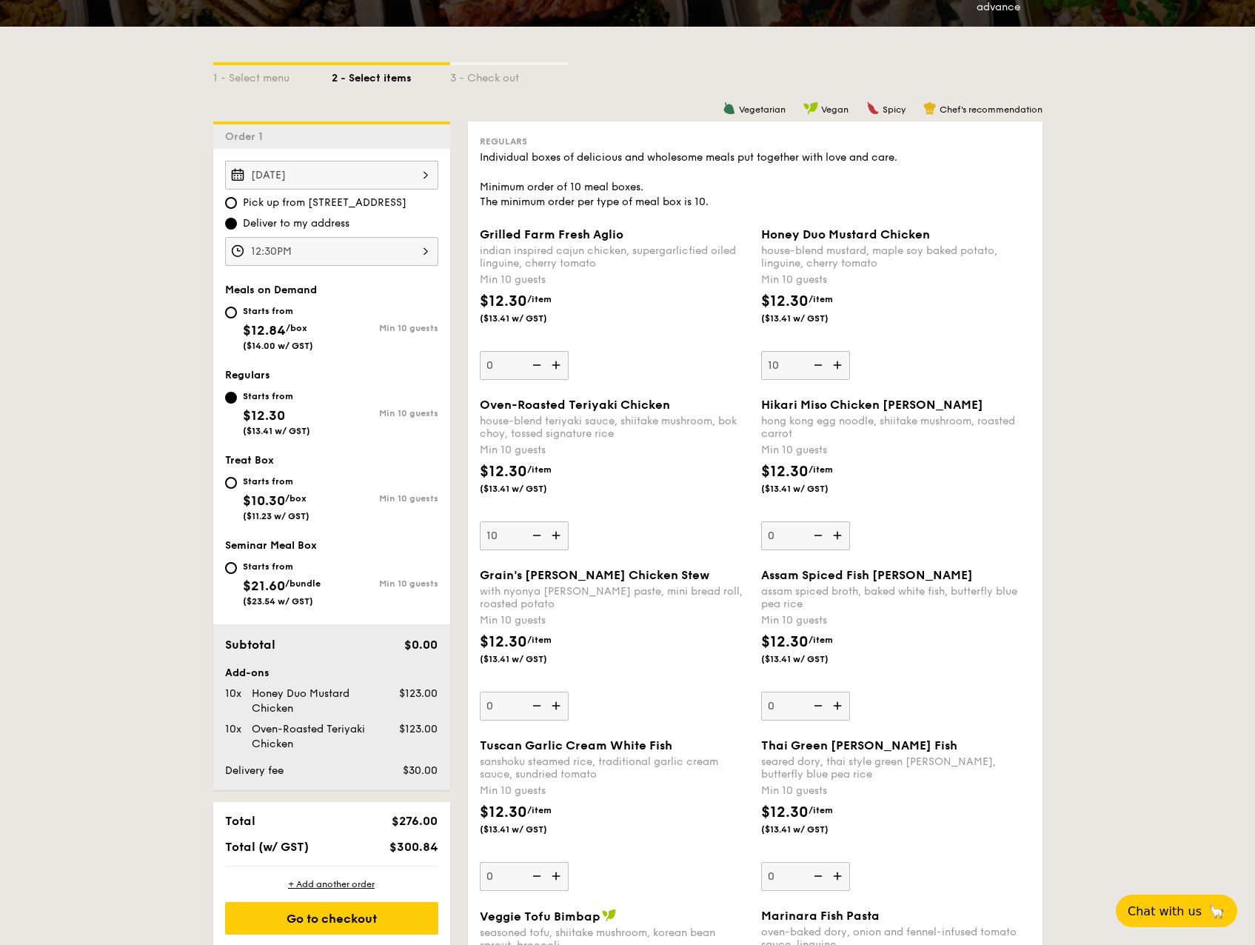
click at [786, 545] on input "0" at bounding box center [805, 535] width 89 height 29
click at [1004, 508] on div "$12.30 /item ($13.41 w/ GST)" at bounding box center [895, 487] width 281 height 52
click at [850, 521] on input "5" at bounding box center [805, 535] width 89 height 29
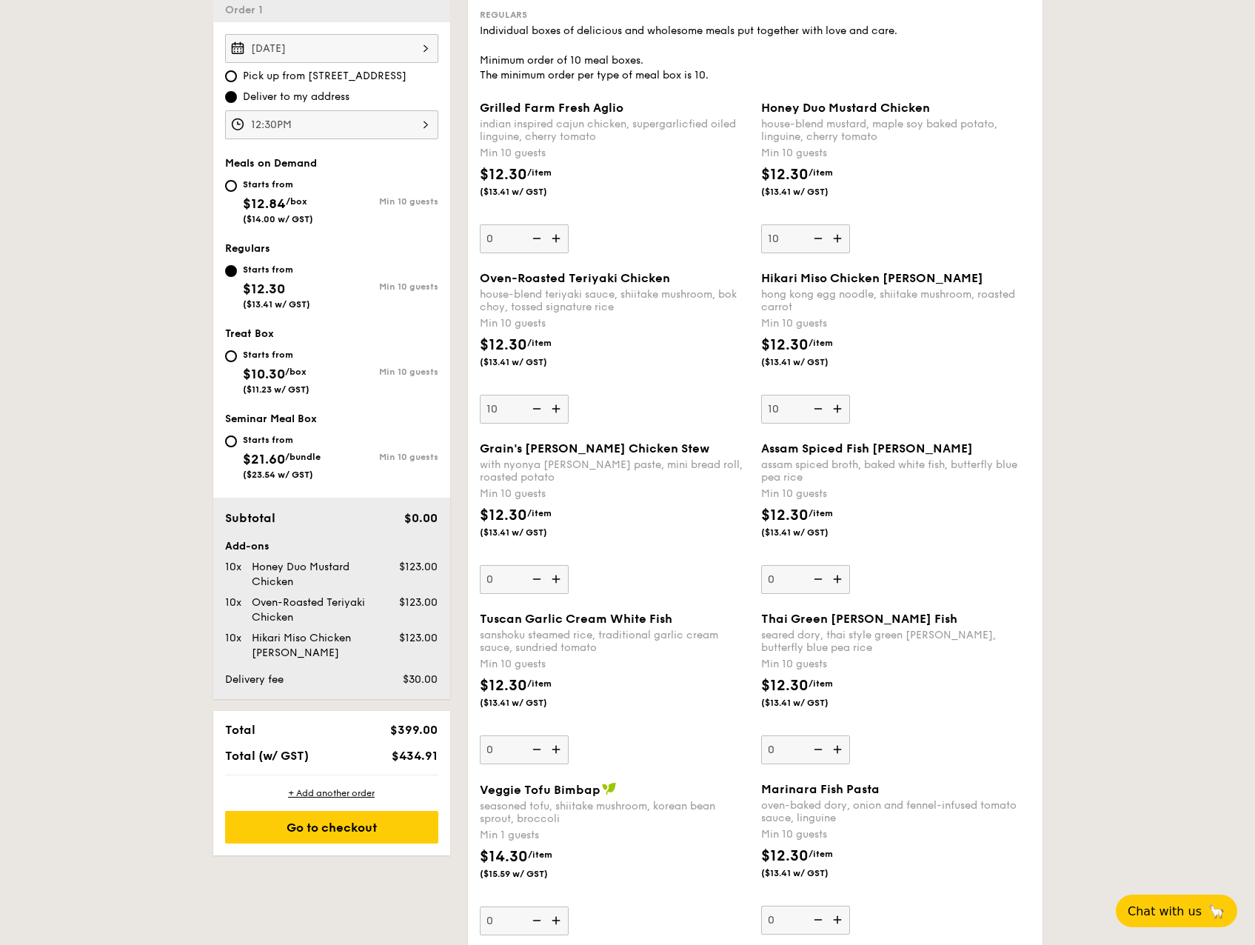
scroll to position [518, 0]
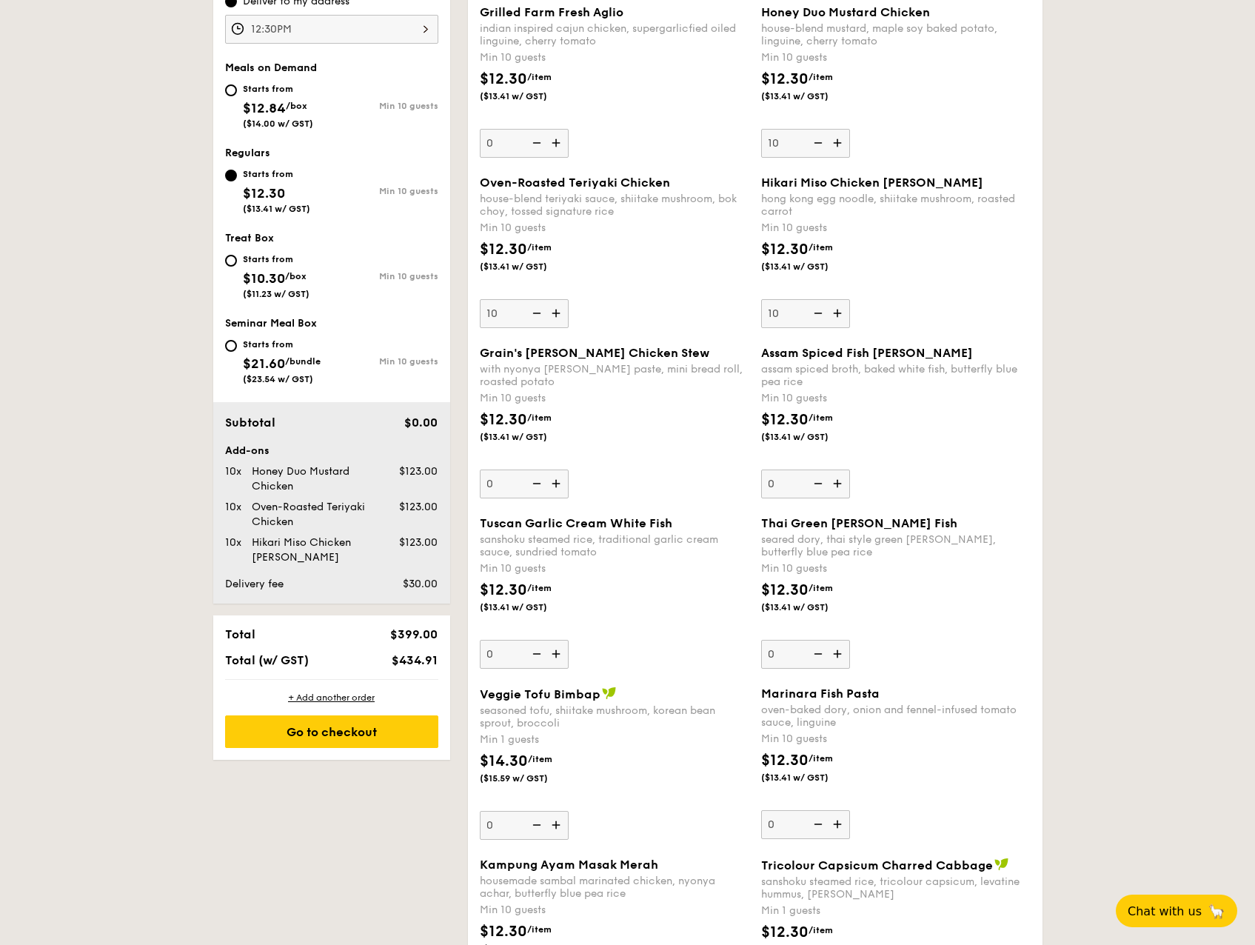
click at [917, 281] on div "$12.30 /item ($13.41 w/ GST)" at bounding box center [895, 264] width 281 height 52
click at [850, 299] on input "10" at bounding box center [805, 313] width 89 height 29
type input "10"
click at [500, 312] on input "10" at bounding box center [524, 313] width 89 height 29
type input "15"
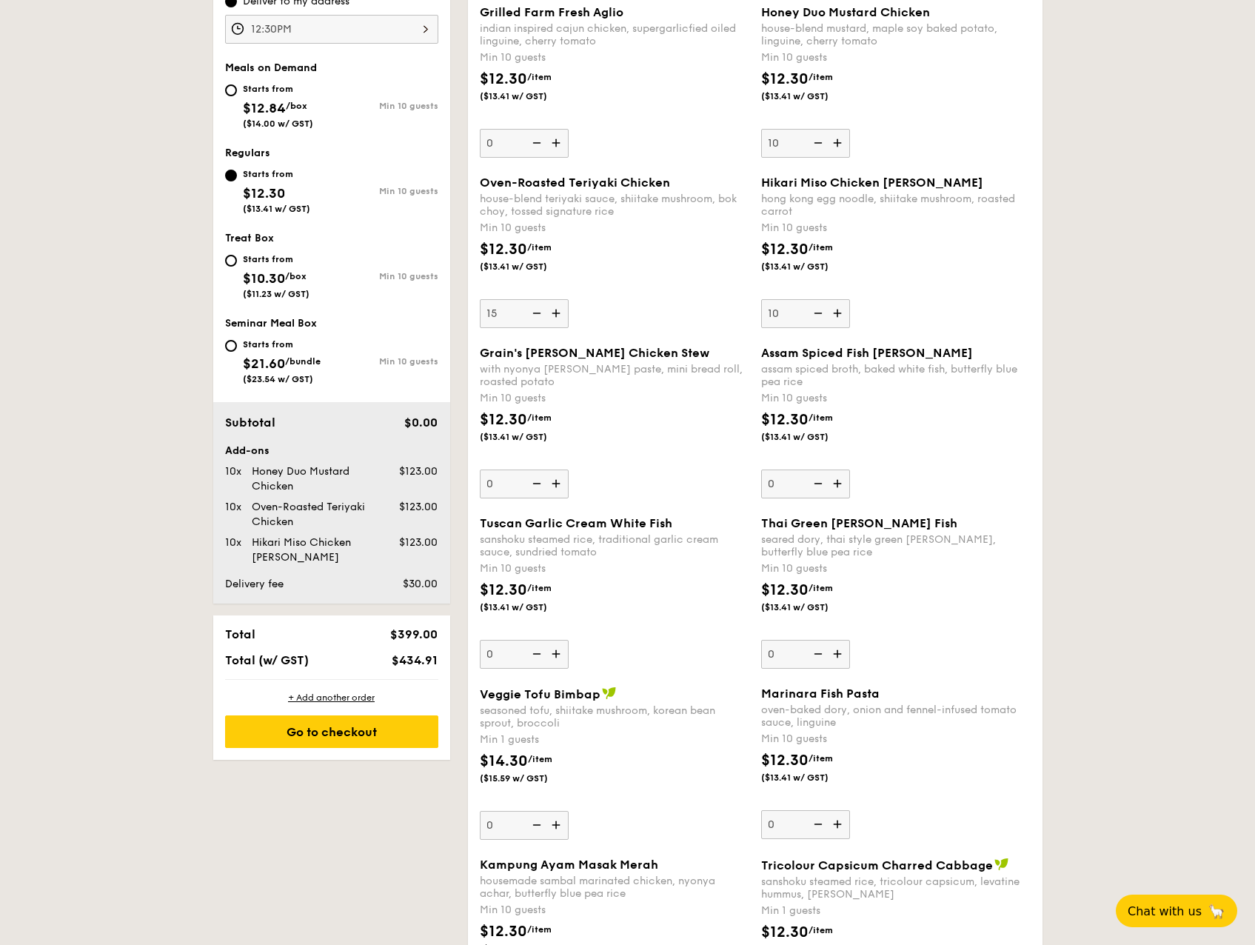
click at [974, 278] on div "$12.30 /item ($13.41 w/ GST)" at bounding box center [895, 264] width 281 height 52
click at [850, 299] on input "10" at bounding box center [805, 313] width 89 height 29
click at [791, 147] on input "10" at bounding box center [805, 143] width 89 height 29
type input "10"
drag, startPoint x: 988, startPoint y: 316, endPoint x: 994, endPoint y: 325, distance: 11.1
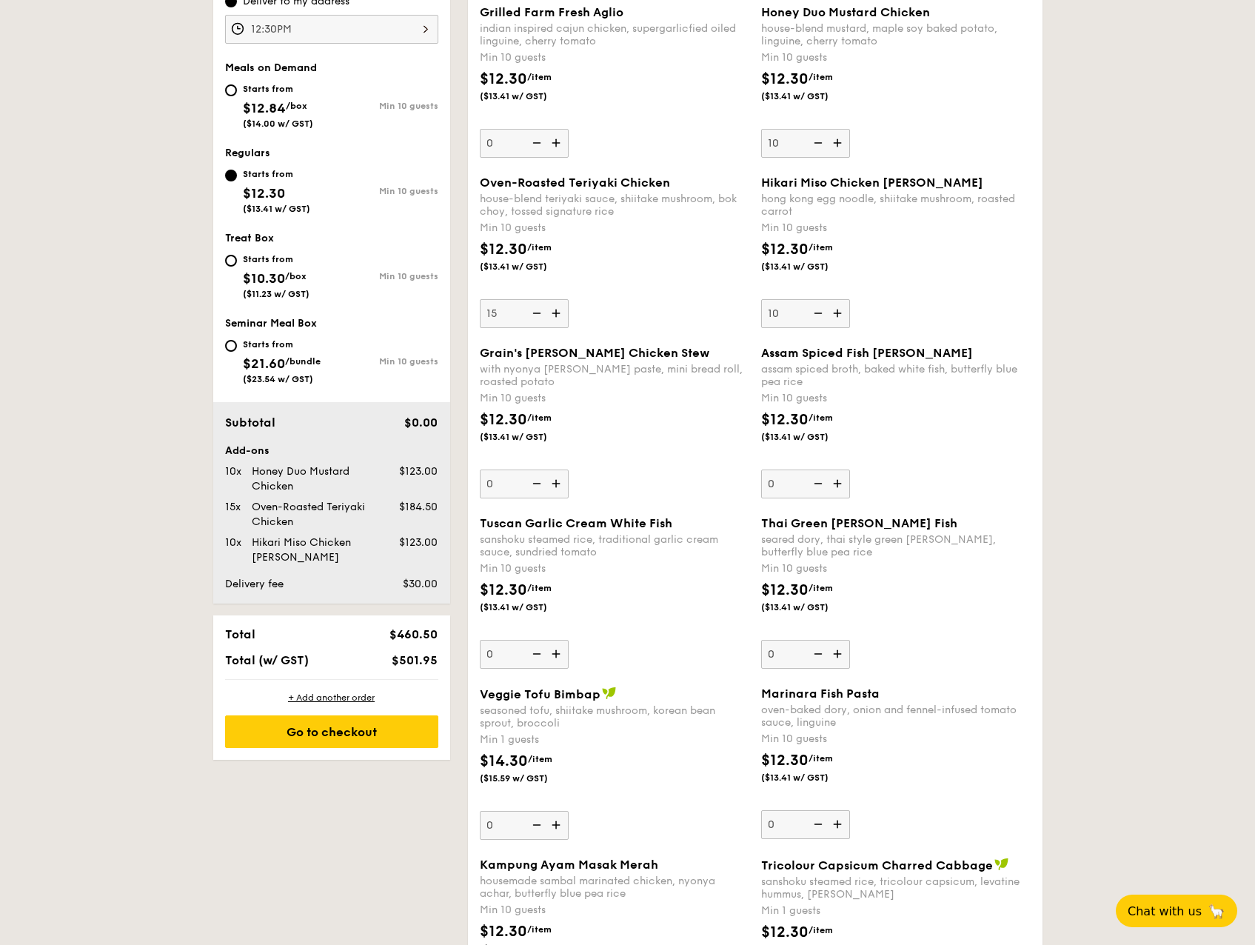
click at [994, 325] on div "Hikari Miso Chicken Chow [PERSON_NAME] kong egg noodle, shiitake mushroom, roas…" at bounding box center [896, 251] width 270 height 153
click at [850, 325] on input "10" at bounding box center [805, 313] width 89 height 29
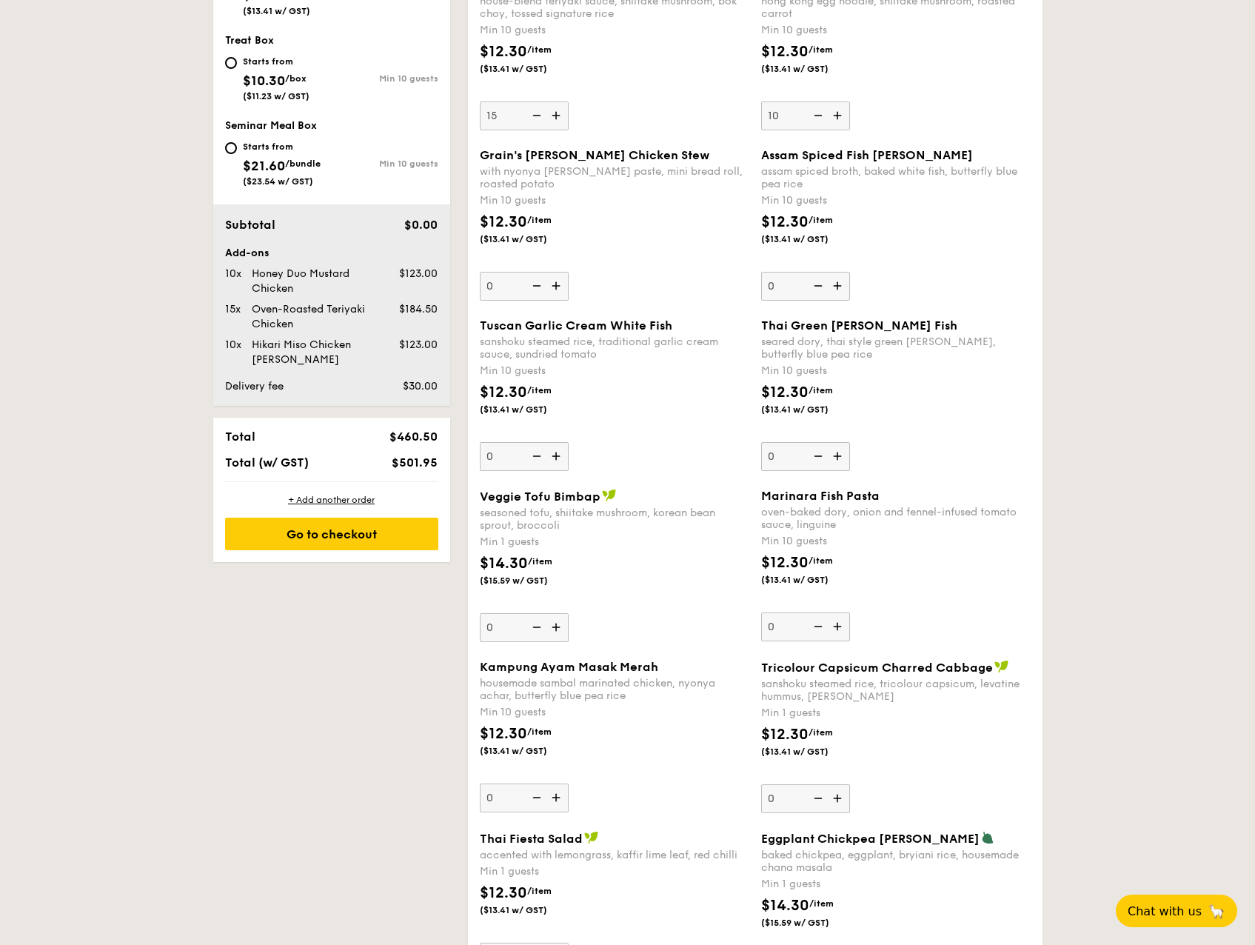
scroll to position [814, 0]
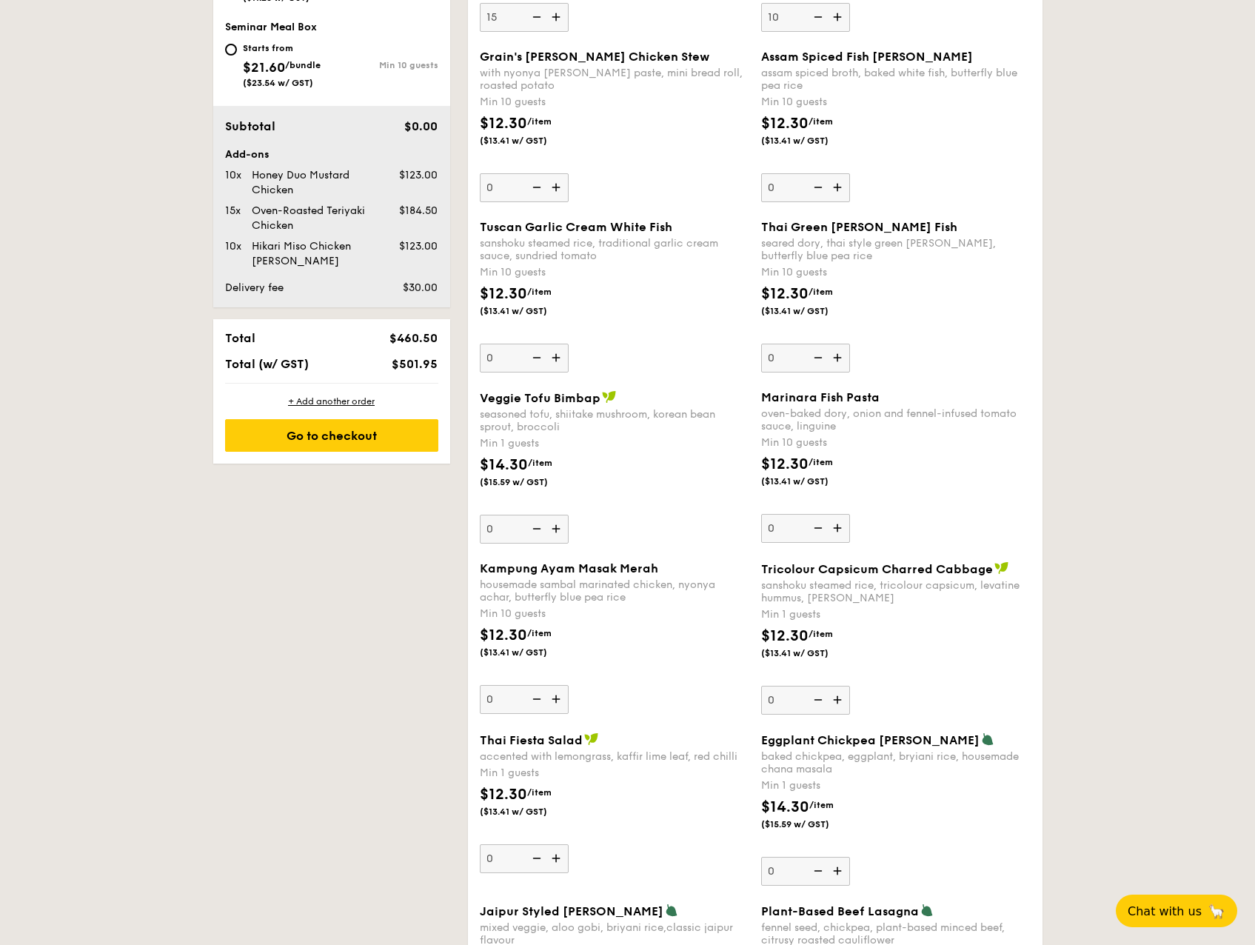
drag, startPoint x: 529, startPoint y: 538, endPoint x: 523, endPoint y: 532, distance: 7.9
click at [524, 532] on img at bounding box center [535, 529] width 22 height 28
click at [523, 532] on input "0" at bounding box center [524, 529] width 89 height 29
type input "5"
click at [686, 498] on div "$14.30 /item ($15.59 w/ GST)" at bounding box center [614, 480] width 281 height 52
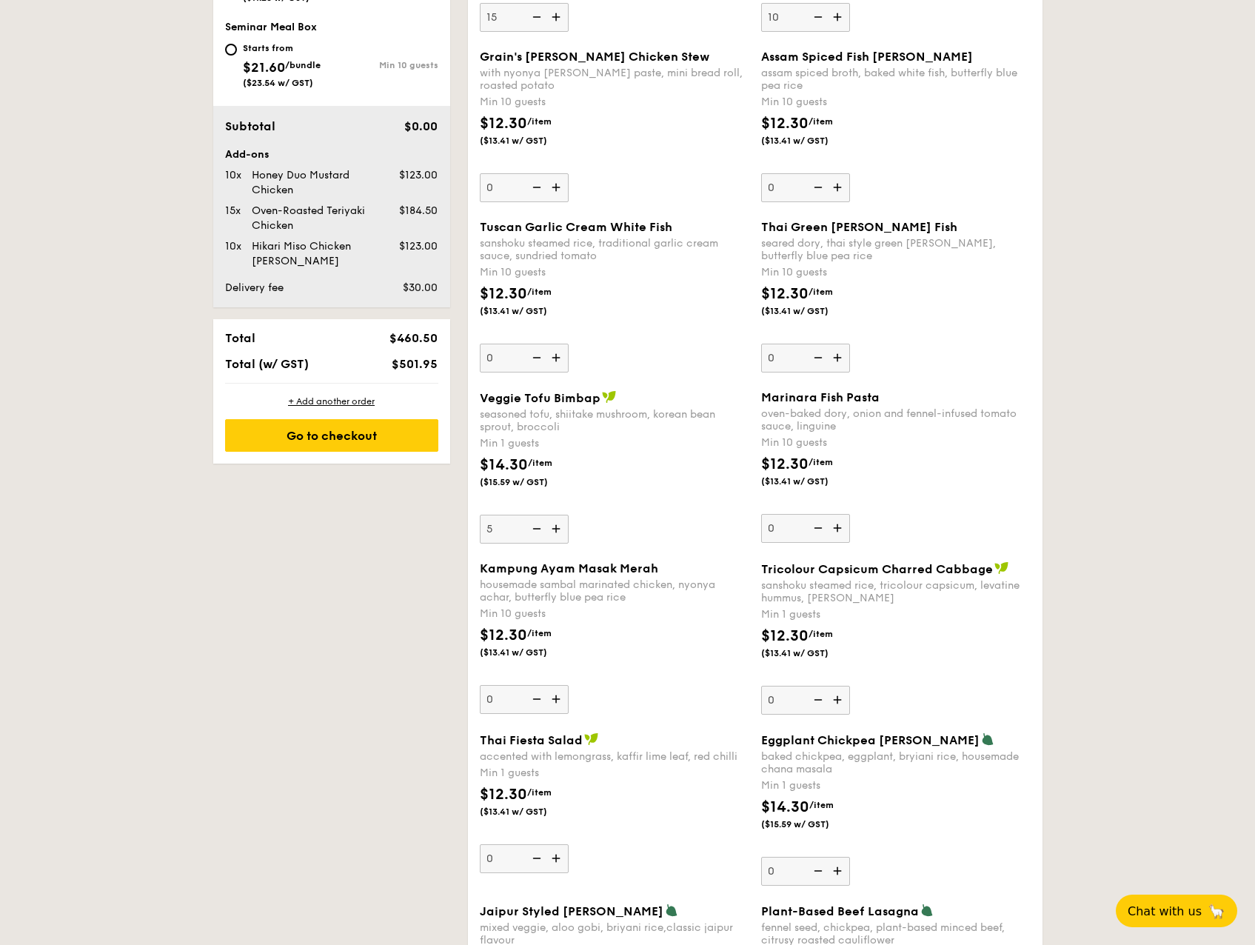
click at [569, 515] on input "5" at bounding box center [524, 529] width 89 height 29
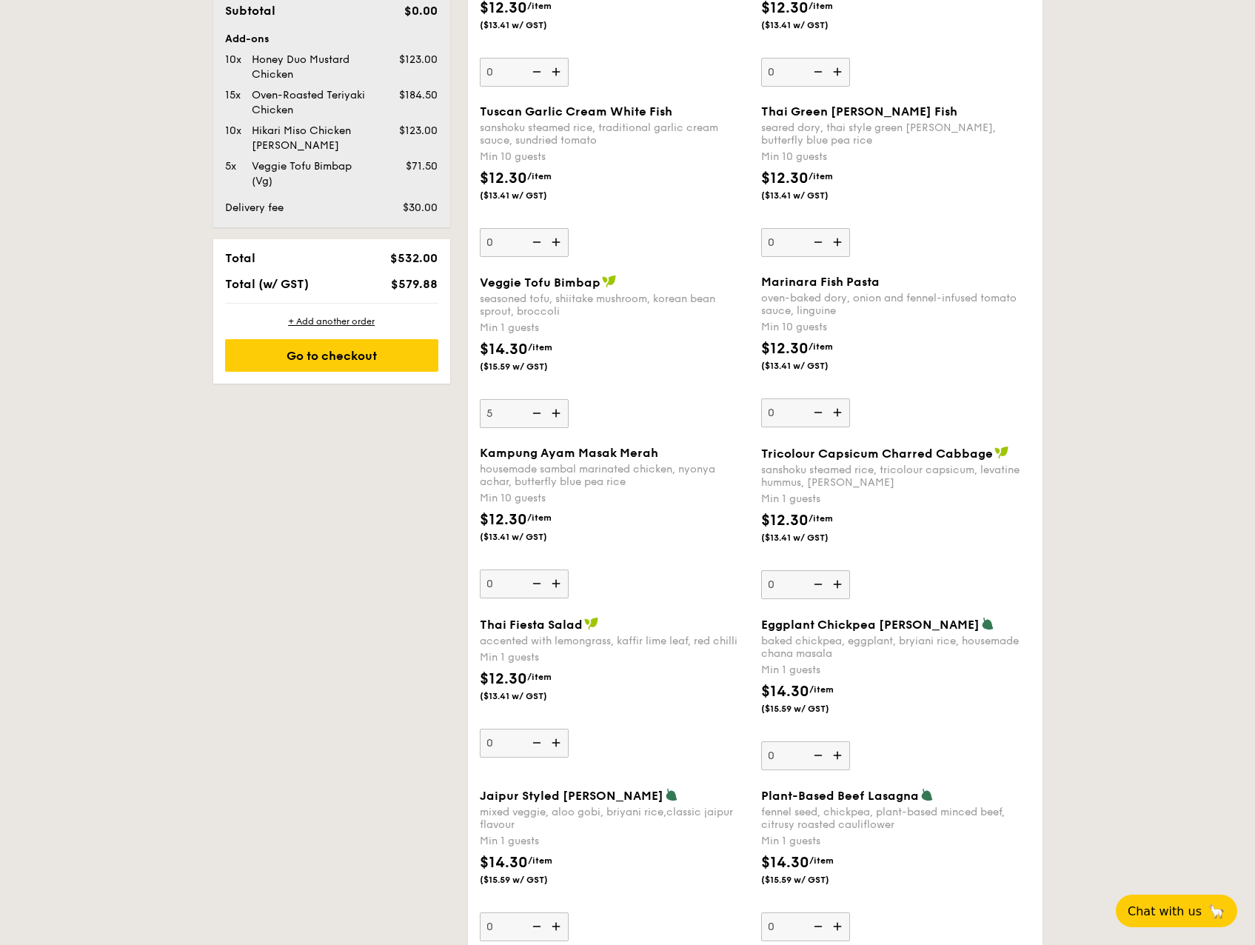
scroll to position [963, 0]
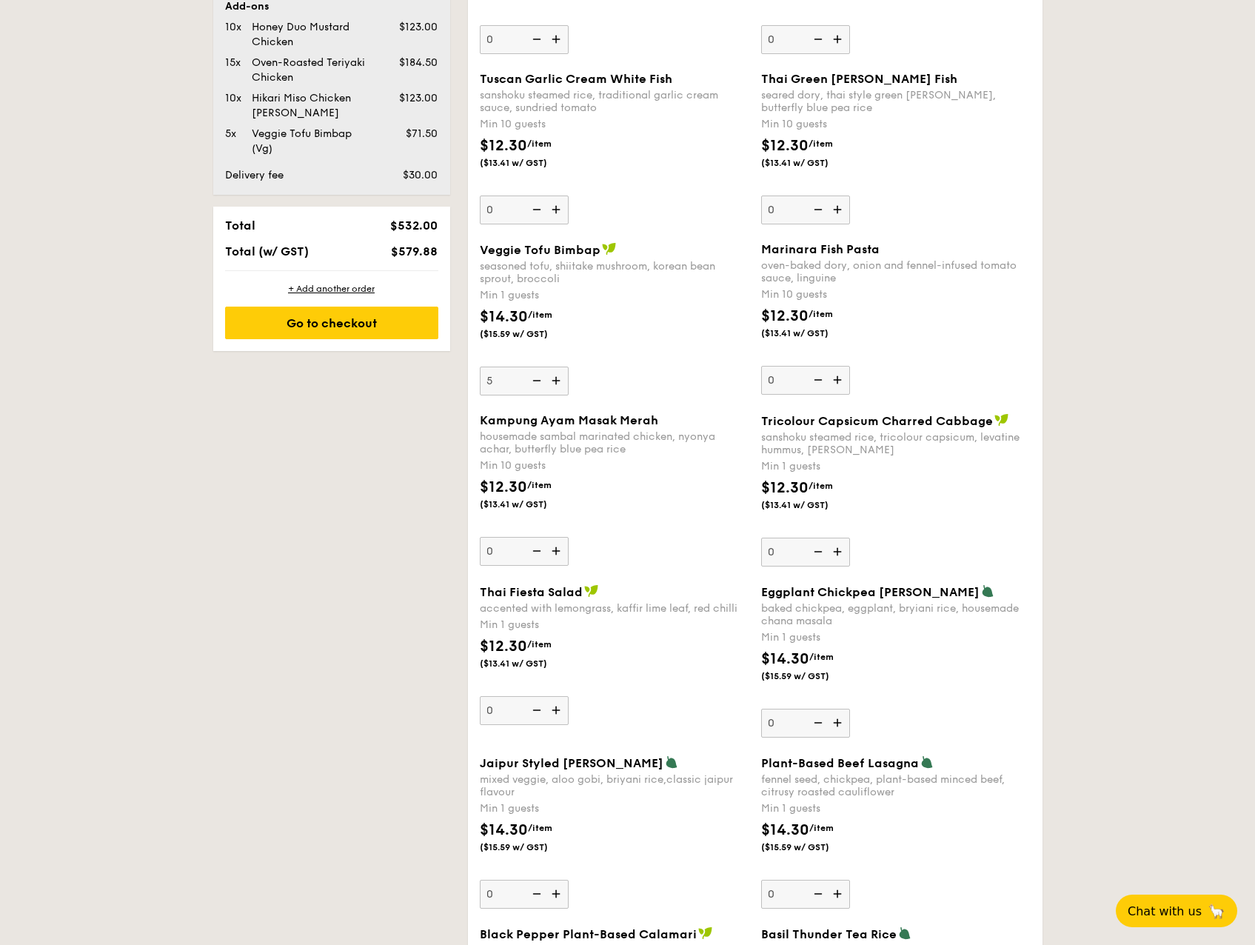
click at [957, 514] on div "$12.30 /item ($13.41 w/ GST)" at bounding box center [895, 503] width 281 height 52
click at [850, 538] on input "0" at bounding box center [805, 552] width 89 height 29
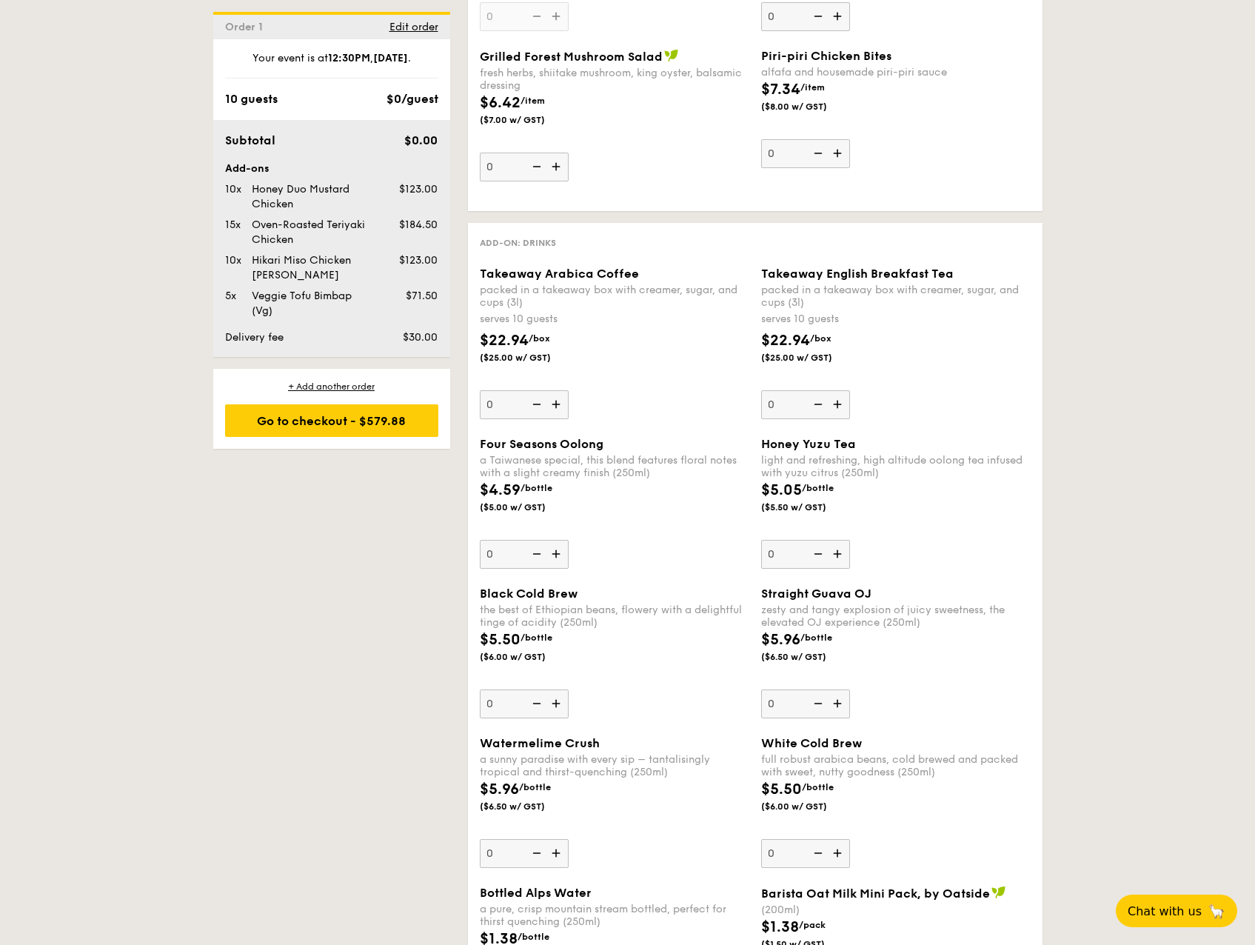
scroll to position [2739, 0]
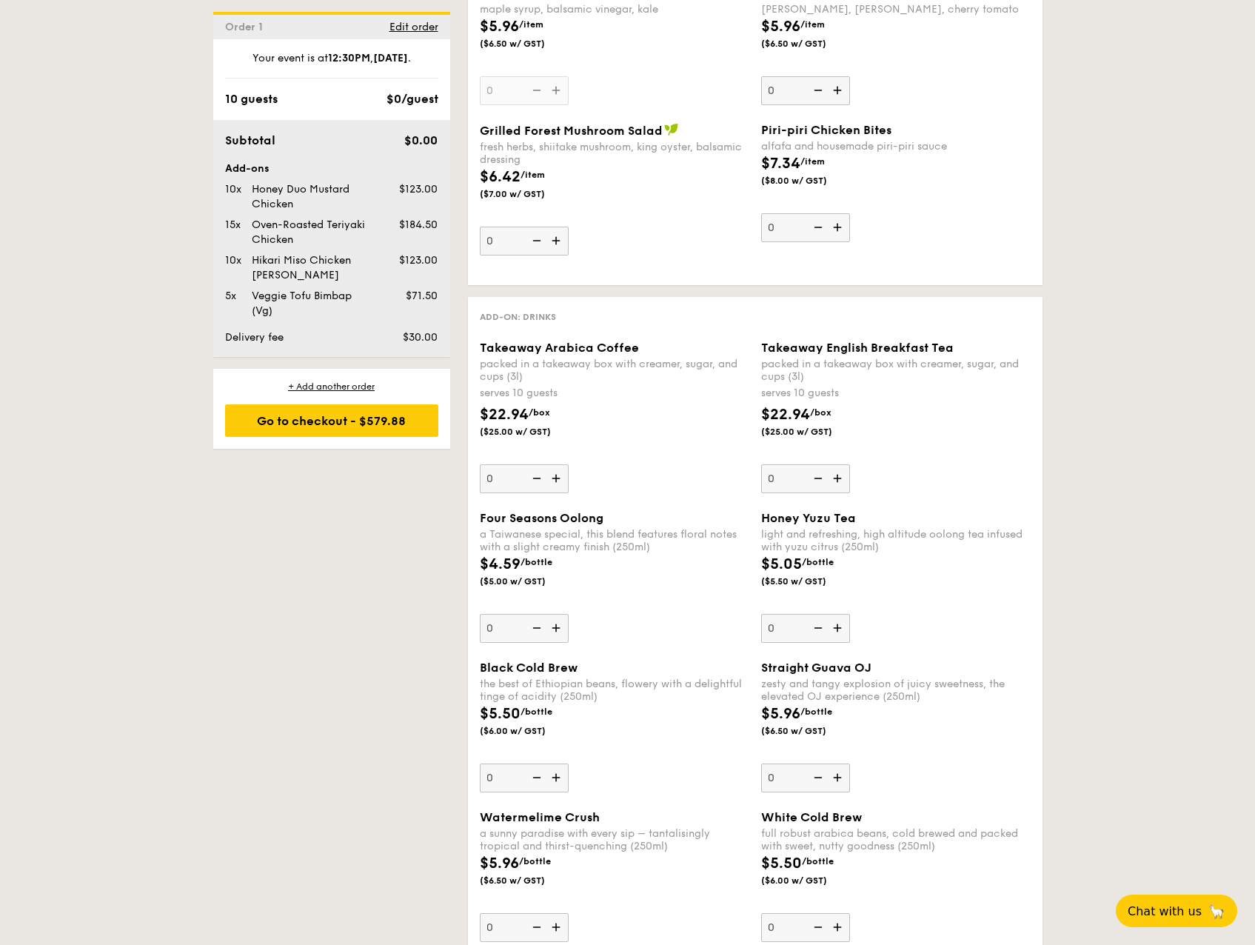
click at [510, 472] on input "0" at bounding box center [524, 478] width 89 height 29
type input "2"
click at [792, 480] on input "0" at bounding box center [805, 478] width 89 height 29
